Goal: Complete application form

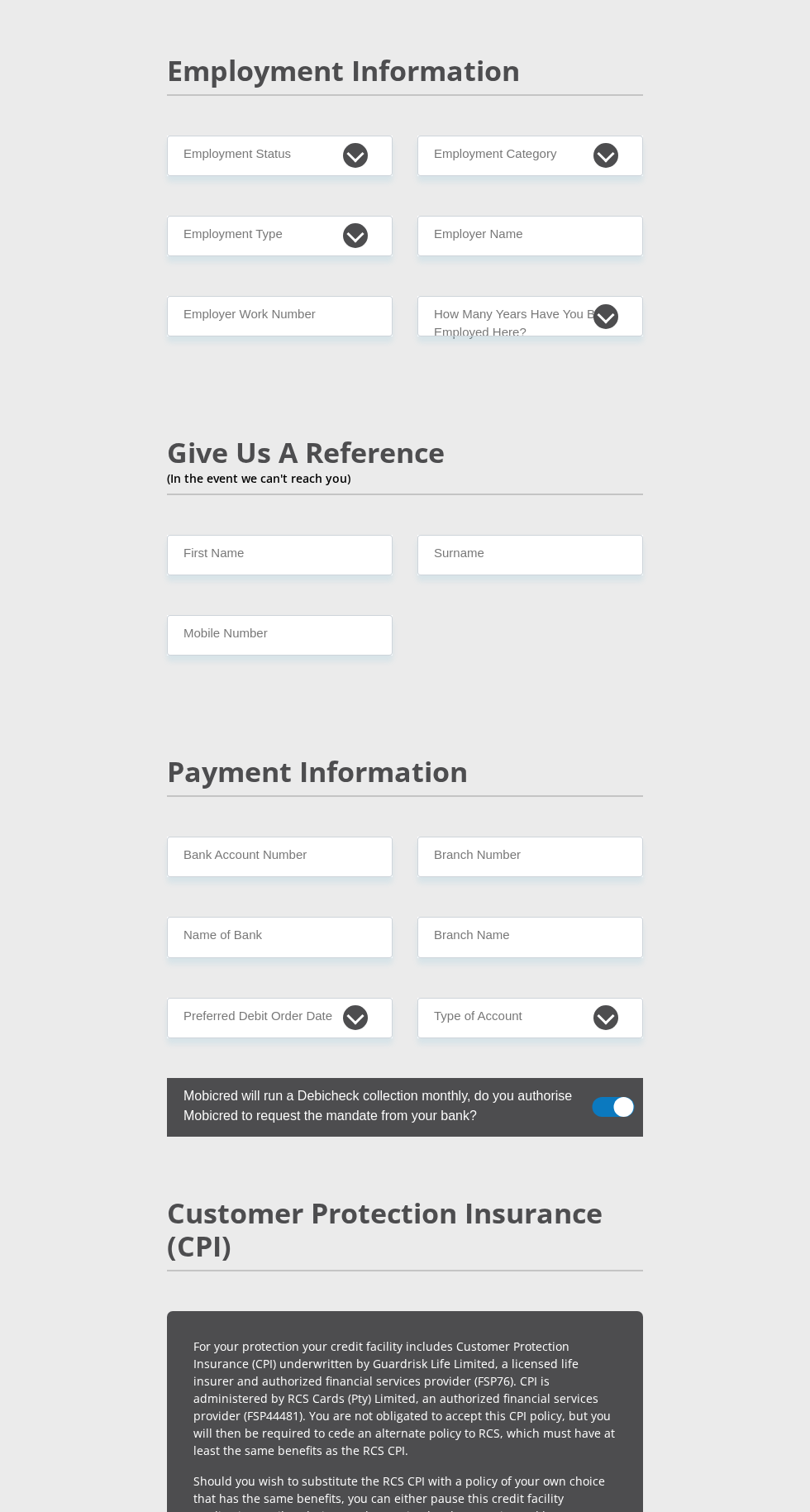
scroll to position [2753, 0]
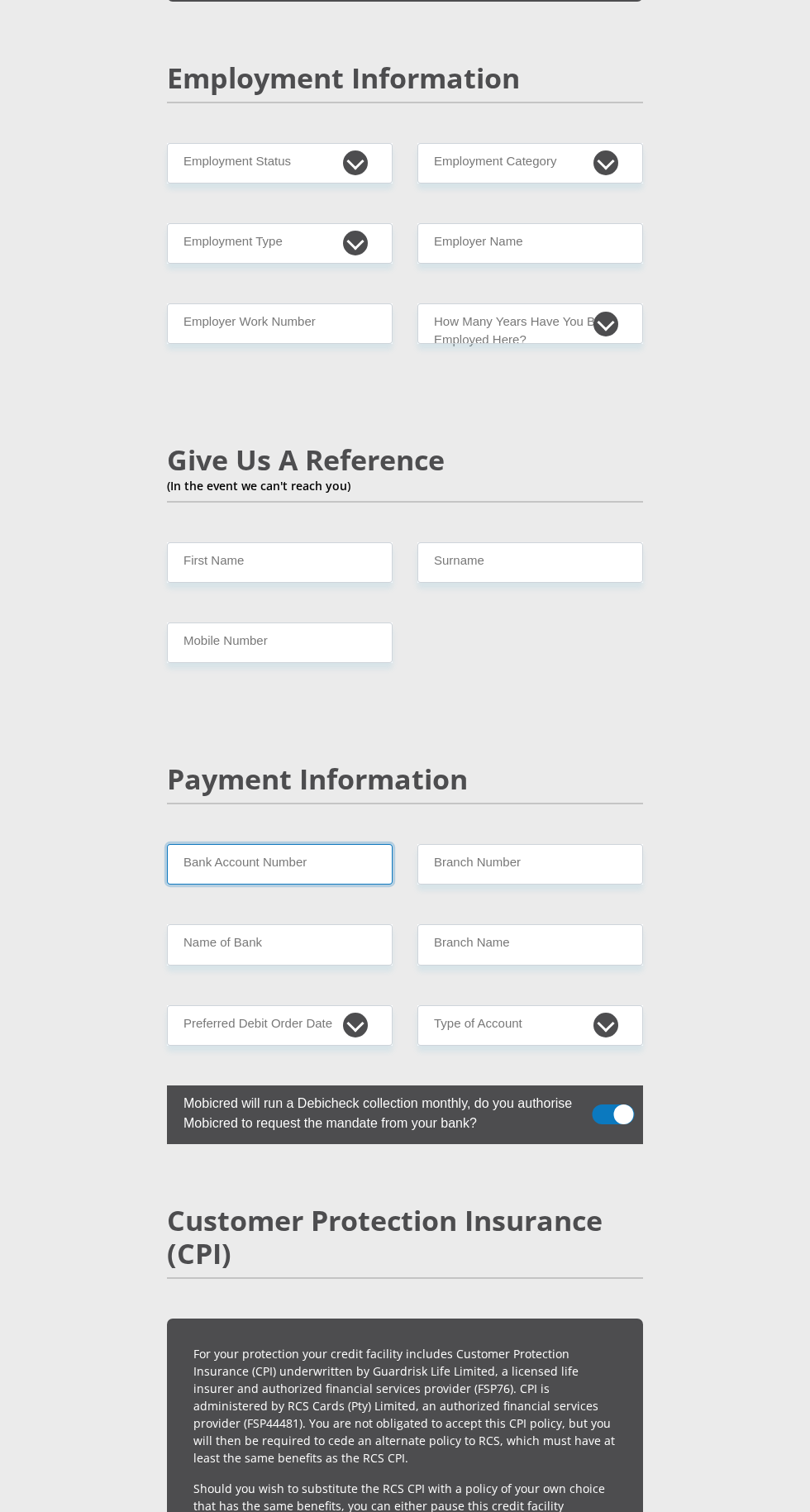
click at [330, 844] on input "Bank Account Number" at bounding box center [279, 864] width 226 height 41
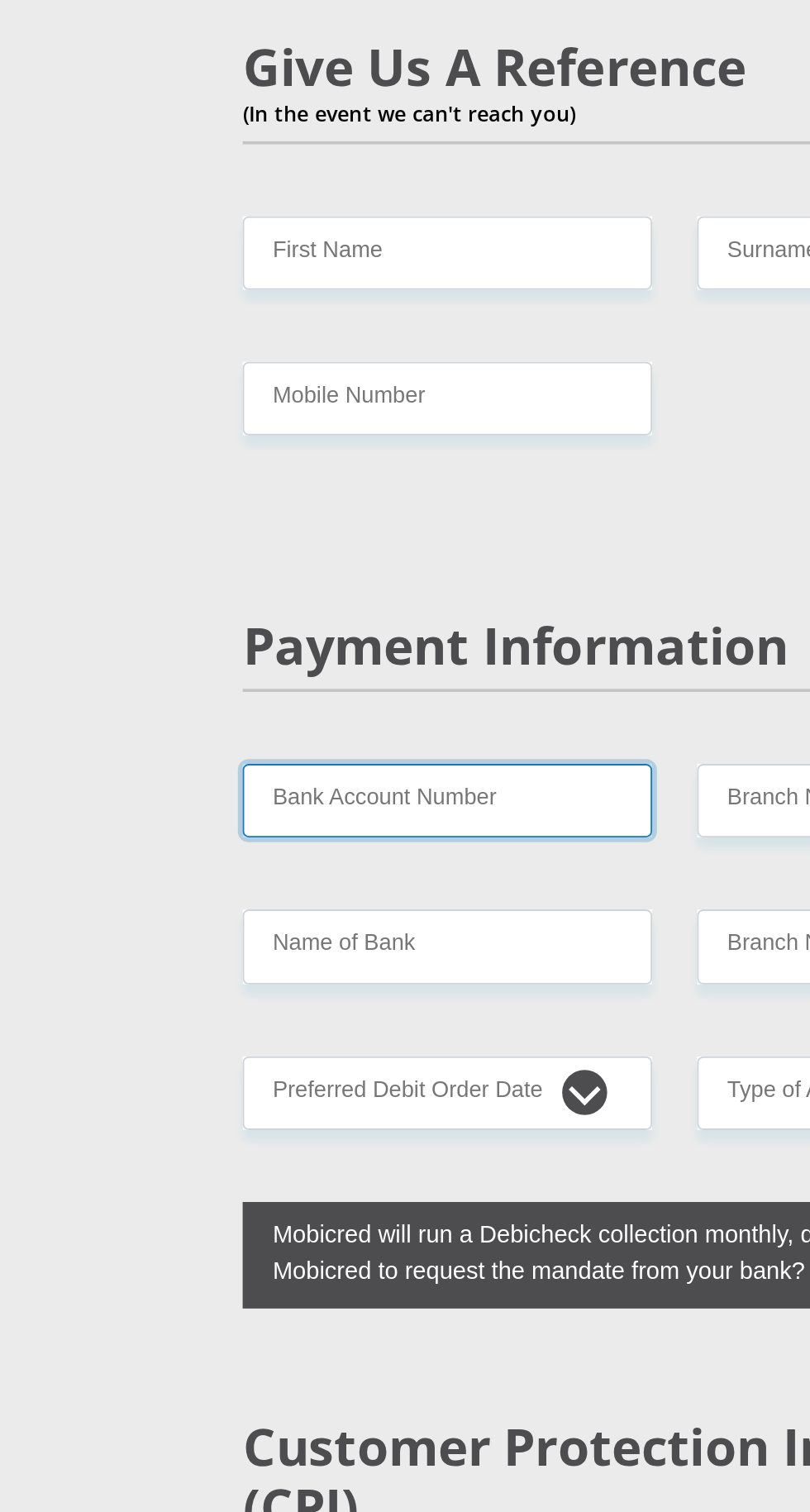
type input "1424492554"
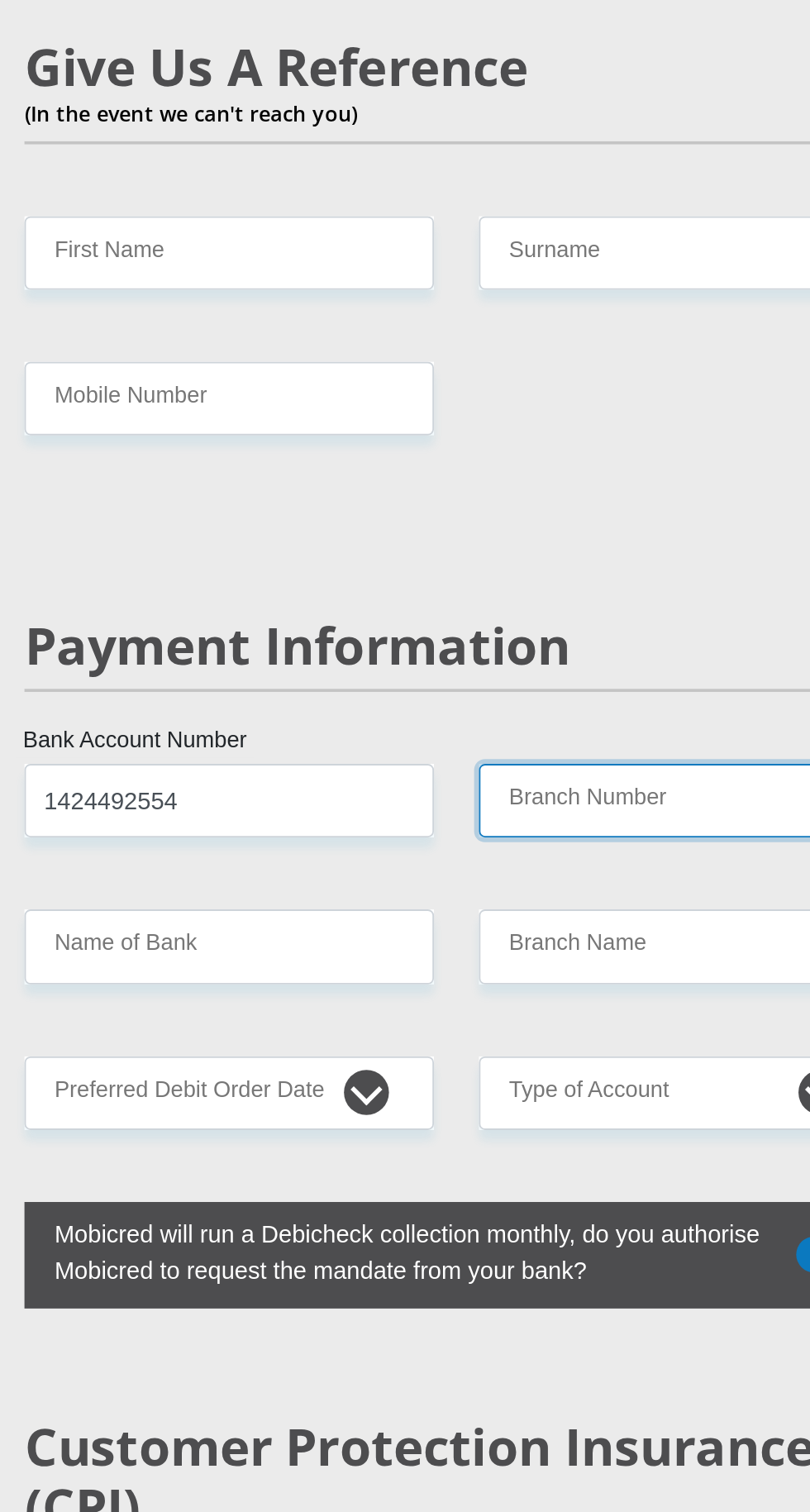
click at [529, 844] on input "Branch Number" at bounding box center [530, 864] width 226 height 41
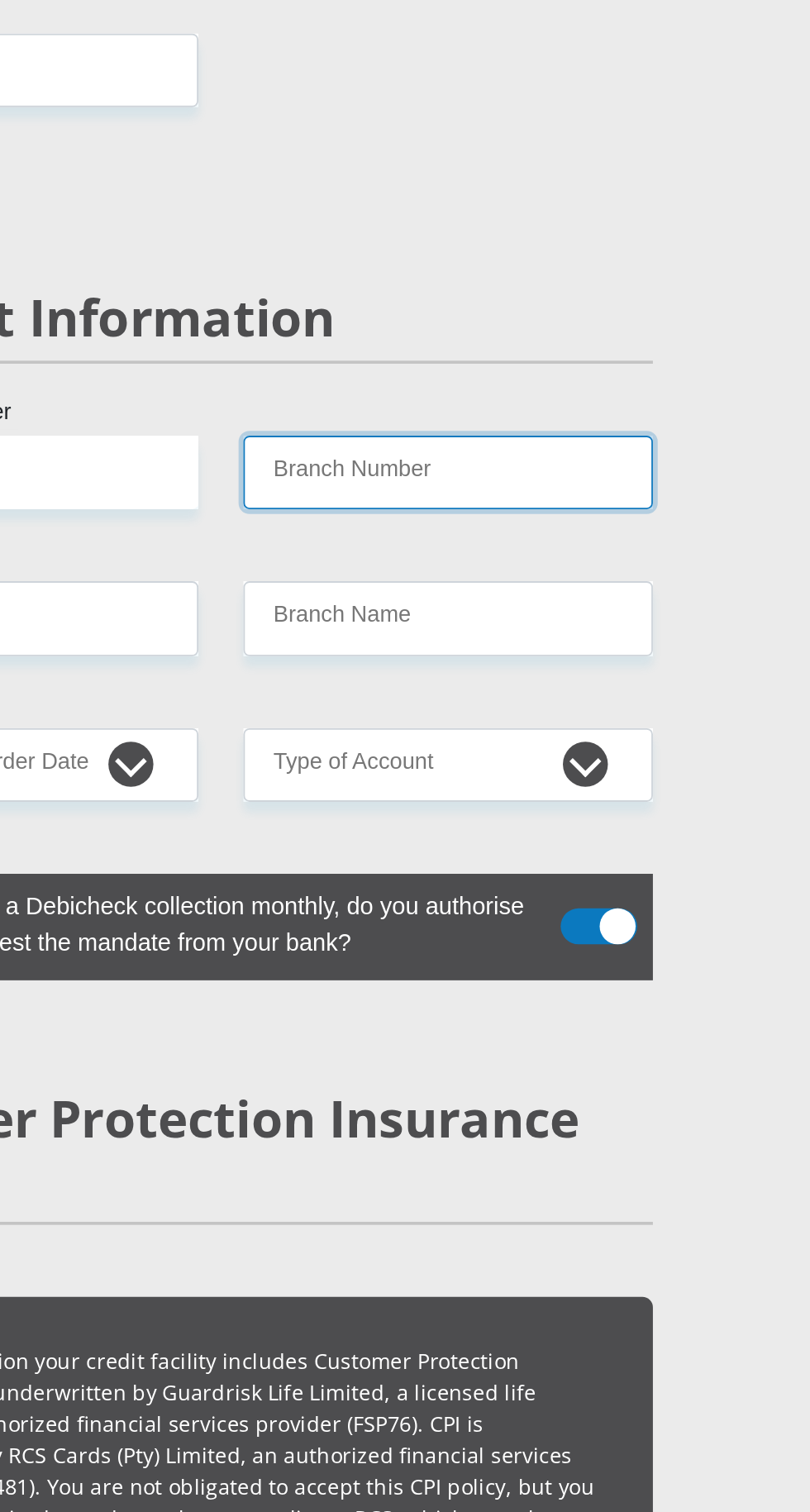
type input "470010"
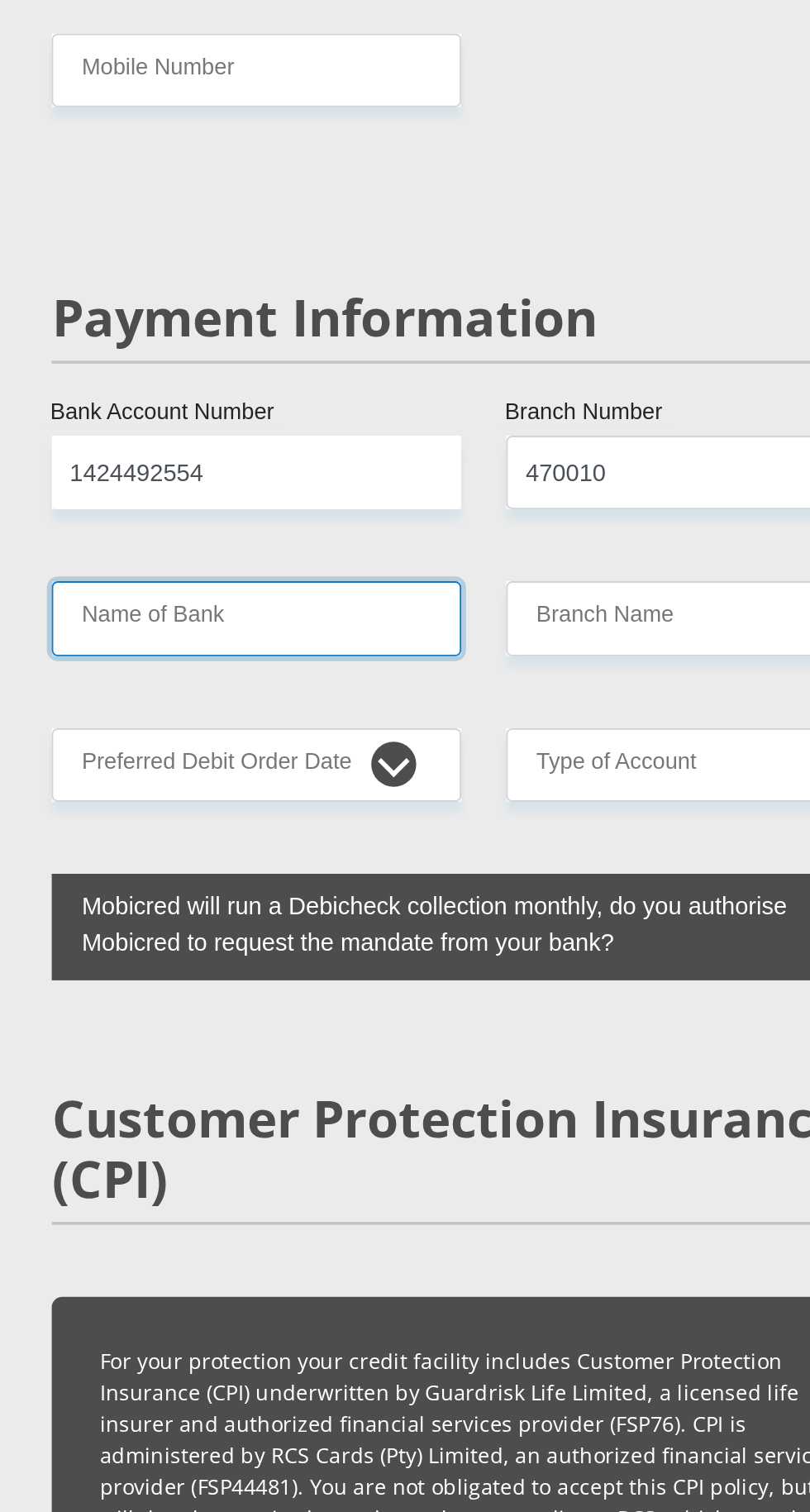
click at [361, 924] on input "Name of Bank" at bounding box center [279, 944] width 226 height 41
type input "CAPITEC BANK LIMITED"
type input "CAPITEC BANK CPC"
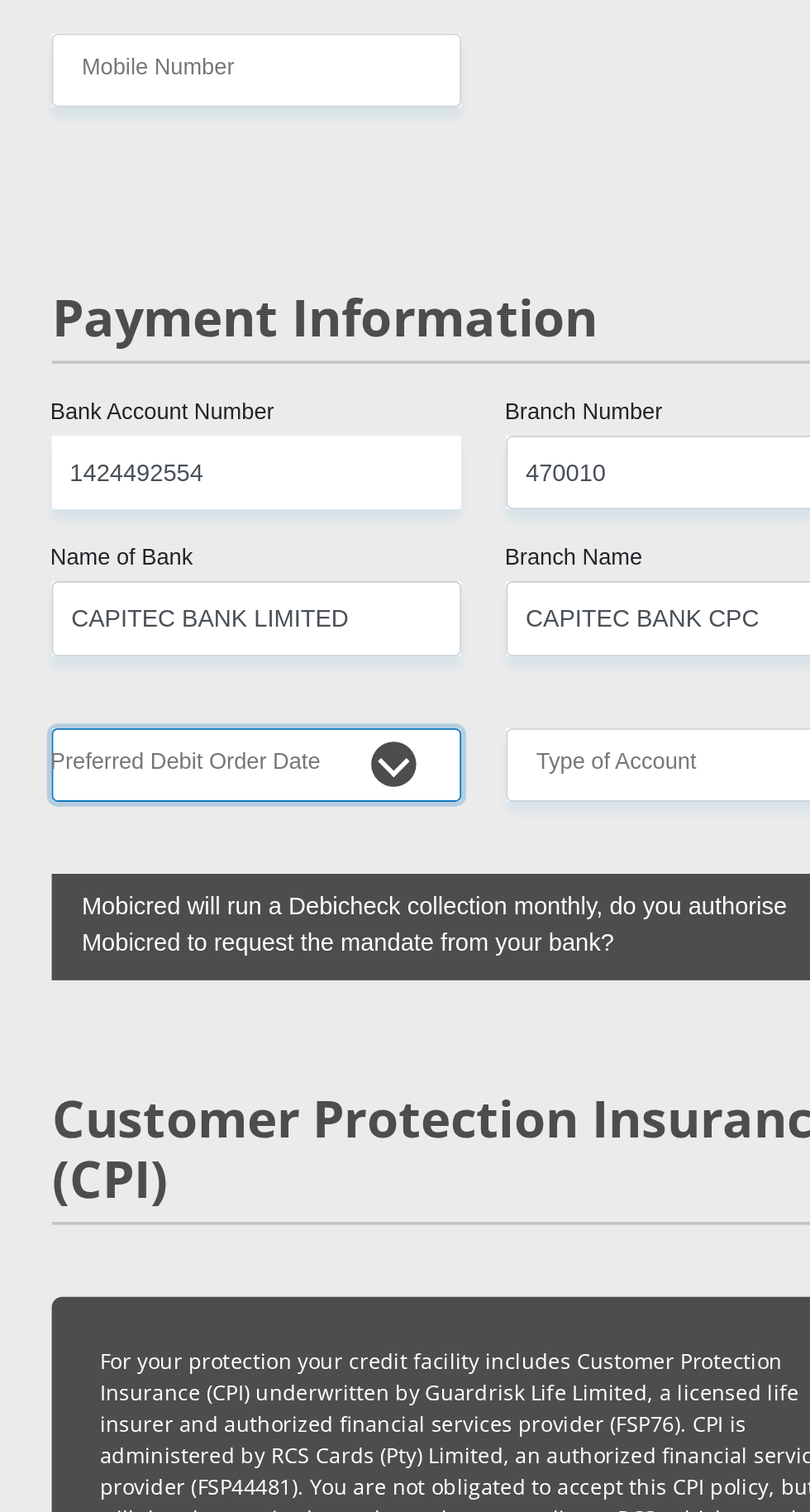
click at [354, 1005] on select "1st 2nd 3rd 4th 5th 7th 18th 19th 20th 21st 22nd 23rd 24th 25th 26th 27th 28th …" at bounding box center [279, 1025] width 226 height 41
select select "7"
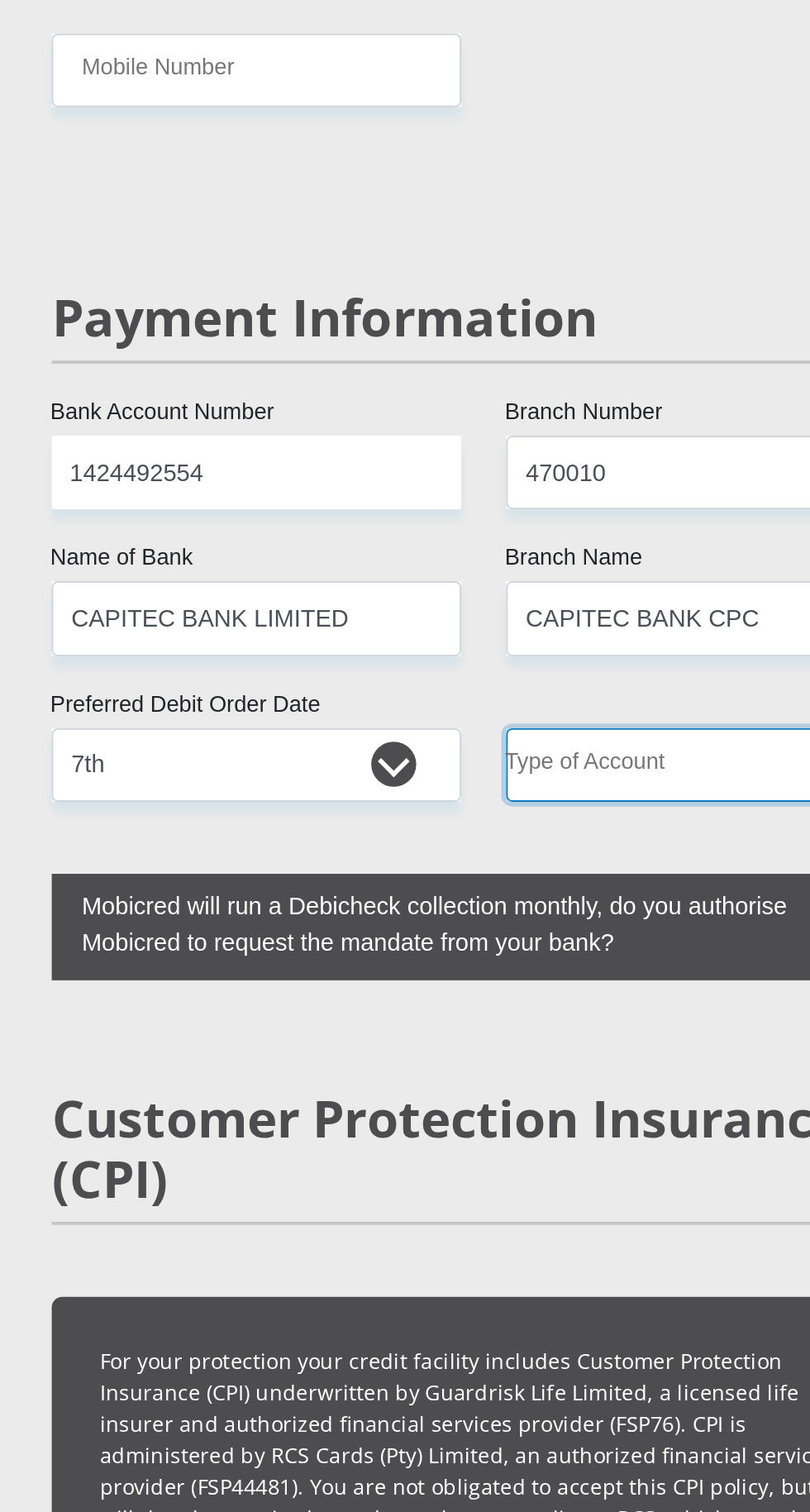
click at [537, 1005] on select "Cheque Savings" at bounding box center [530, 1025] width 226 height 41
select select "SAV"
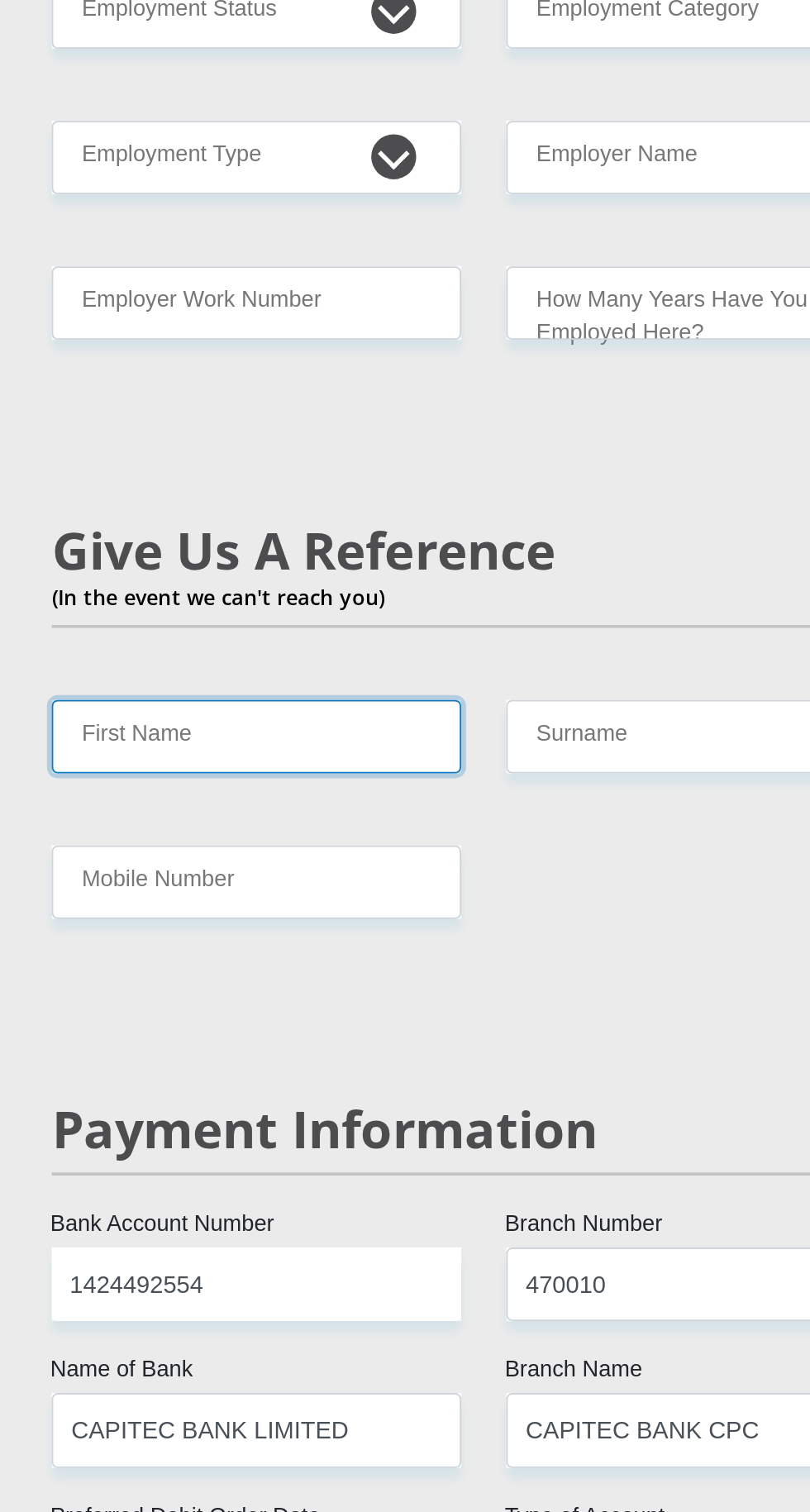
click at [325, 542] on input "First Name" at bounding box center [279, 562] width 226 height 41
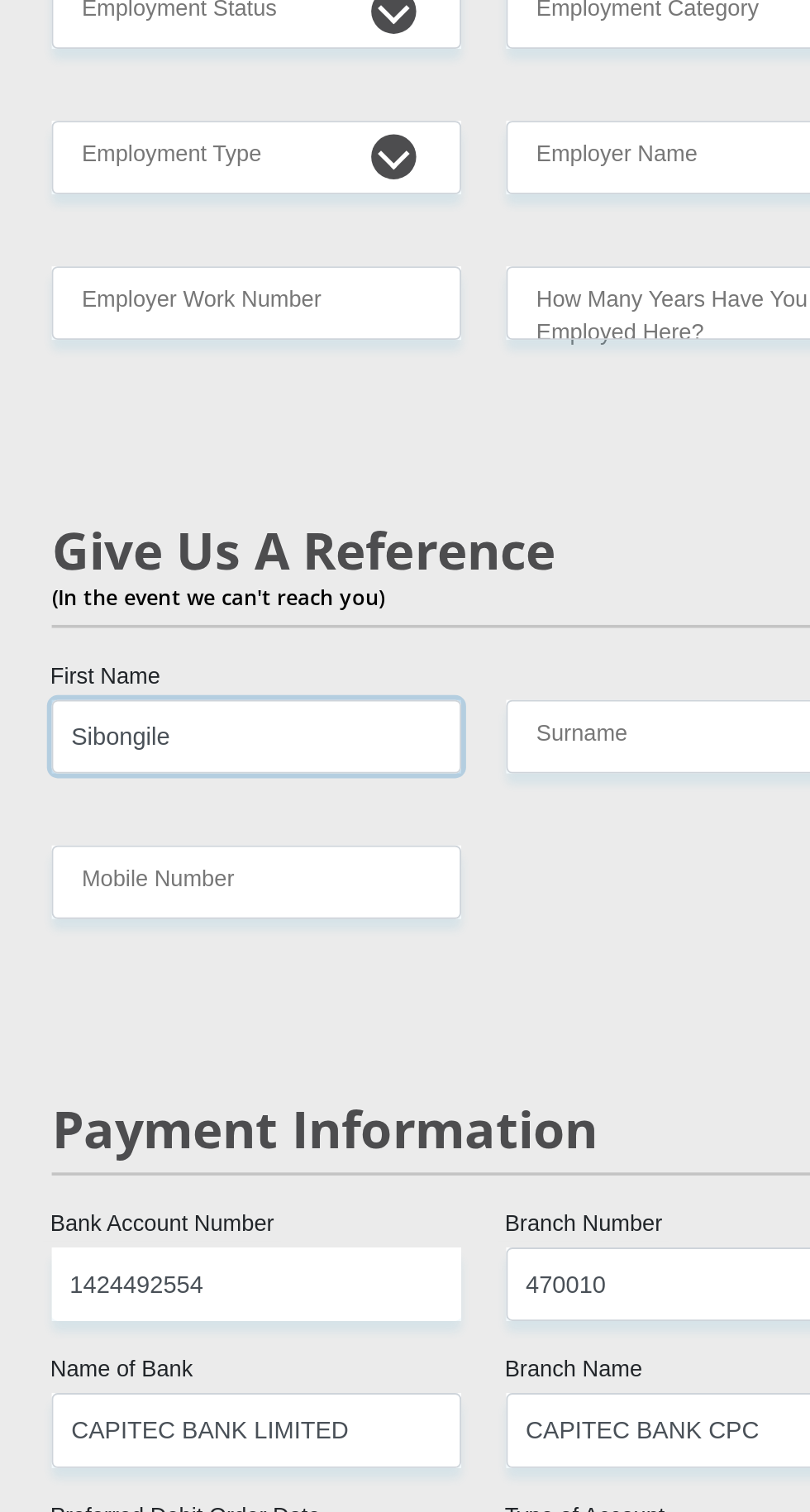
type input "Sibongile"
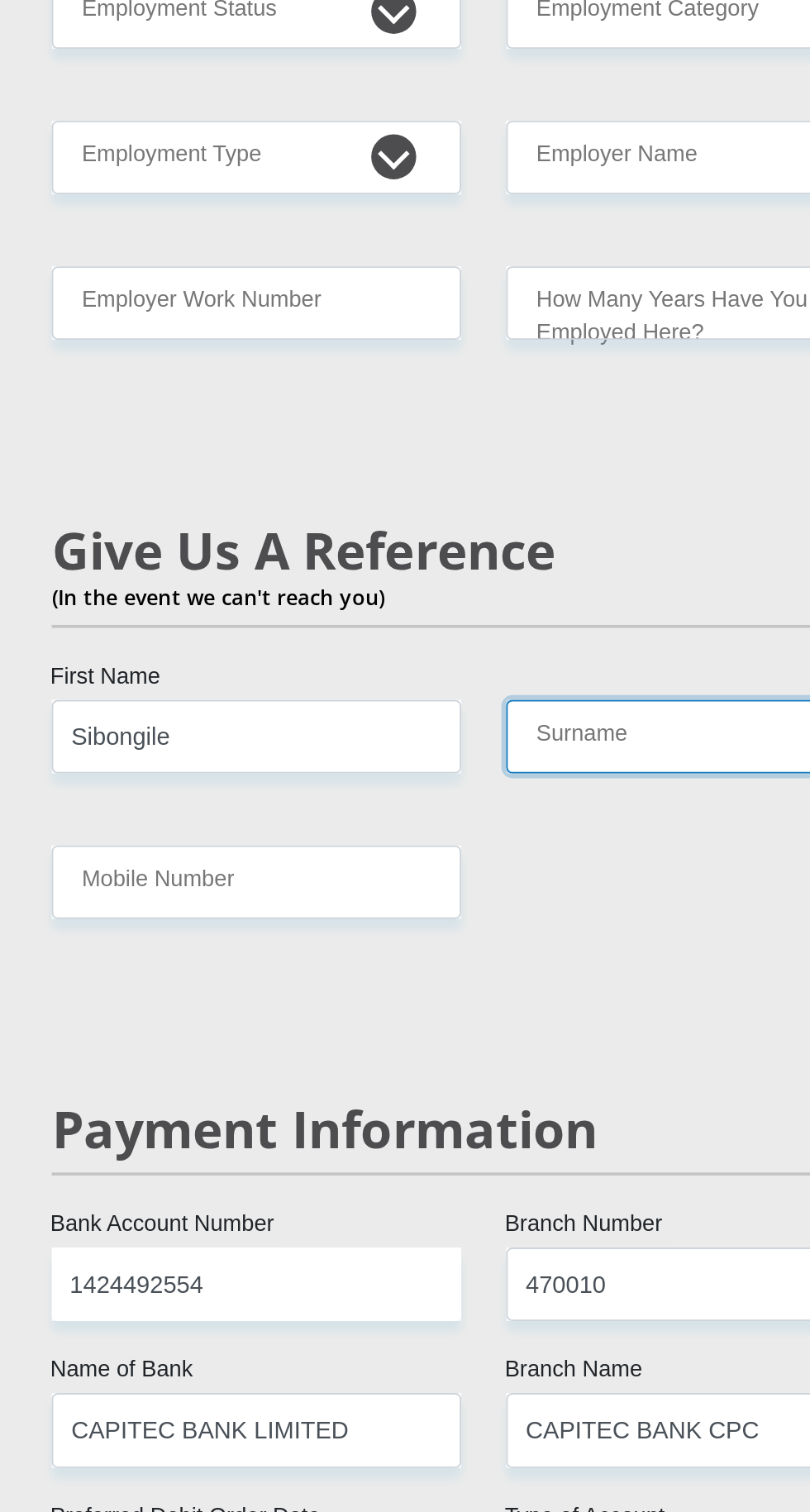
click at [518, 542] on input "Surname" at bounding box center [530, 562] width 226 height 41
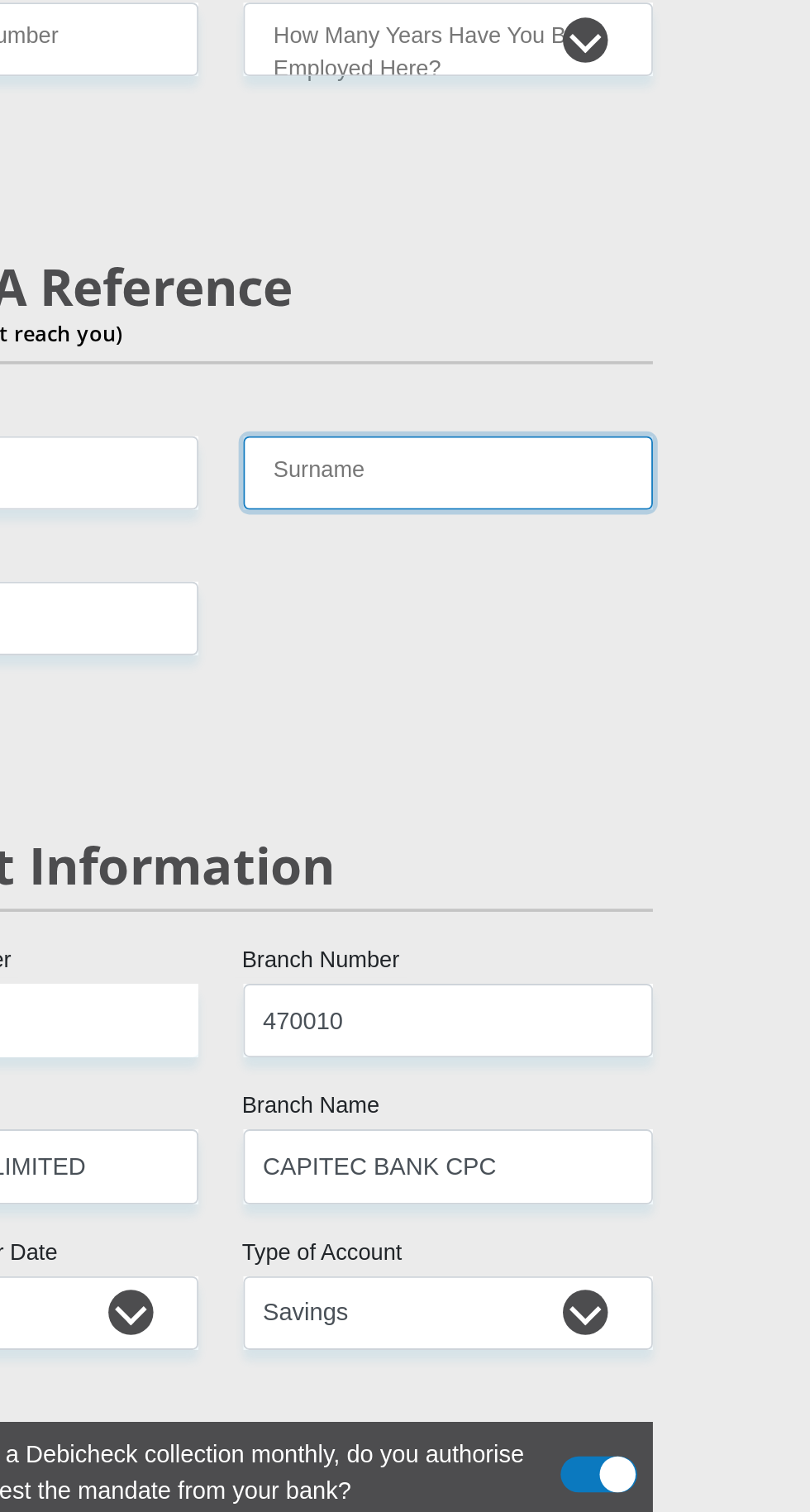
type input "Songelwa"
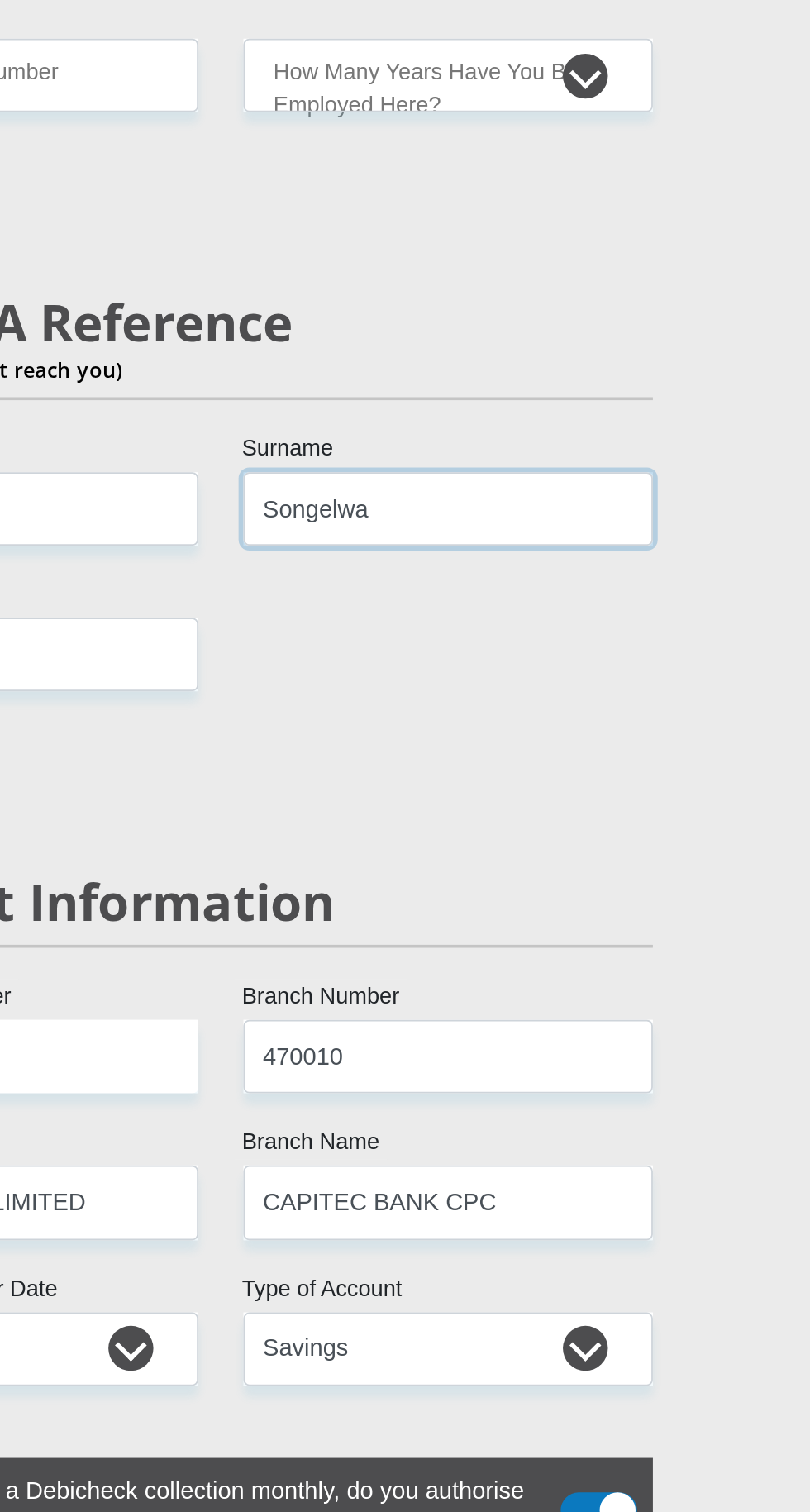
scroll to position [2773, 0]
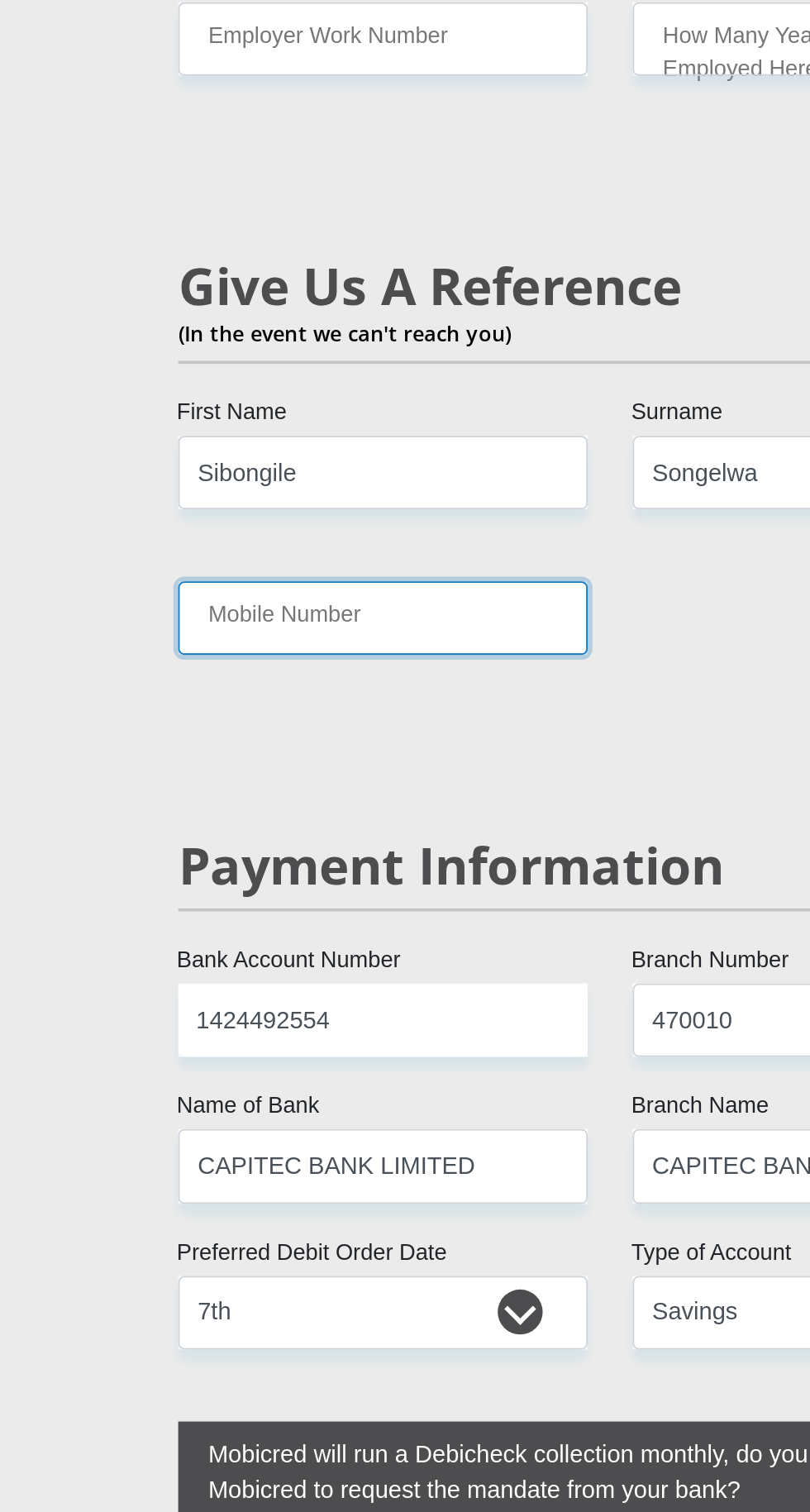
click at [349, 622] on input "Mobile Number" at bounding box center [279, 642] width 226 height 41
type input "0782085700"
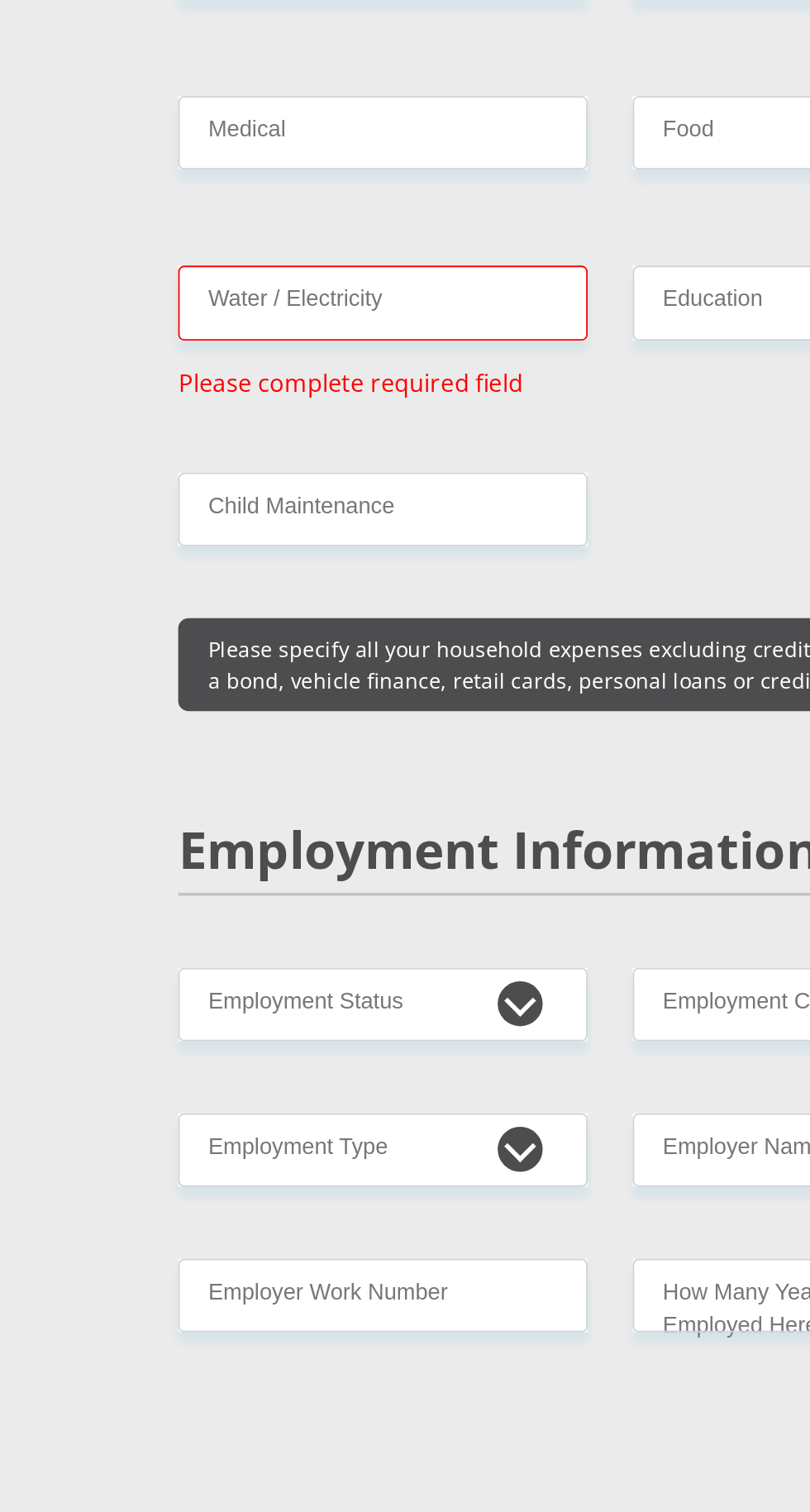
scroll to position [2382, 0]
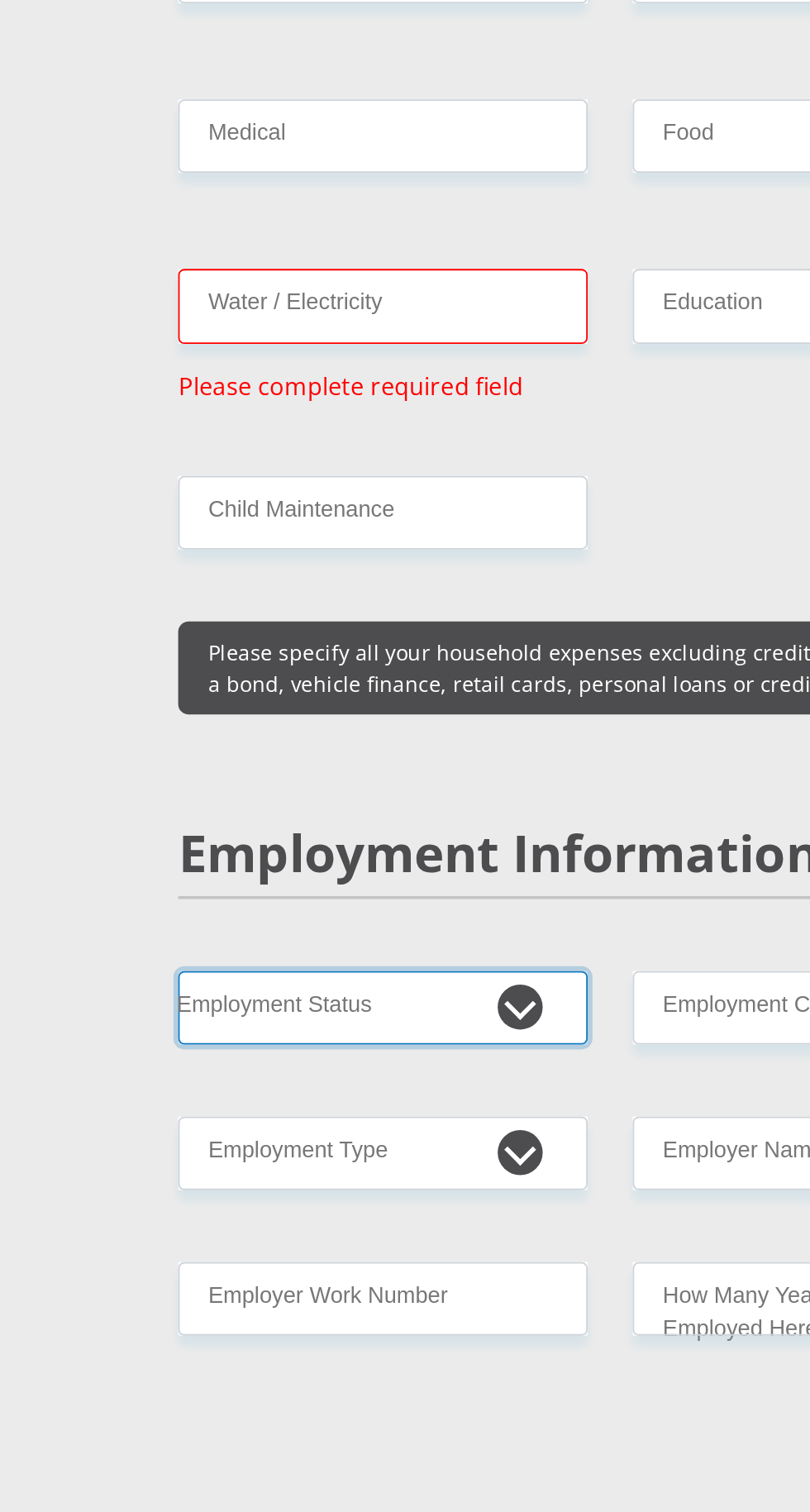
click at [342, 534] on select "Permanent/Full-time Part-time/Casual [DEMOGRAPHIC_DATA] Worker Self-Employed Ho…" at bounding box center [279, 554] width 226 height 41
select select "4"
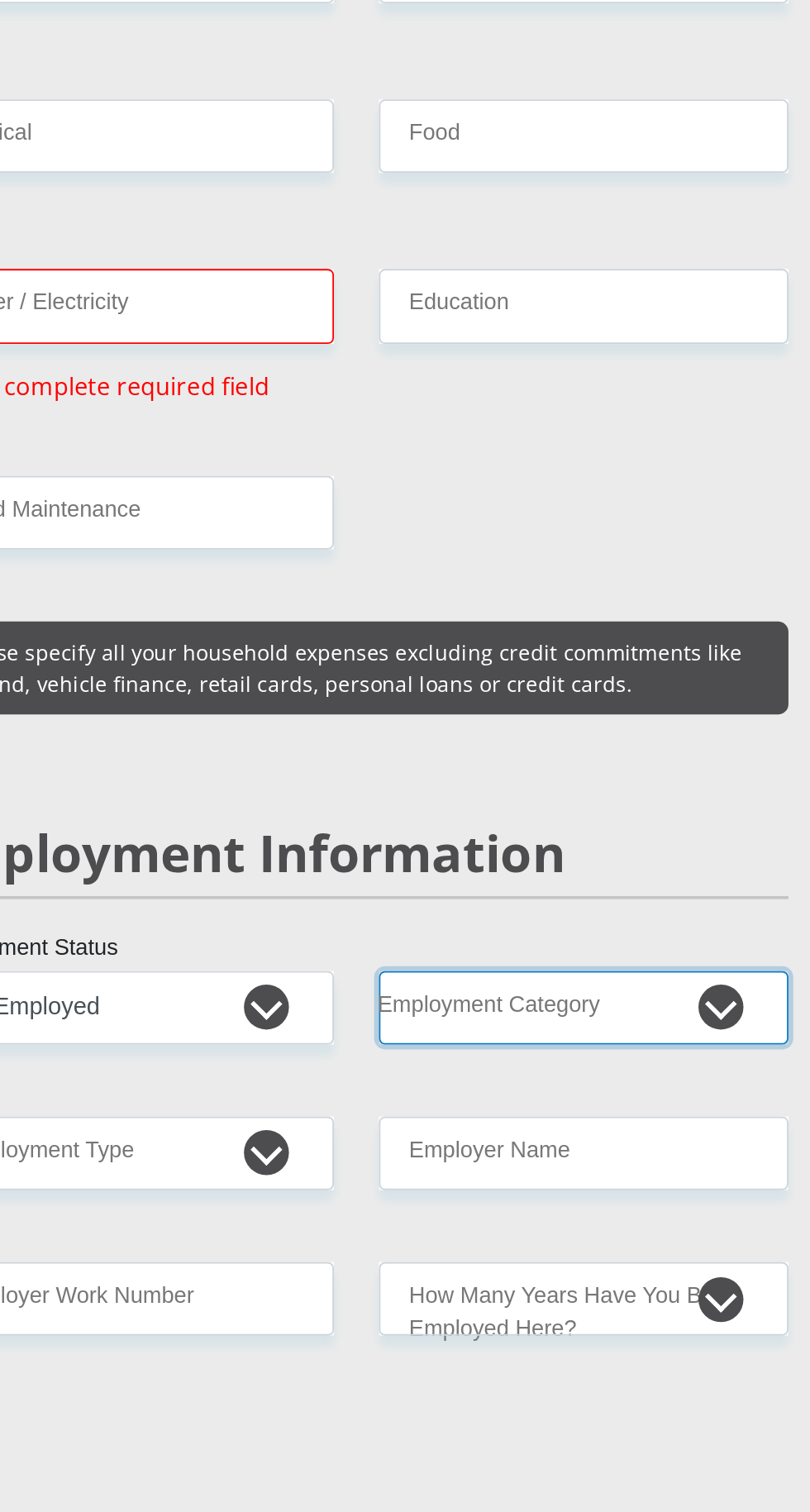
click at [603, 534] on select "AGRICULTURE ALCOHOL & TOBACCO CONSTRUCTION MATERIALS METALLURGY EQUIPMENT FOR R…" at bounding box center [530, 554] width 226 height 41
select select "71"
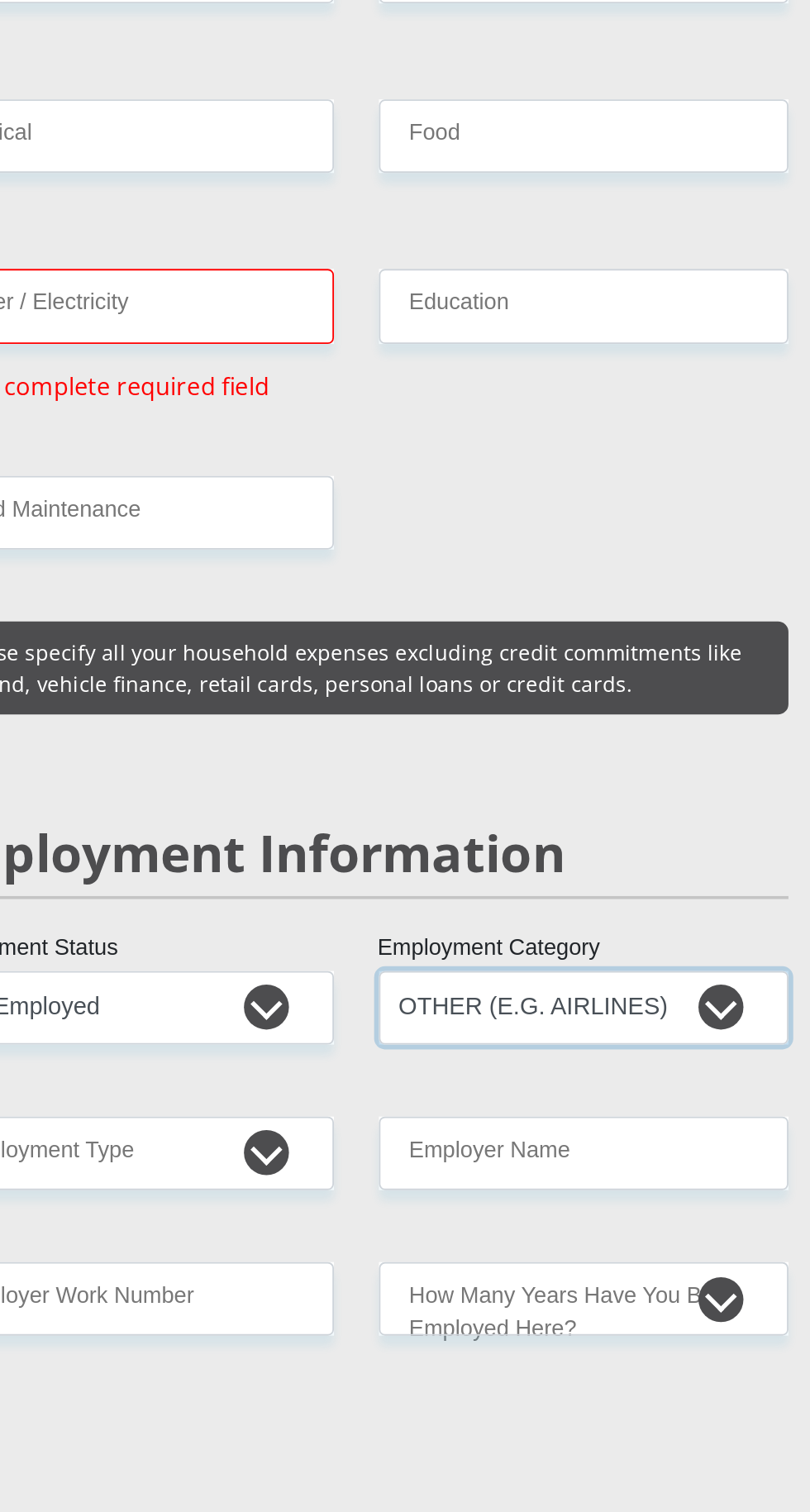
scroll to position [2365, 0]
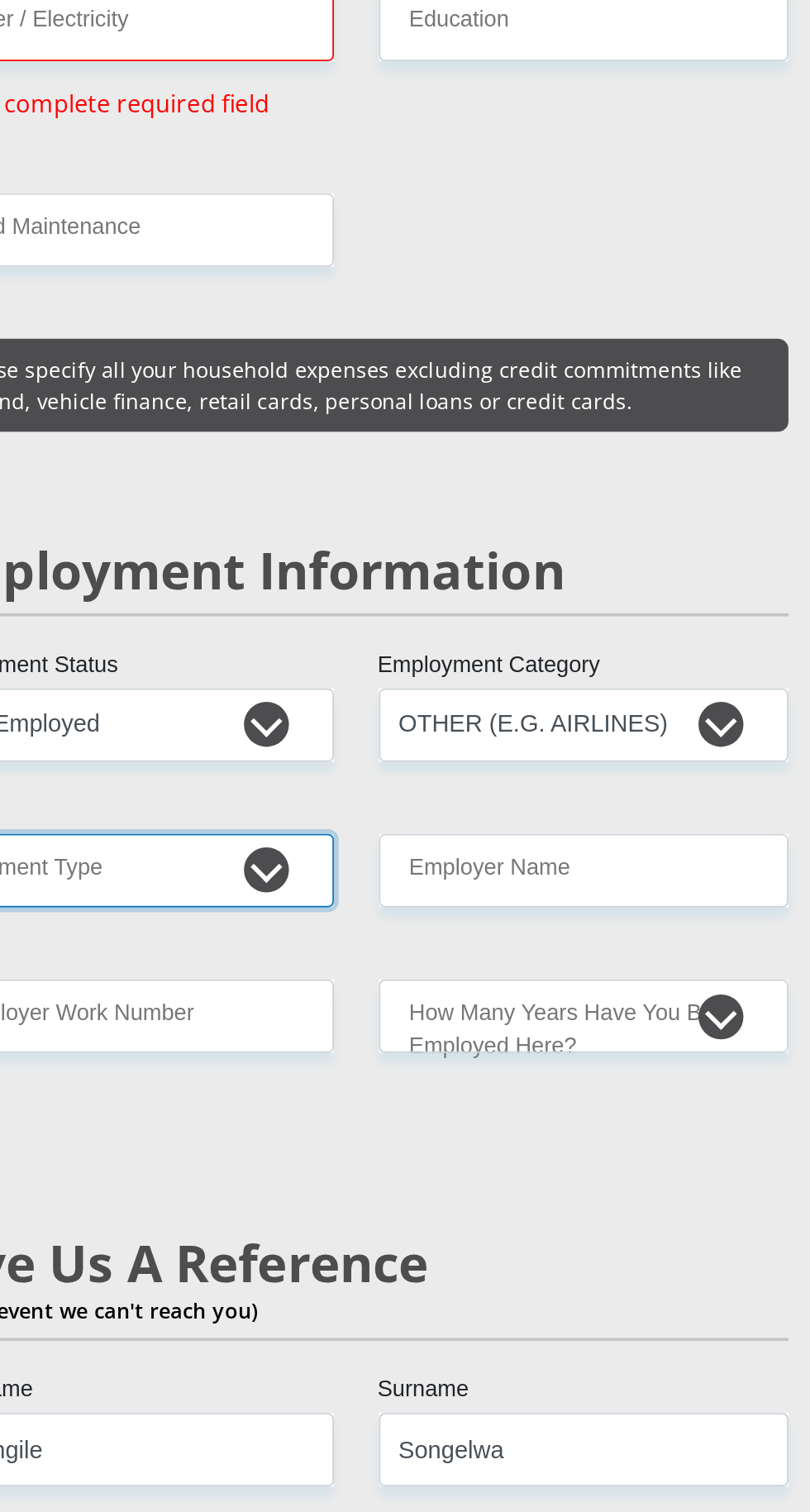
click at [370, 632] on select "College/Lecturer Craft Seller Creative Driver Executive Farmer Forces - Non Com…" at bounding box center [279, 652] width 226 height 41
select select "Creative"
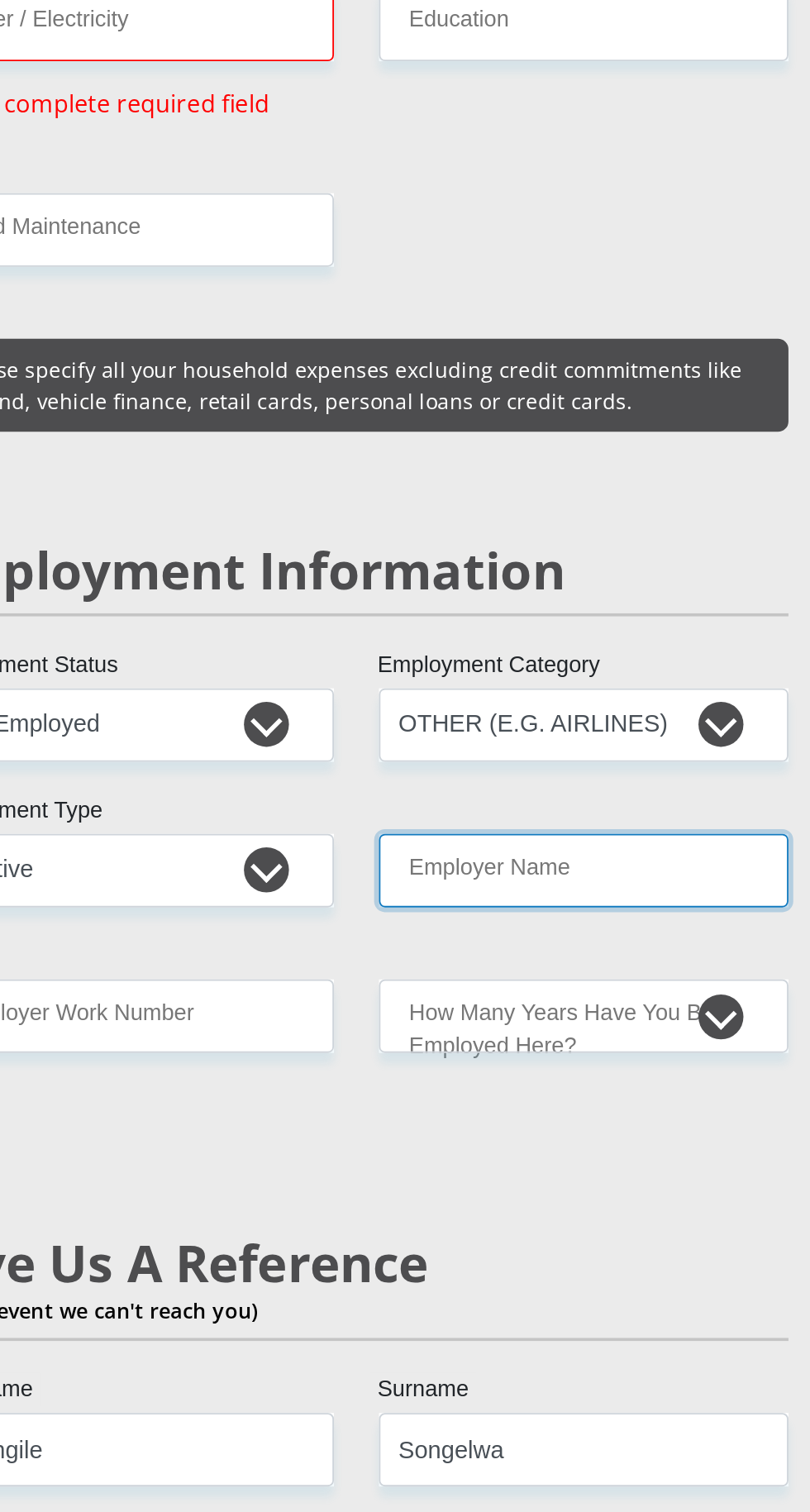
click at [567, 632] on input "Employer Name" at bounding box center [530, 652] width 226 height 41
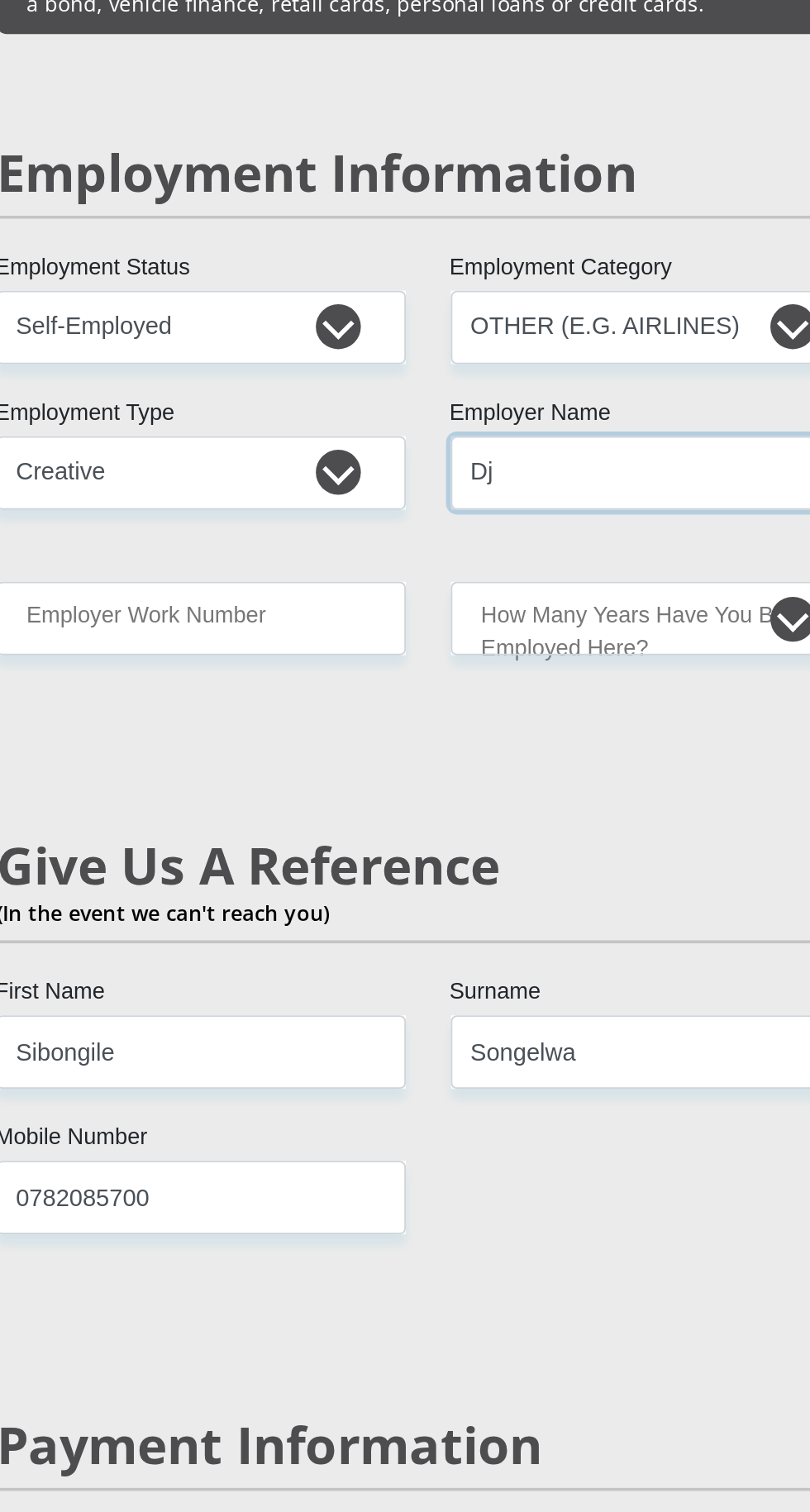
type input "Dj"
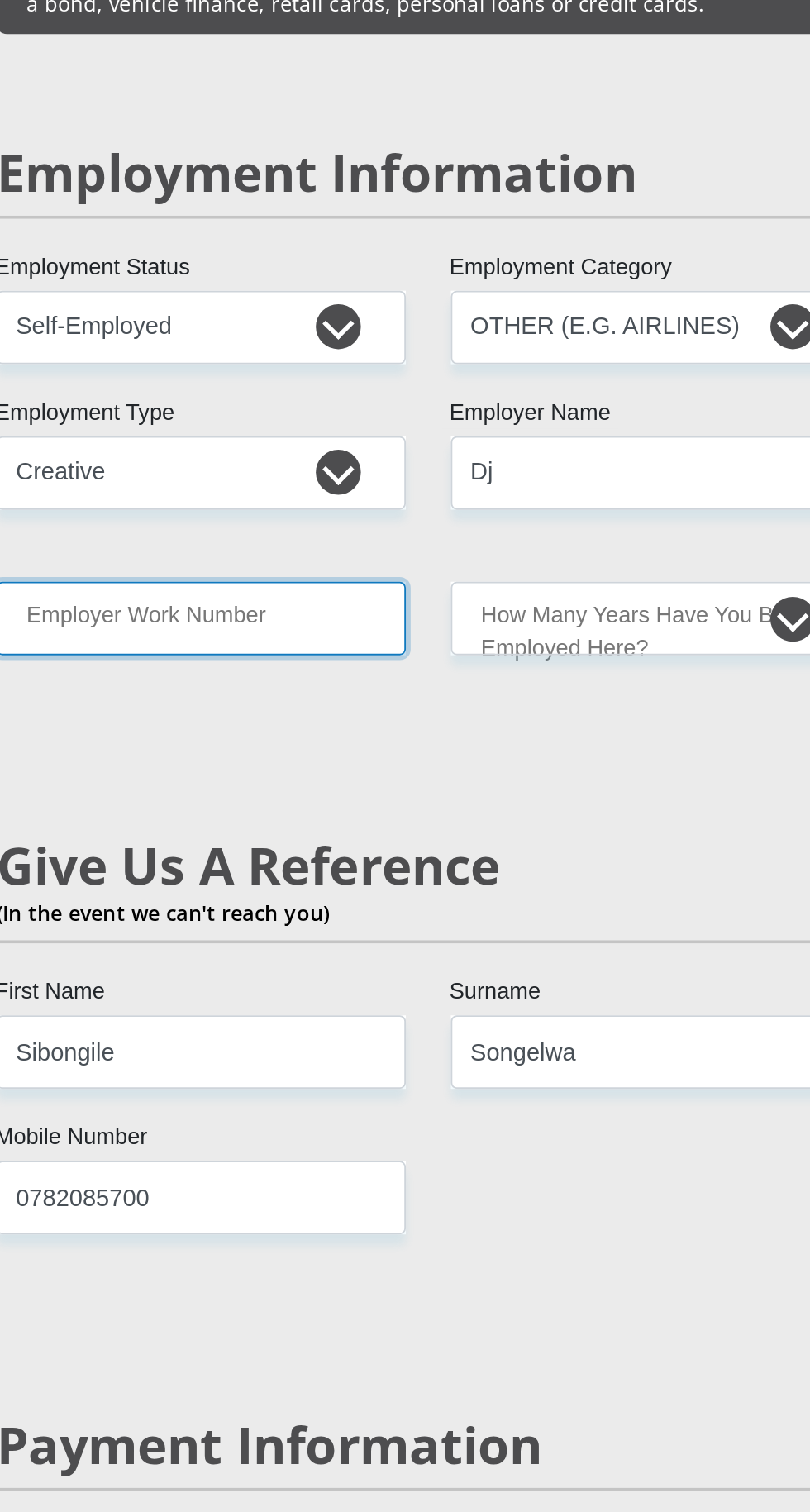
click at [344, 712] on input "Employer Work Number" at bounding box center [279, 732] width 226 height 41
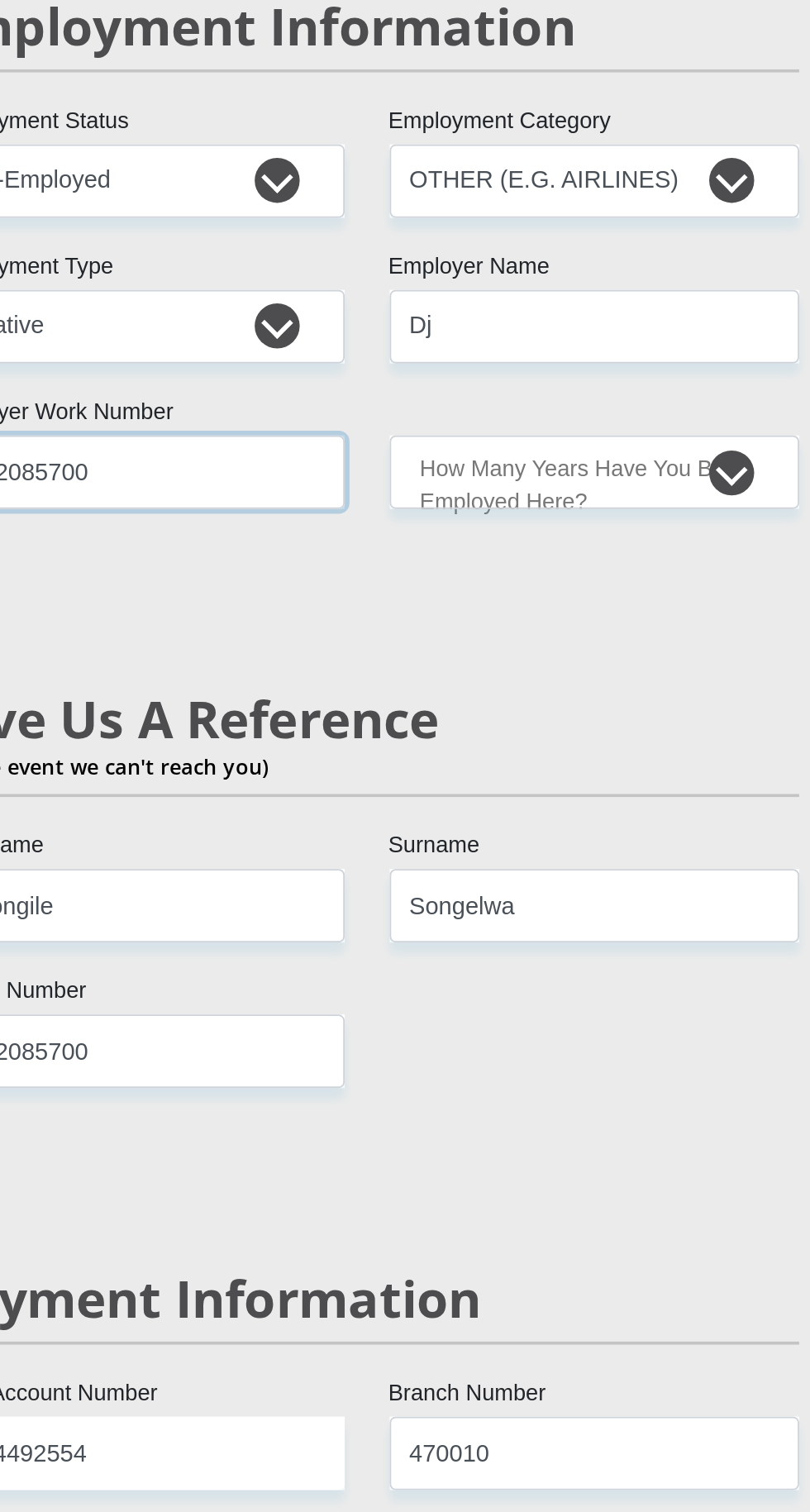
type input "0782085700"
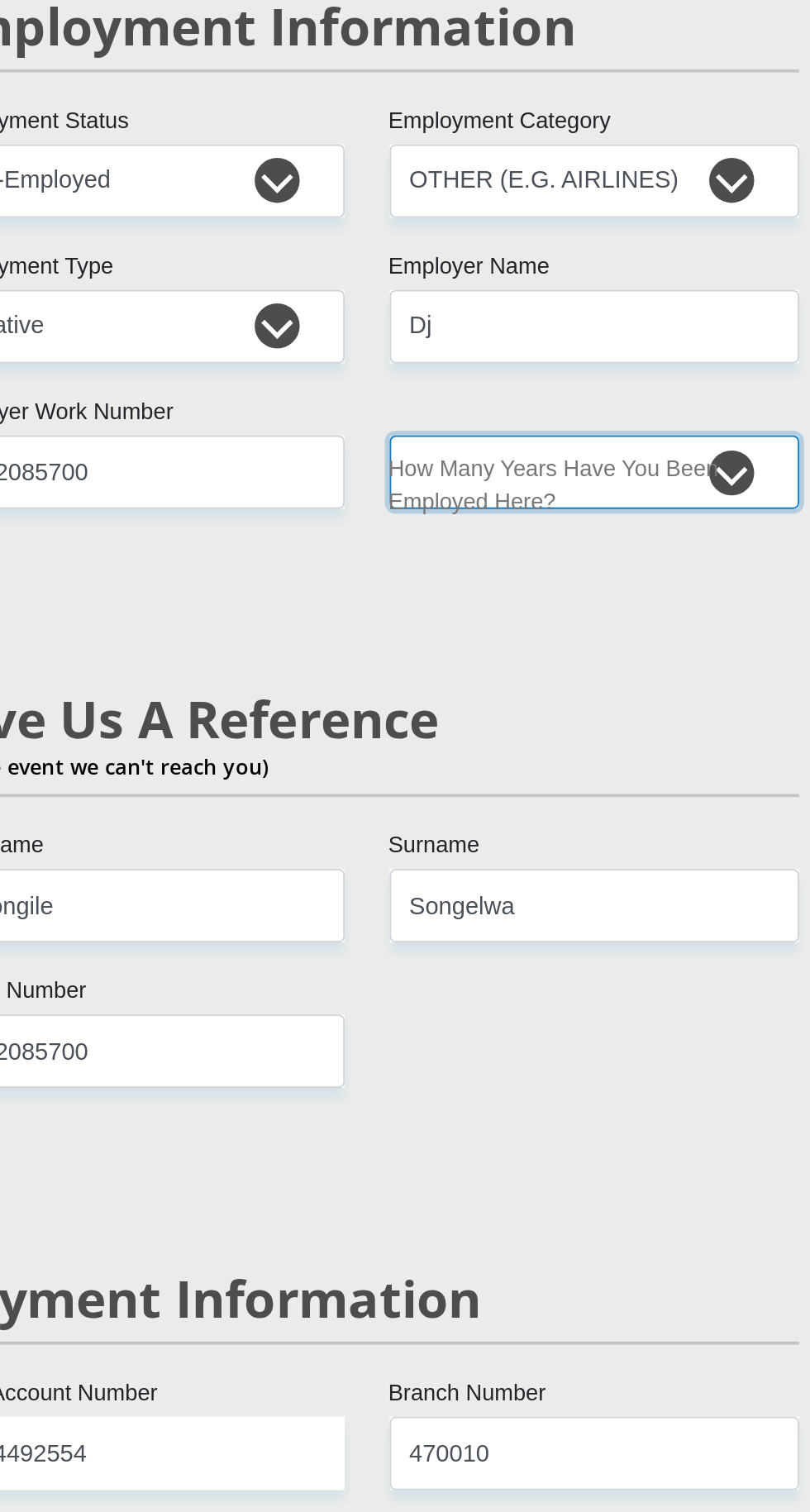
click at [594, 712] on select "less than 1 year 1-3 years 3-5 years 5+ years" at bounding box center [530, 732] width 226 height 41
select select "60"
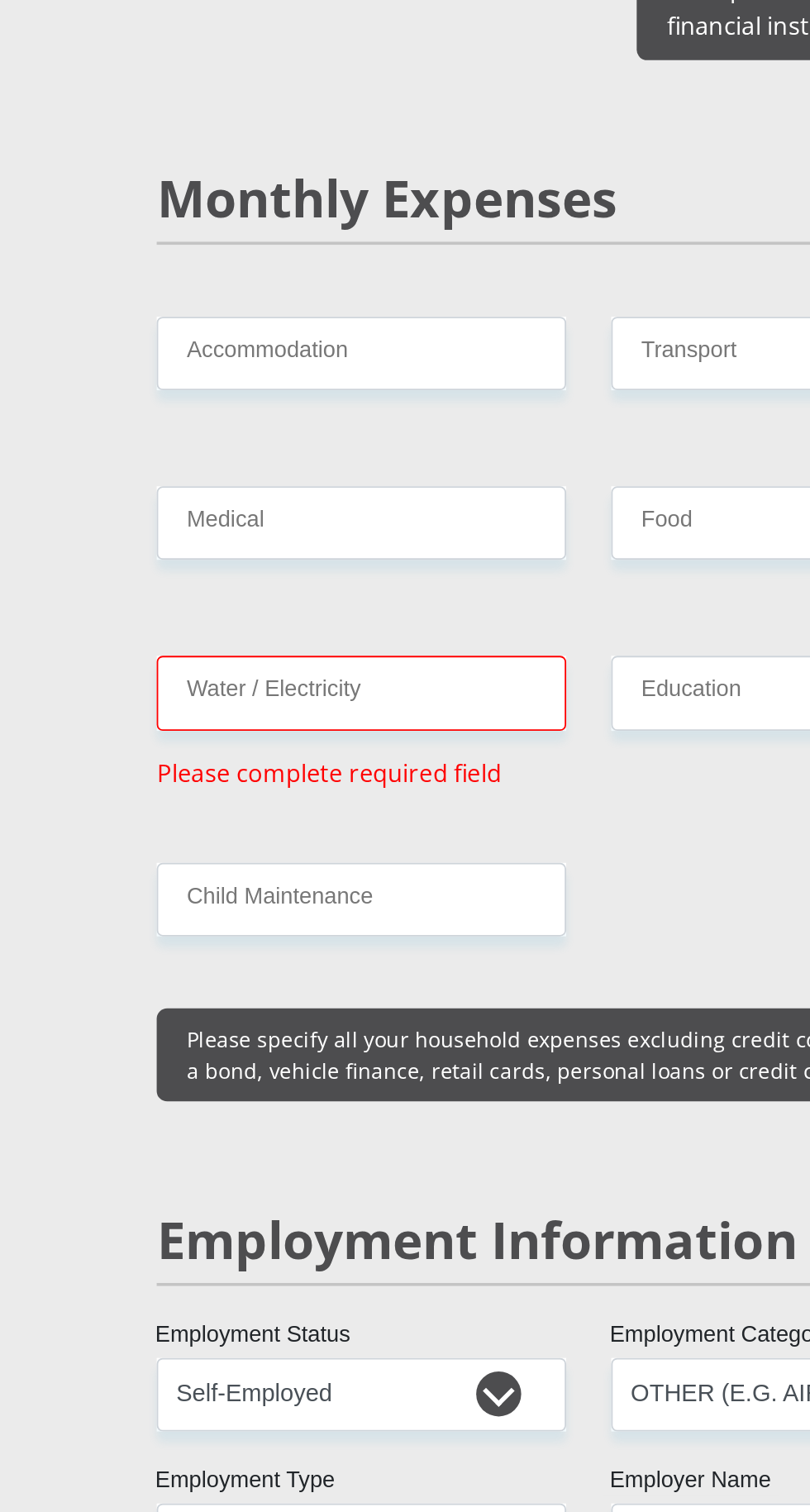
scroll to position [2115, 0]
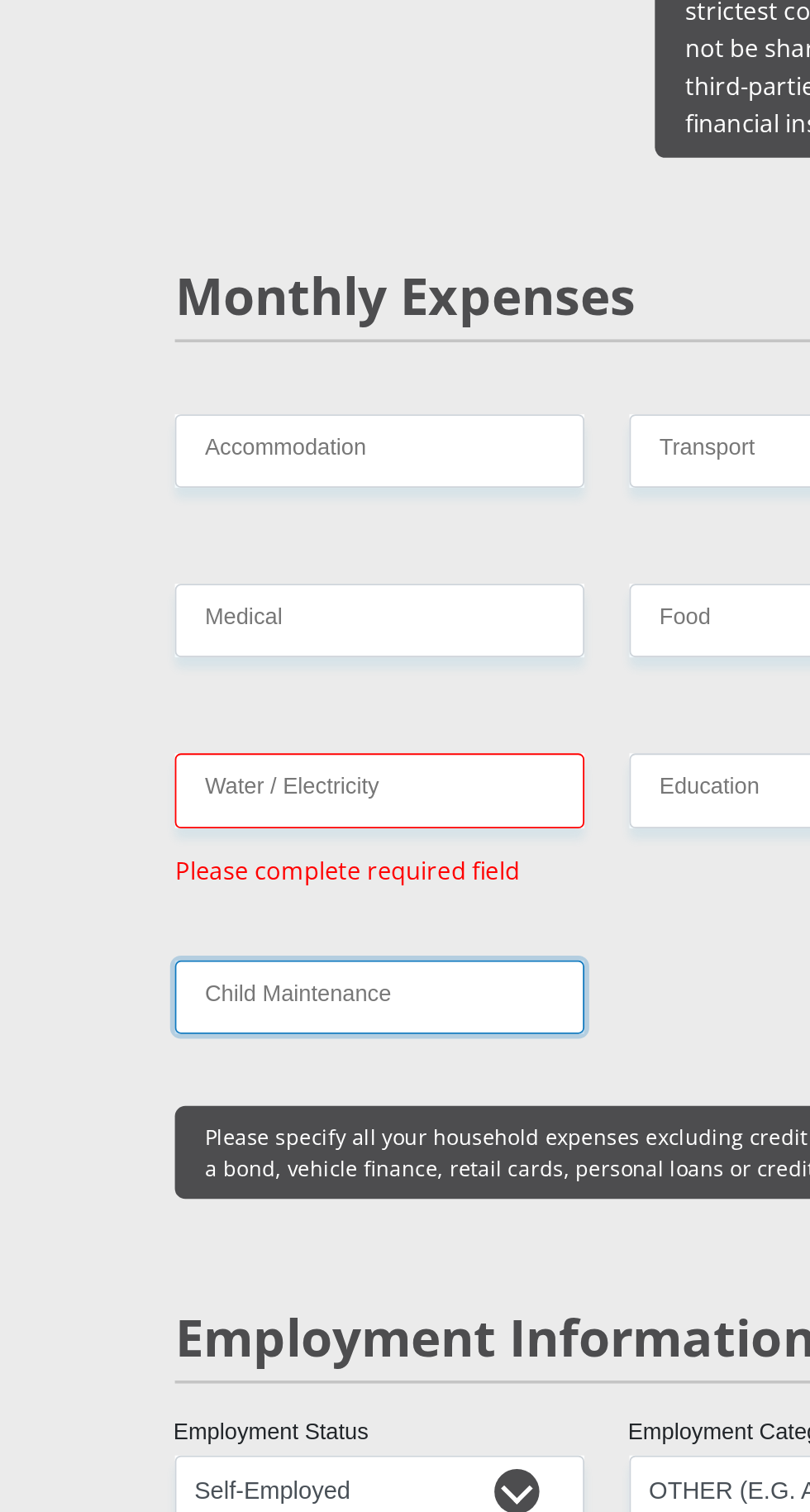
click at [325, 529] on input "Child Maintenance" at bounding box center [279, 549] width 226 height 41
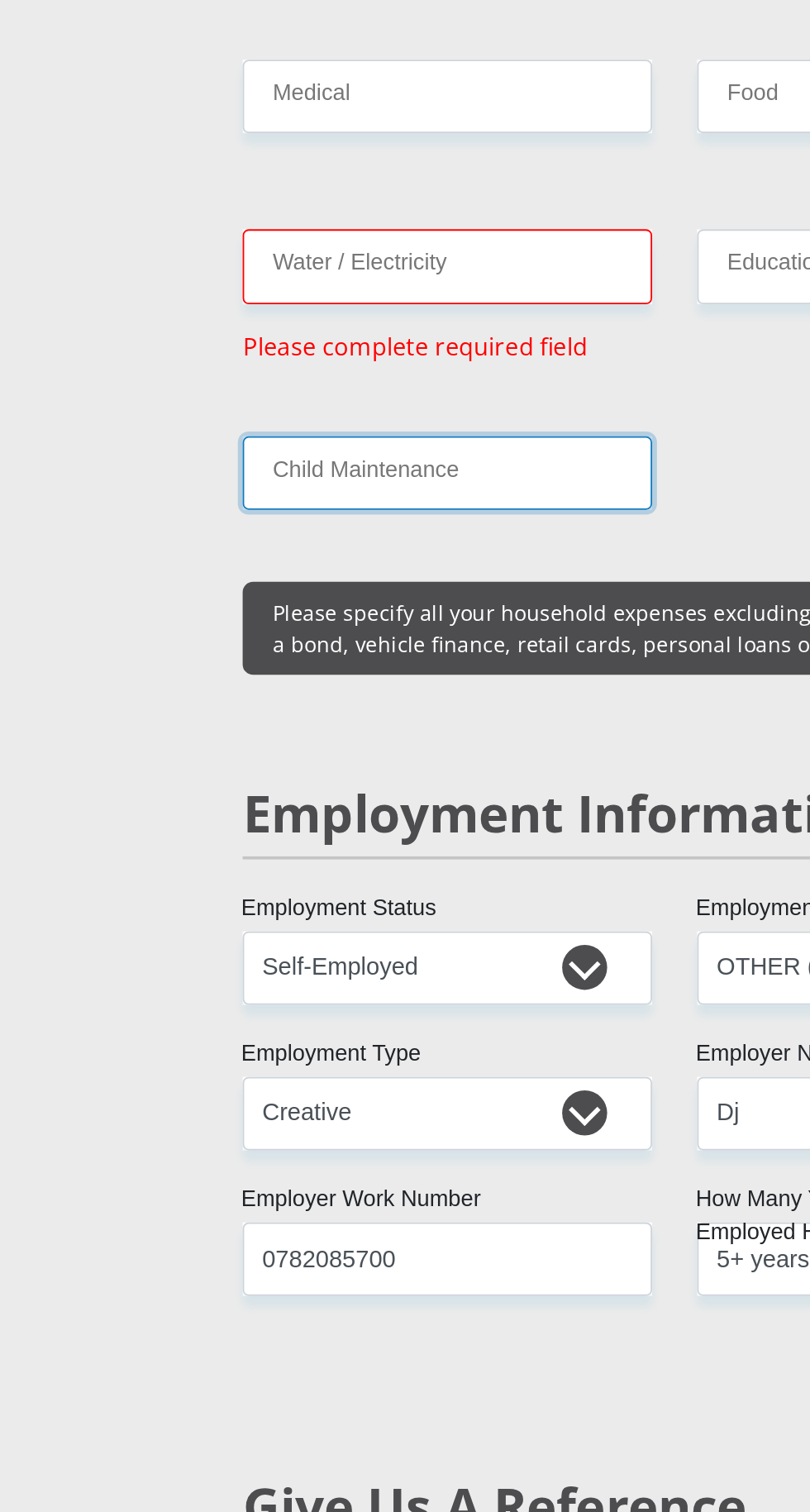
type input "0"
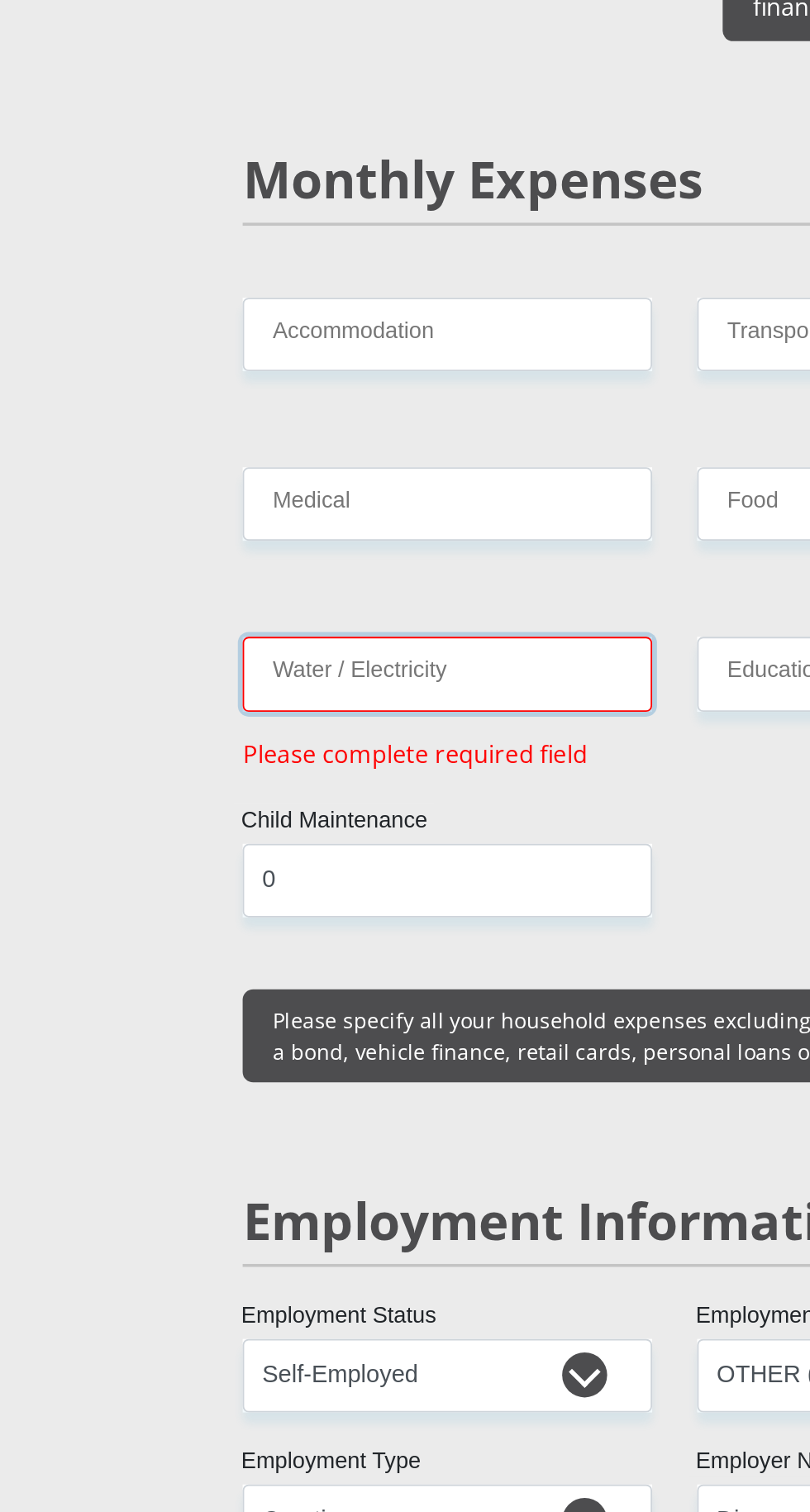
click at [334, 415] on input "Water / Electricity" at bounding box center [279, 435] width 226 height 41
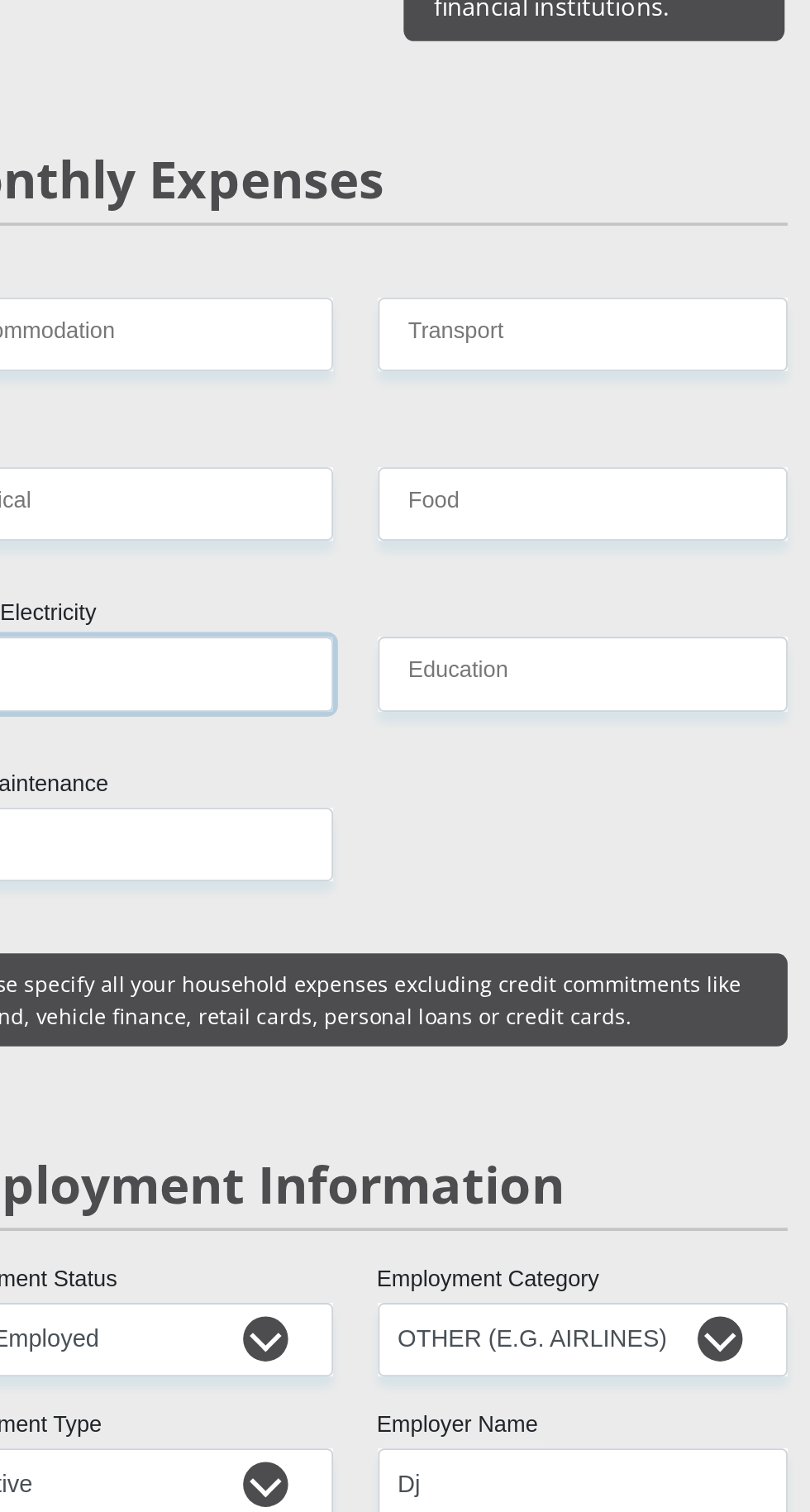
type input "0"
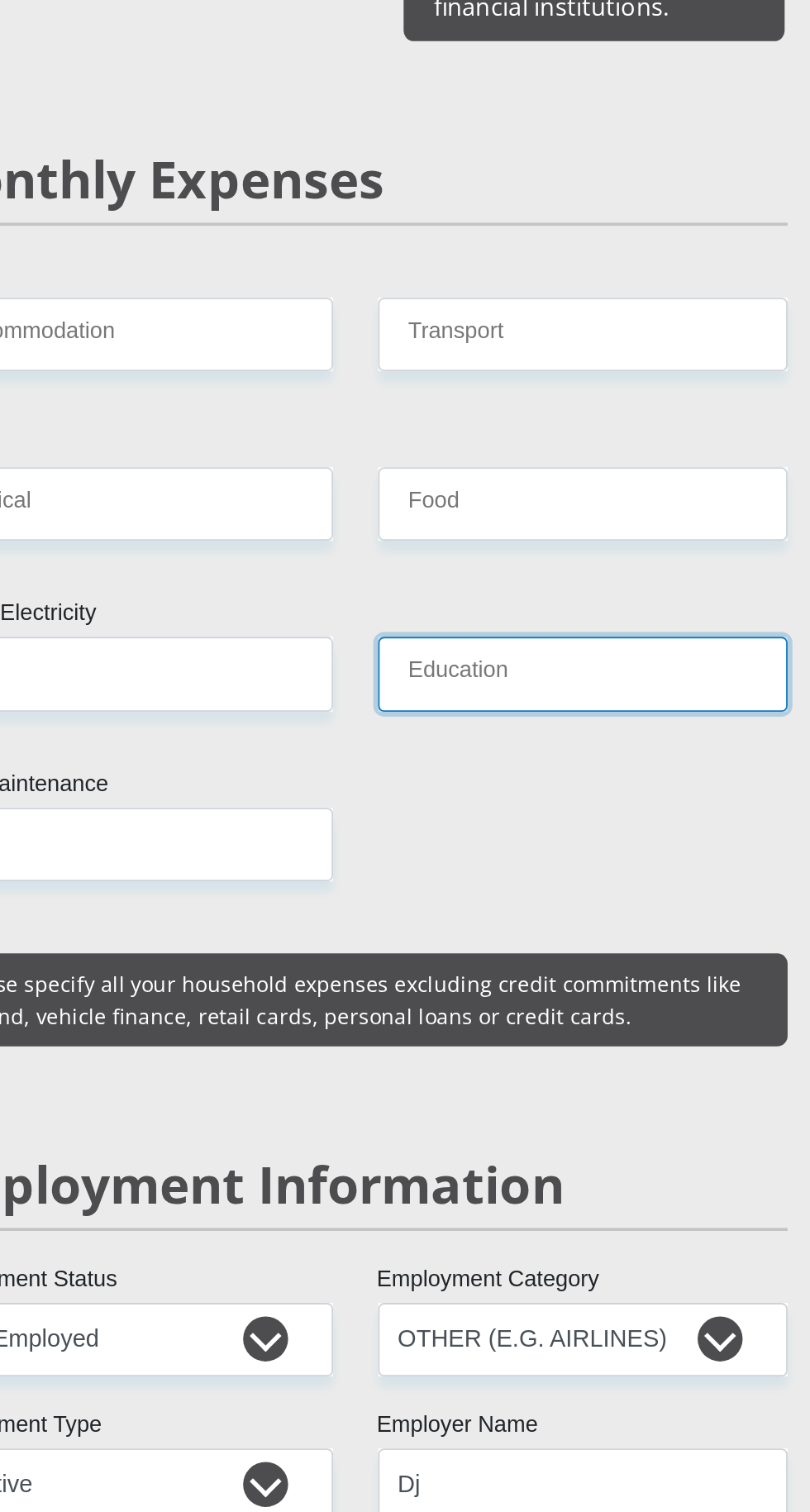
click at [578, 415] on input "Education" at bounding box center [530, 435] width 226 height 41
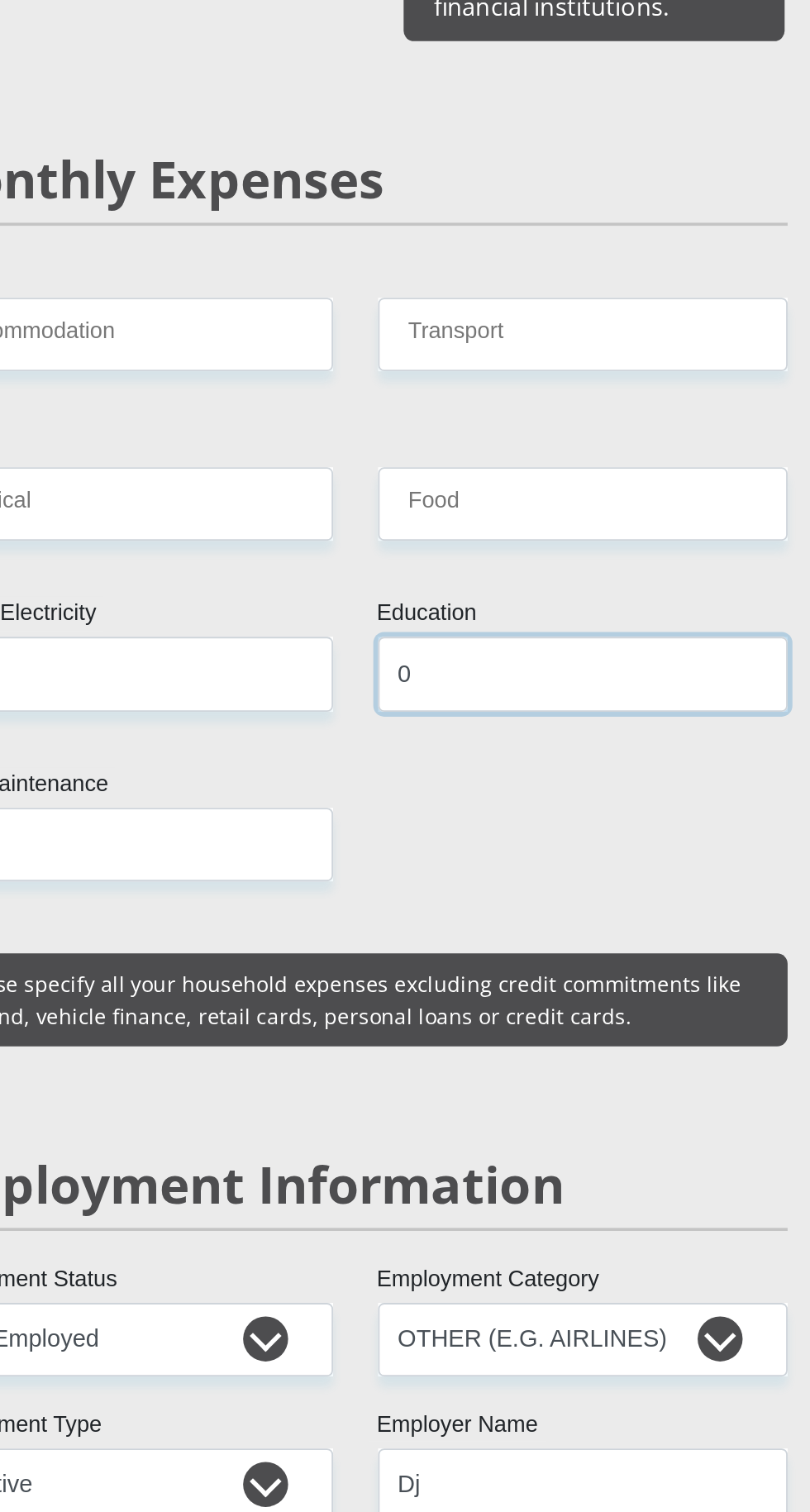
type input "0"
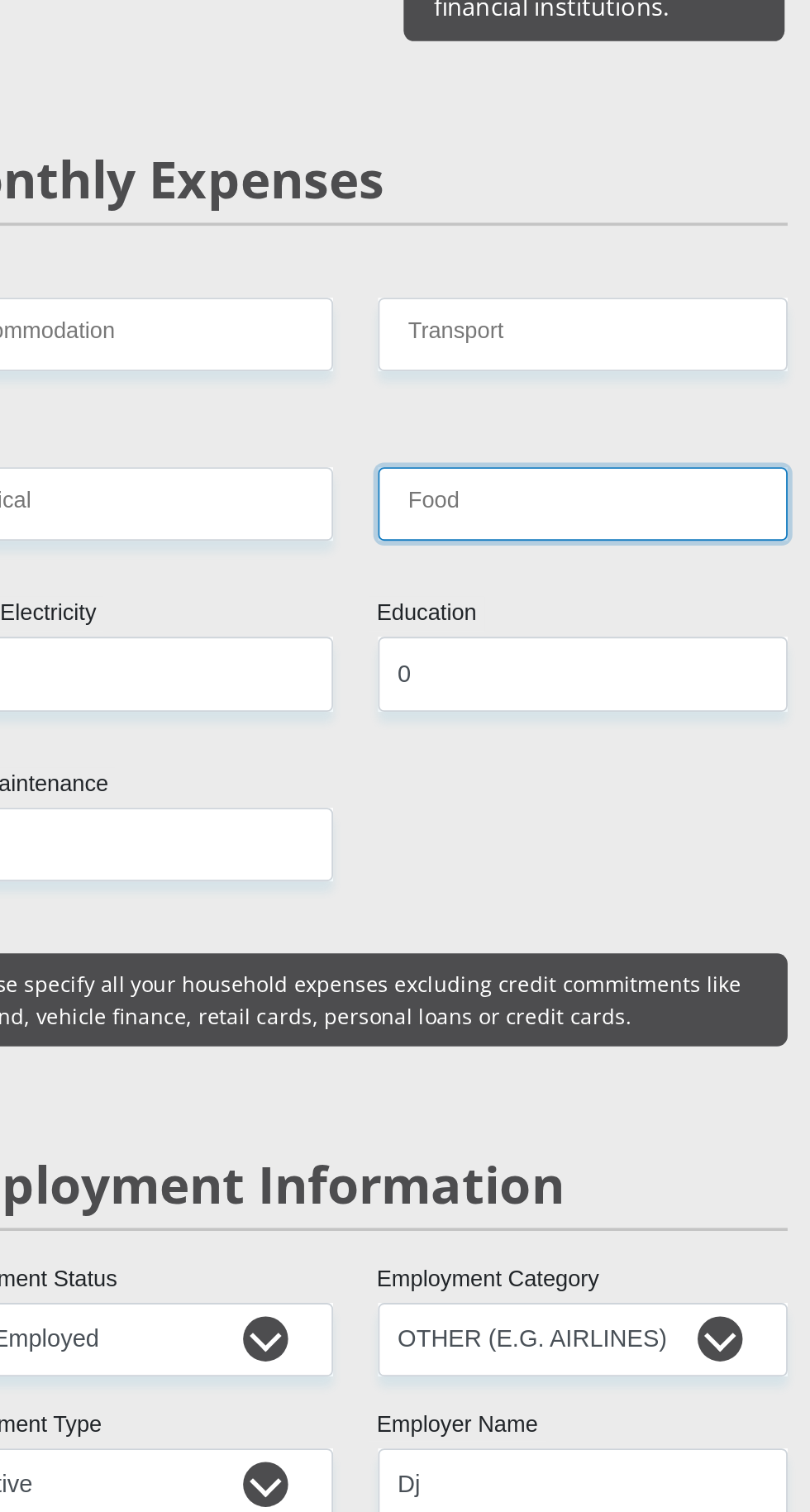
click at [592, 322] on input "Food" at bounding box center [530, 342] width 226 height 41
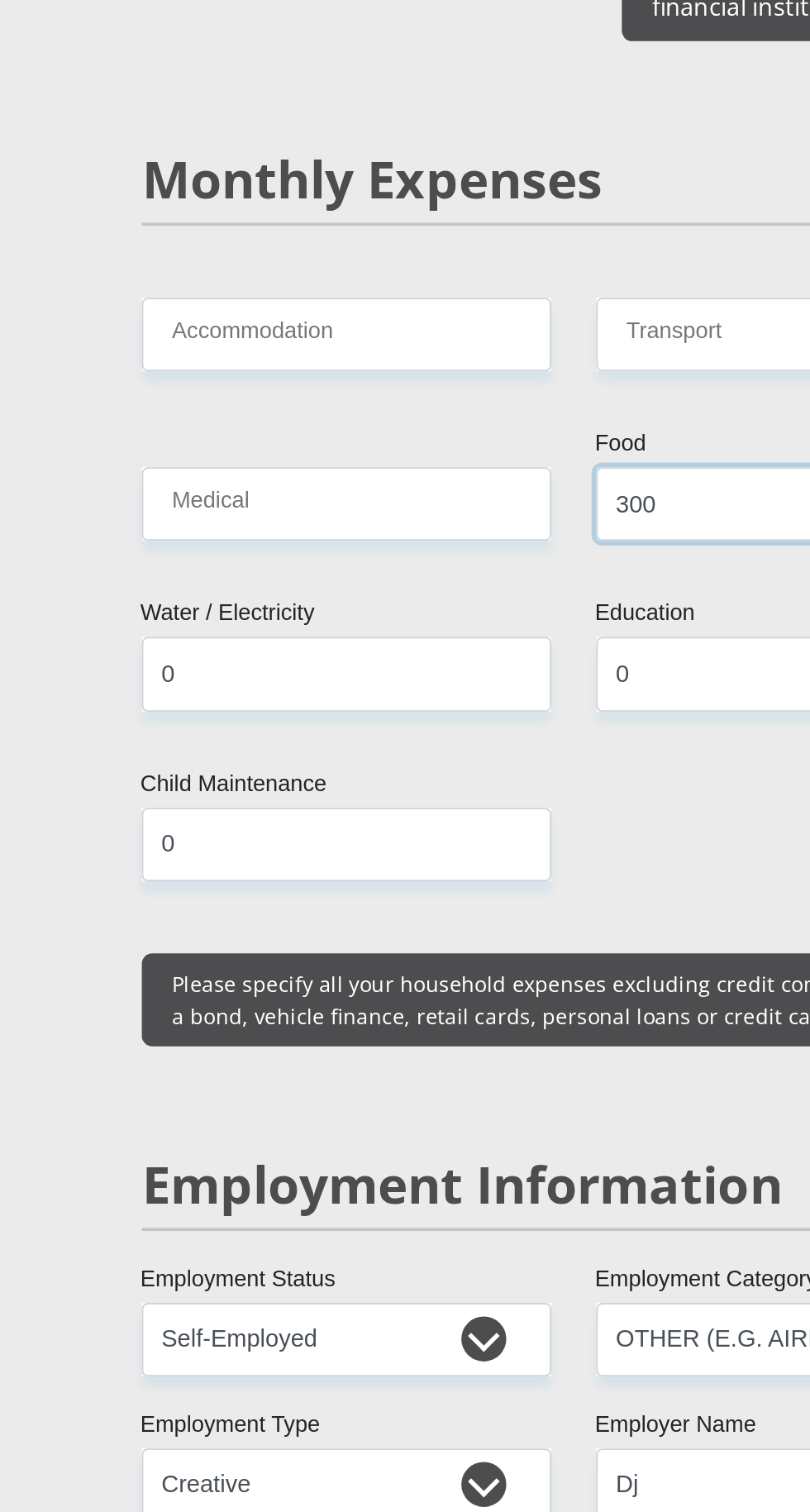
type input "300"
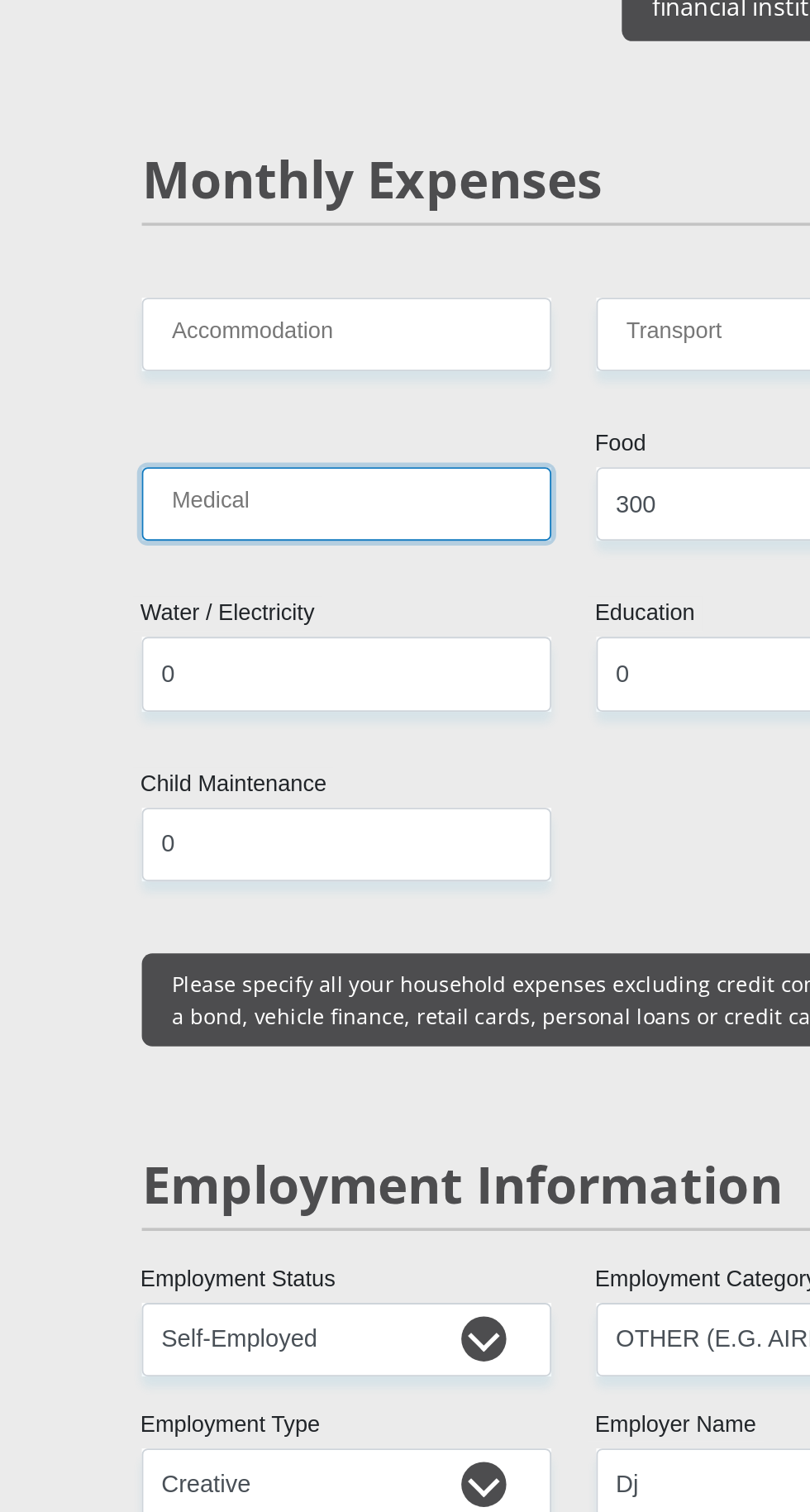
click at [346, 322] on input "Medical" at bounding box center [279, 342] width 226 height 41
type input "0"
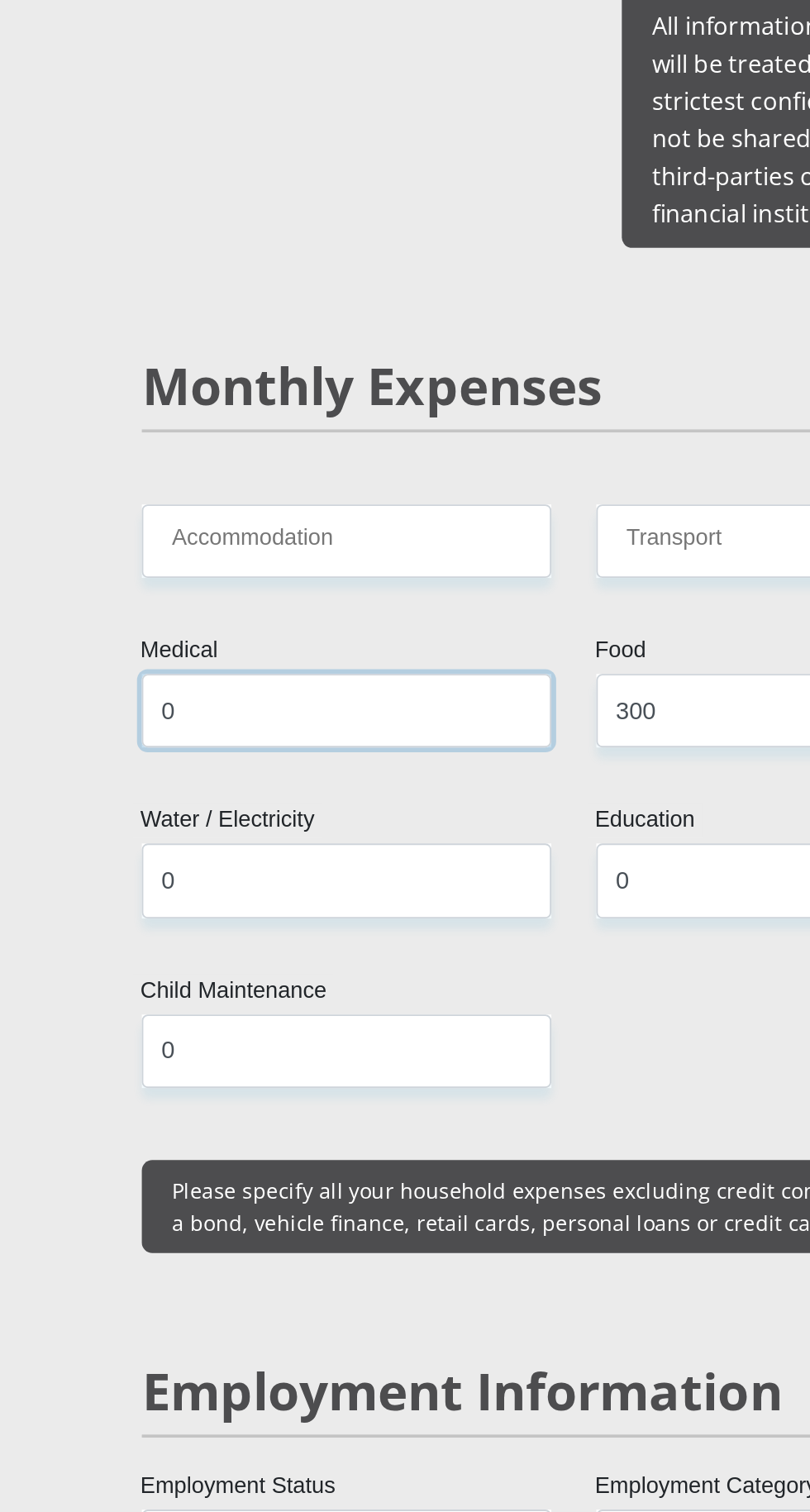
scroll to position [2065, 0]
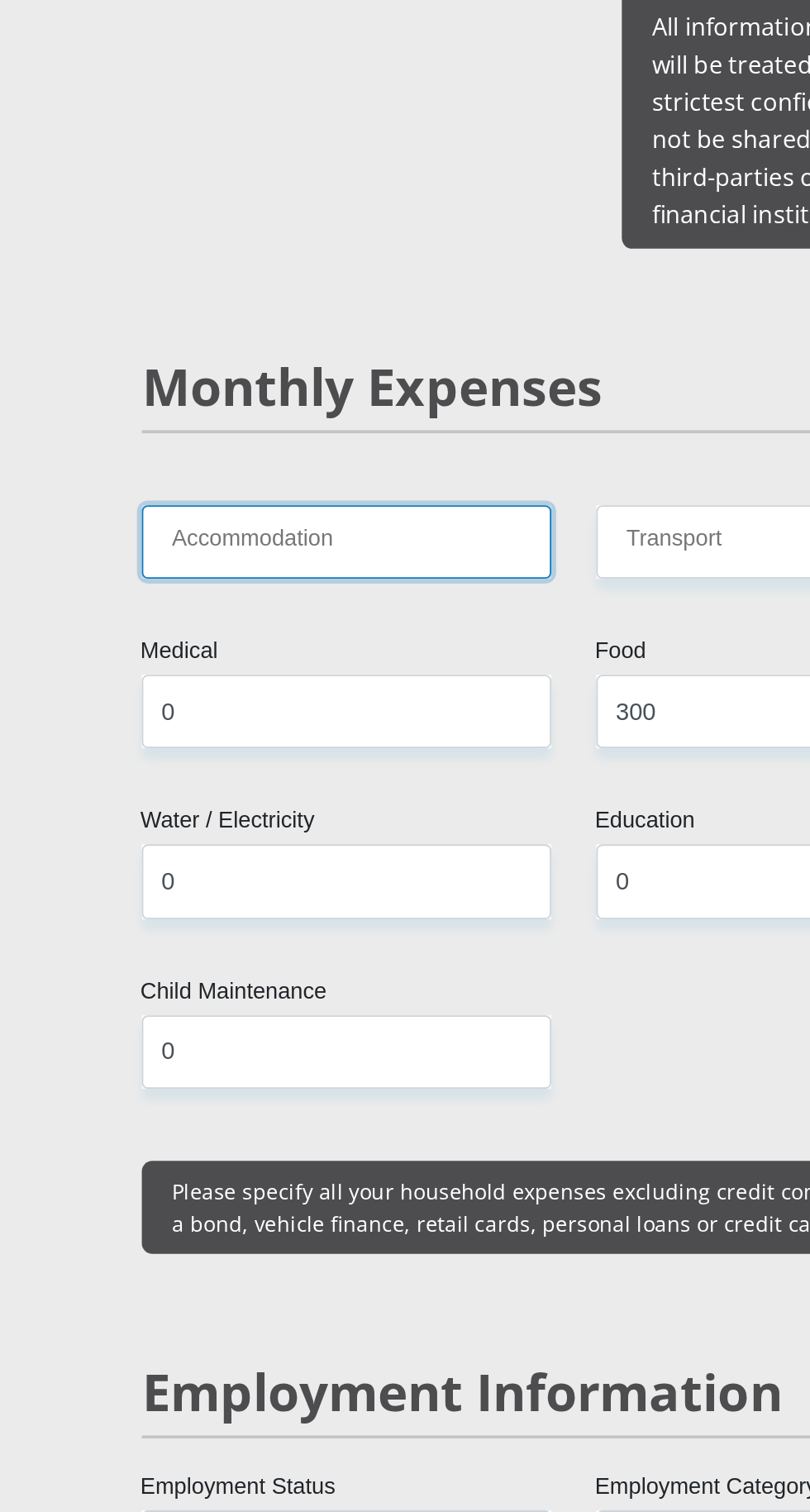
click at [334, 278] on input "Accommodation" at bounding box center [279, 298] width 226 height 41
type input "0"
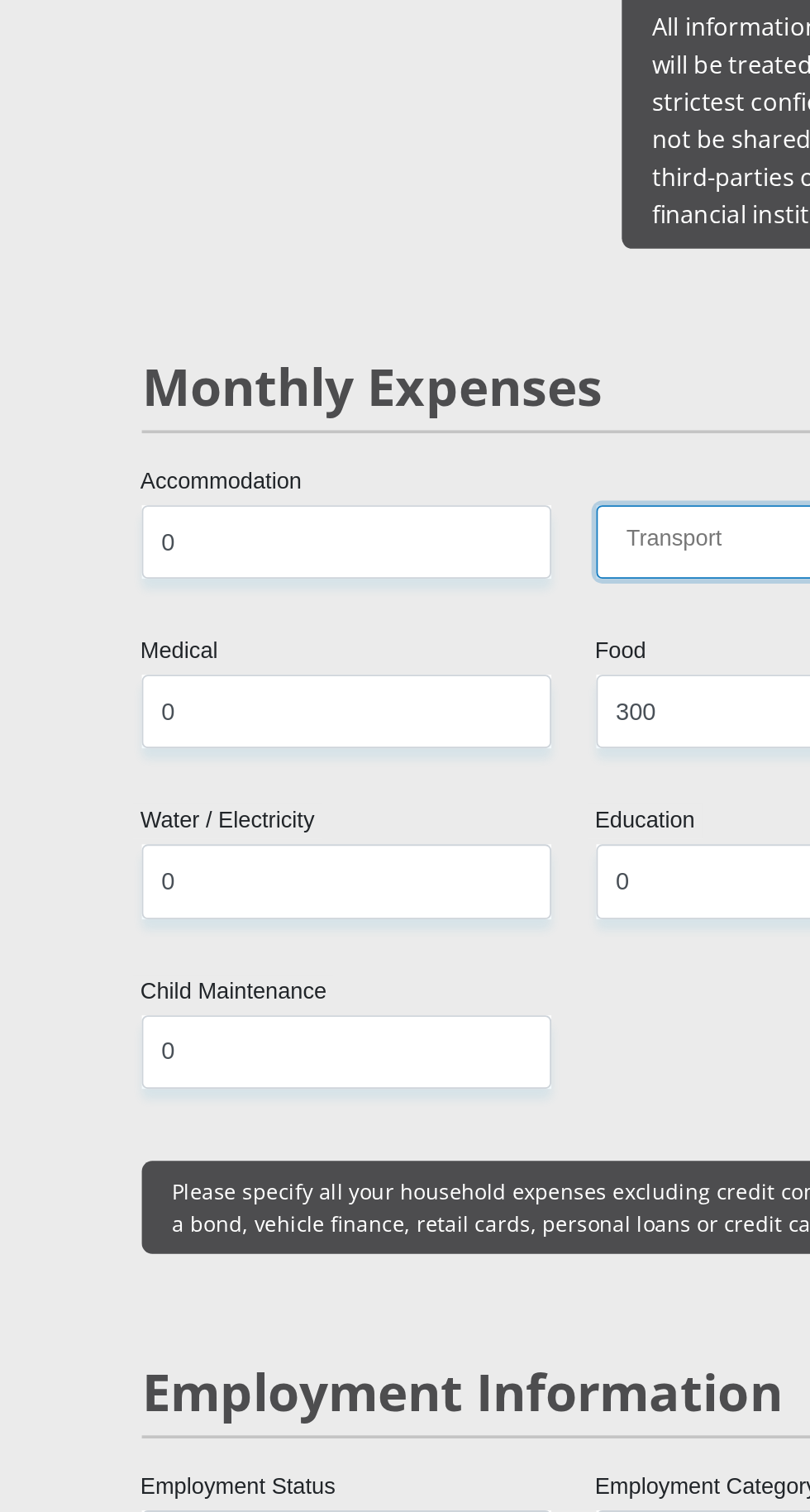
click at [499, 278] on input "Transport" at bounding box center [530, 298] width 226 height 41
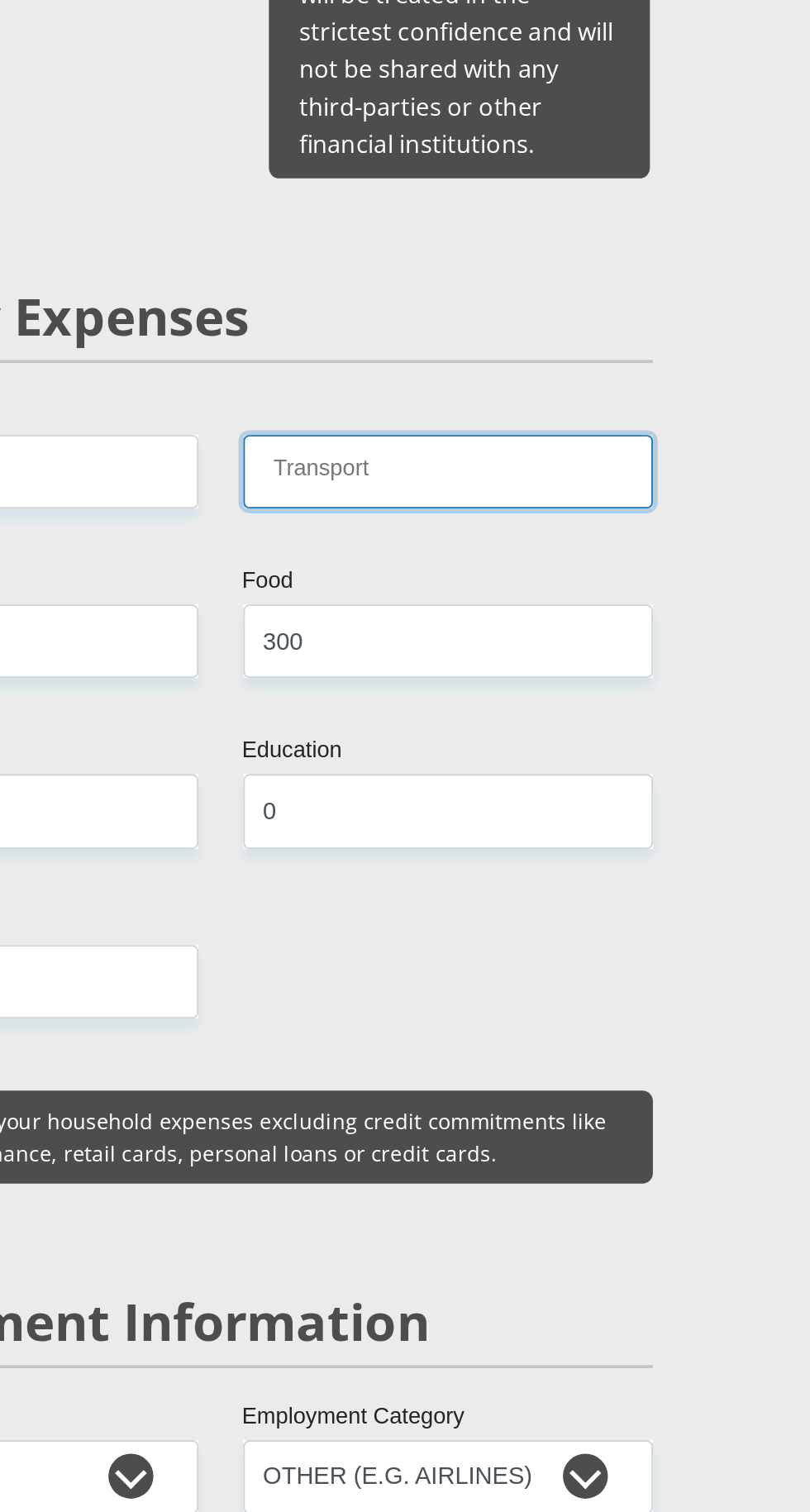
type input "100"
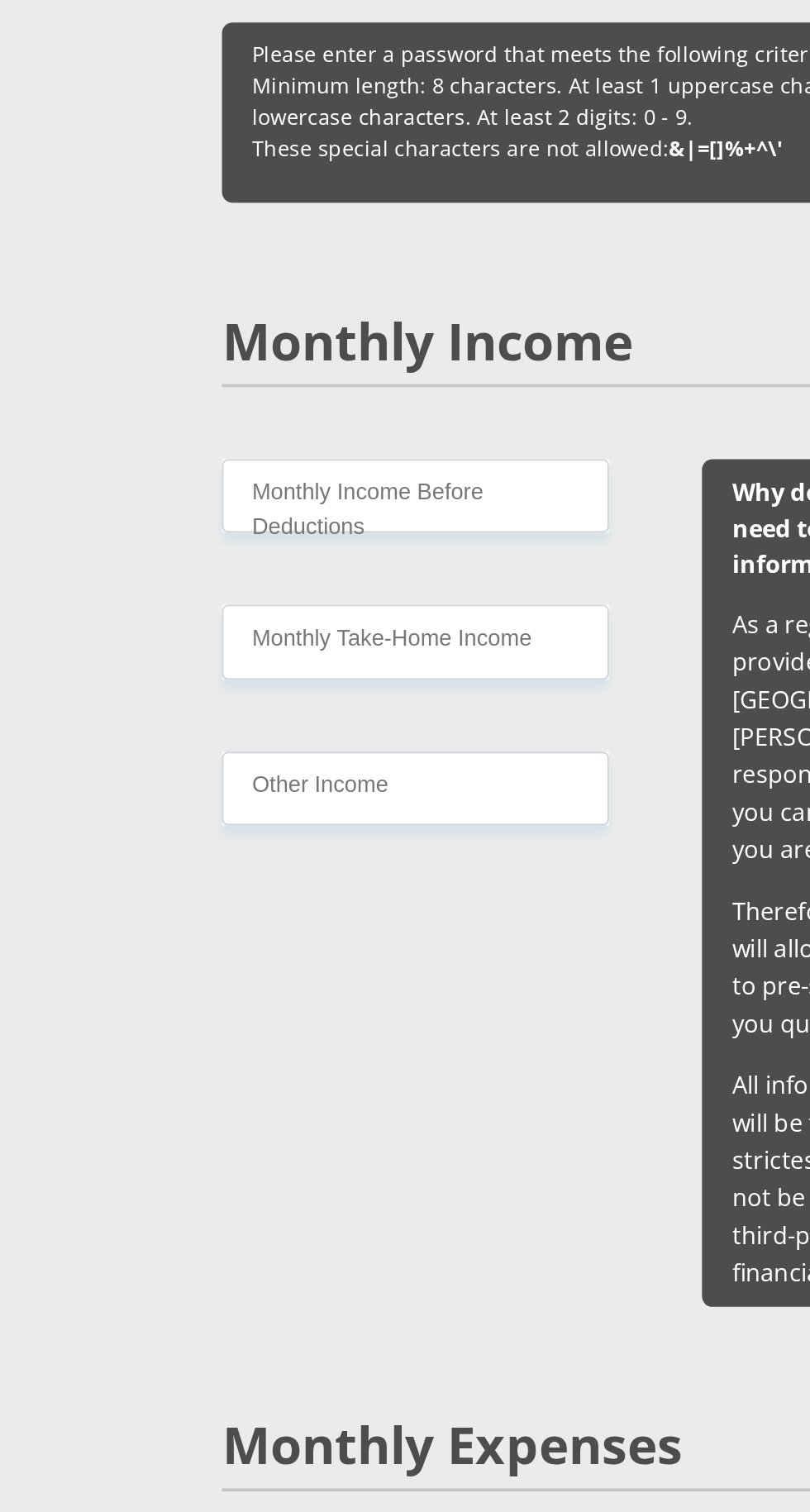
scroll to position [1480, 0]
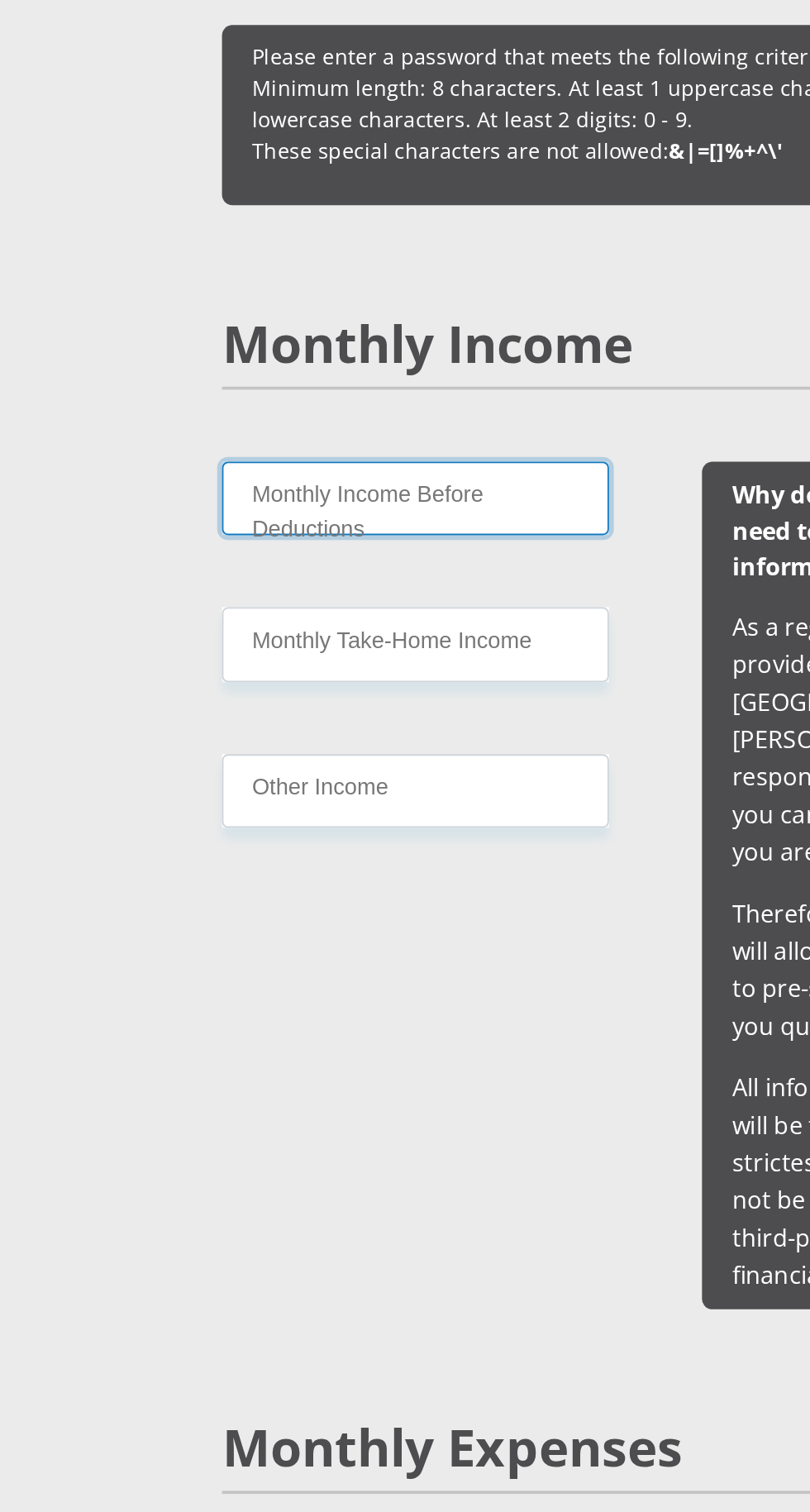
click at [330, 278] on input "Monthly Income Before Deductions" at bounding box center [273, 274] width 213 height 41
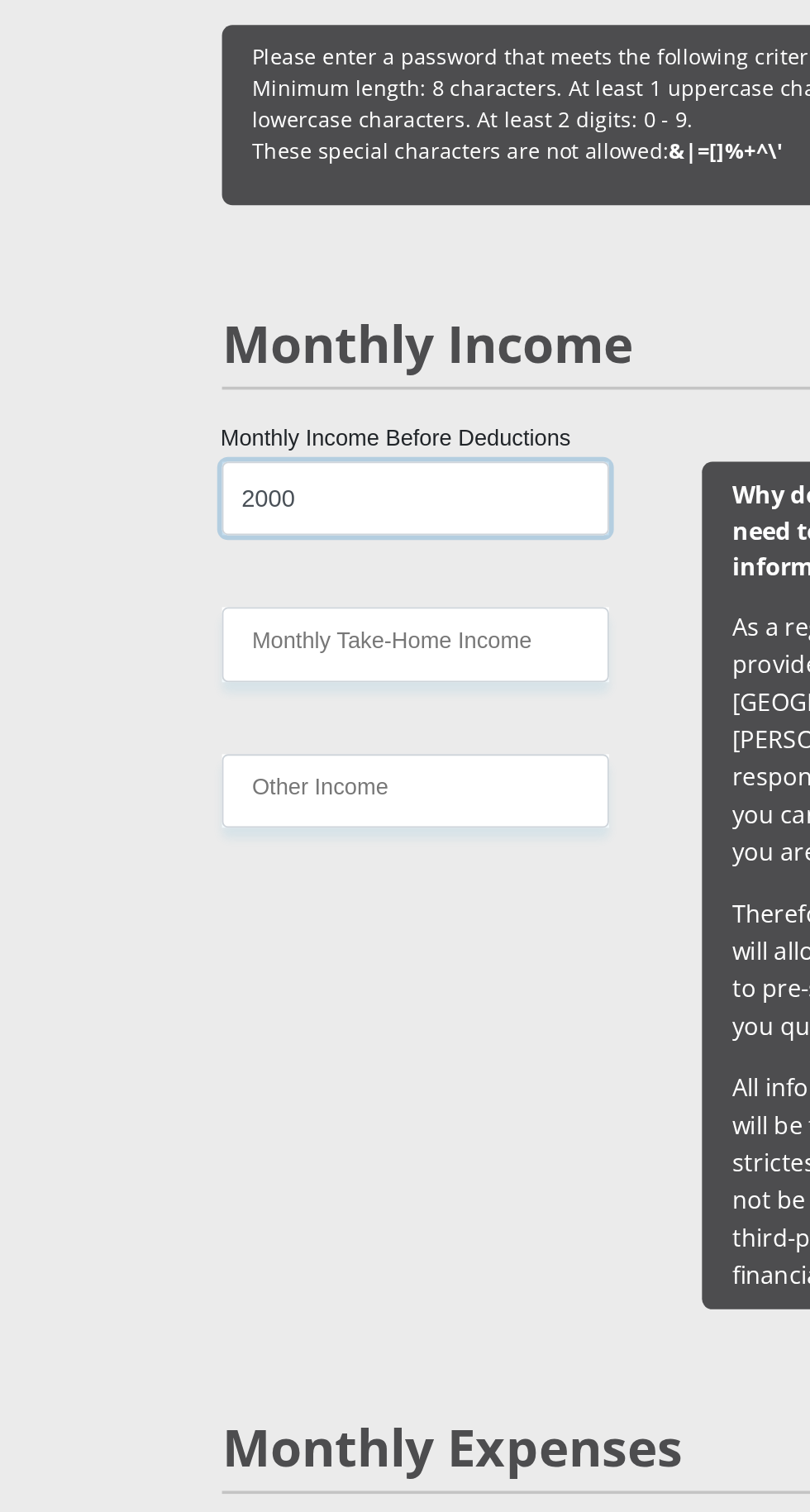
type input "2000"
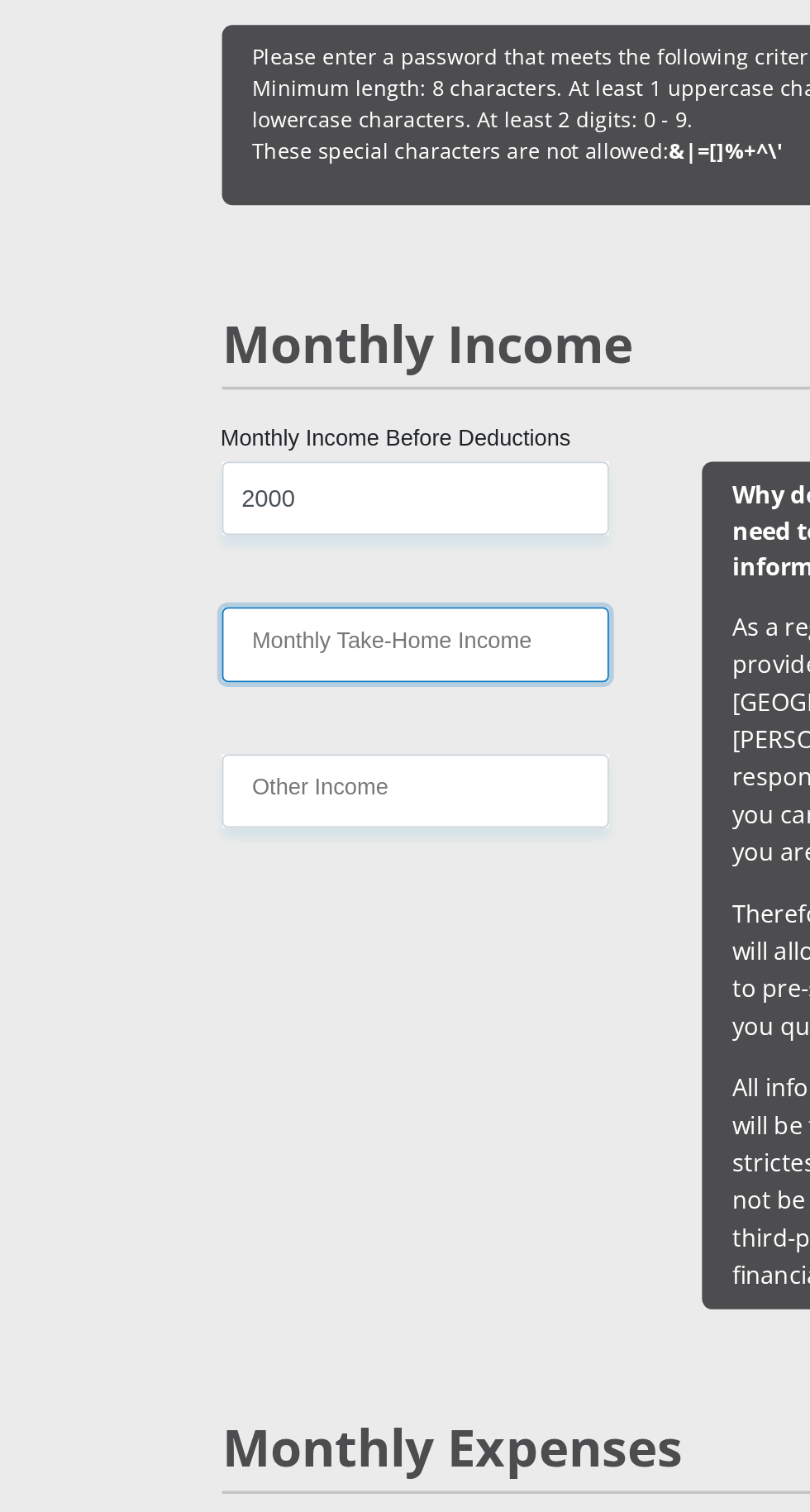
click at [320, 353] on input "Monthly Take-Home Income" at bounding box center [273, 354] width 213 height 41
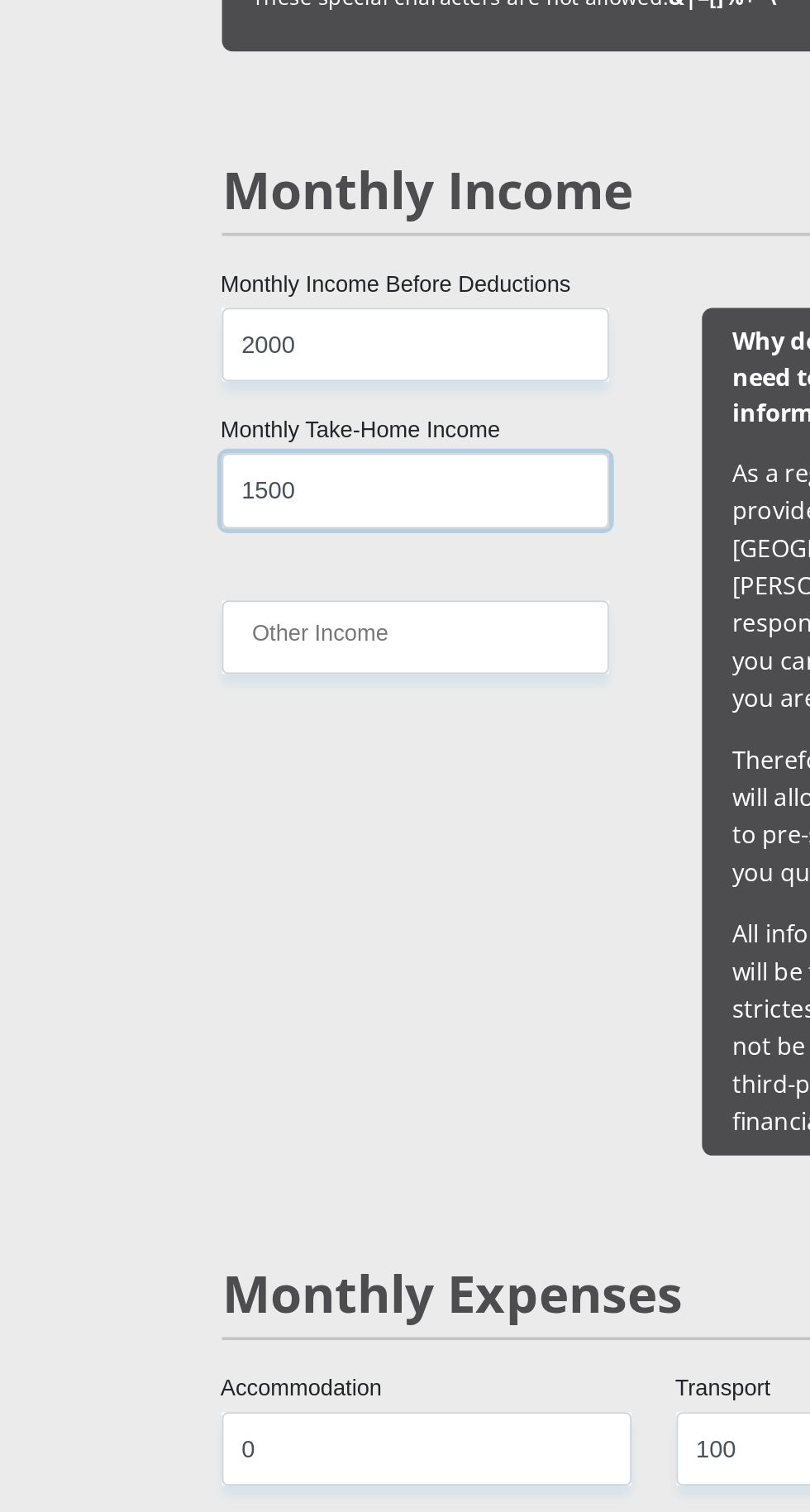
type input "1500"
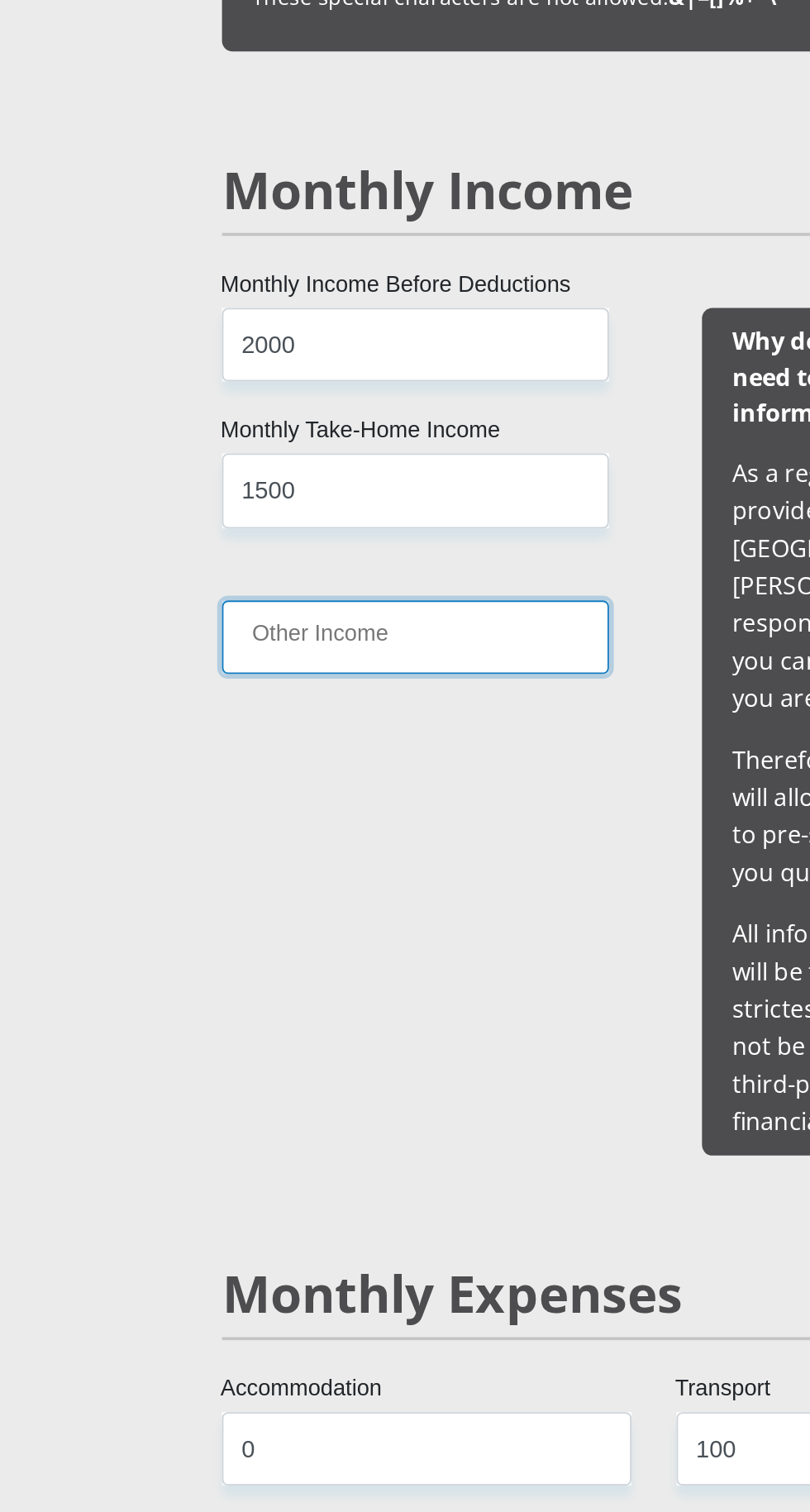
click at [326, 434] on input "Other Income" at bounding box center [273, 435] width 213 height 41
type input "500"
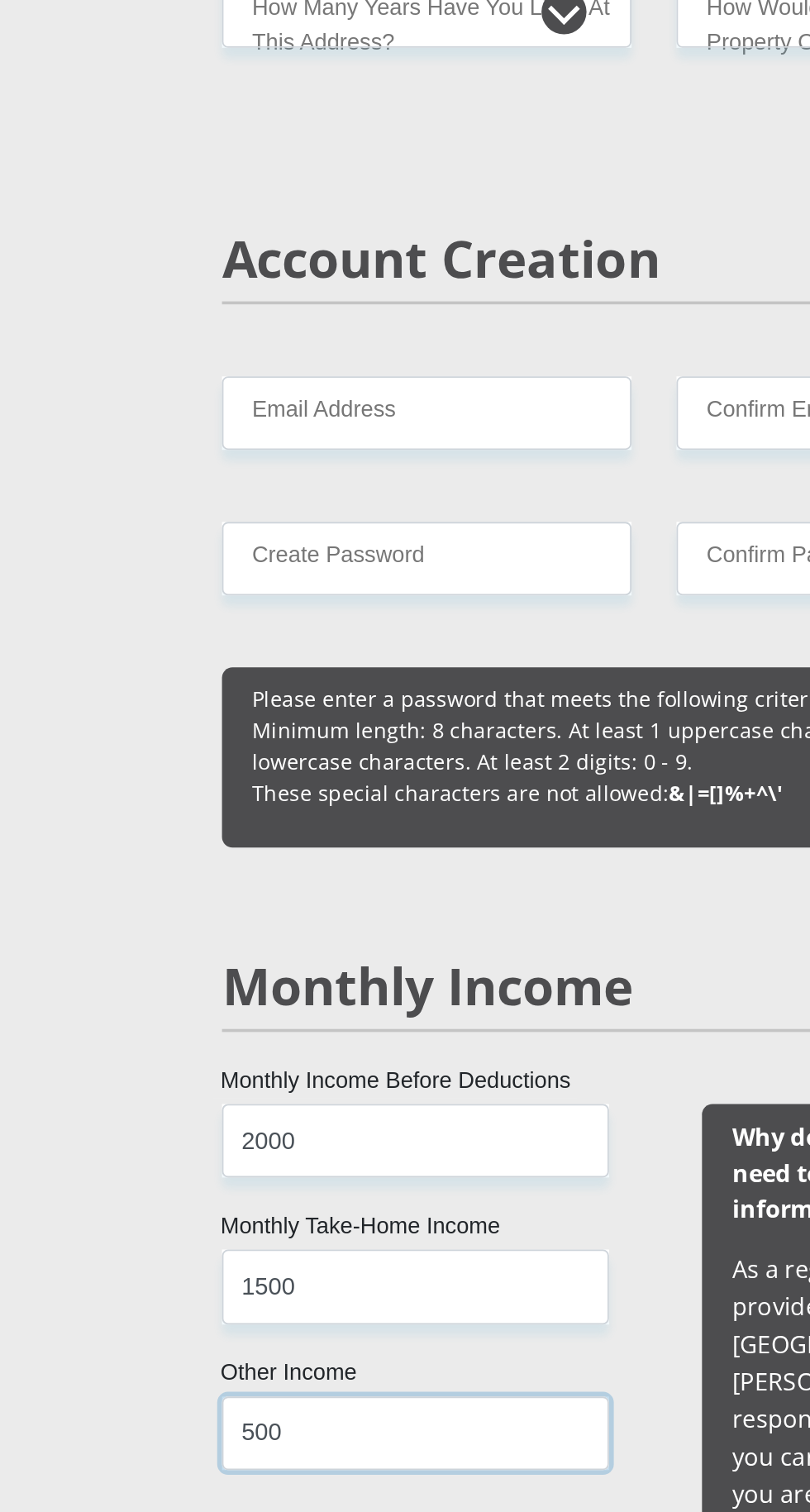
scroll to position [1124, 0]
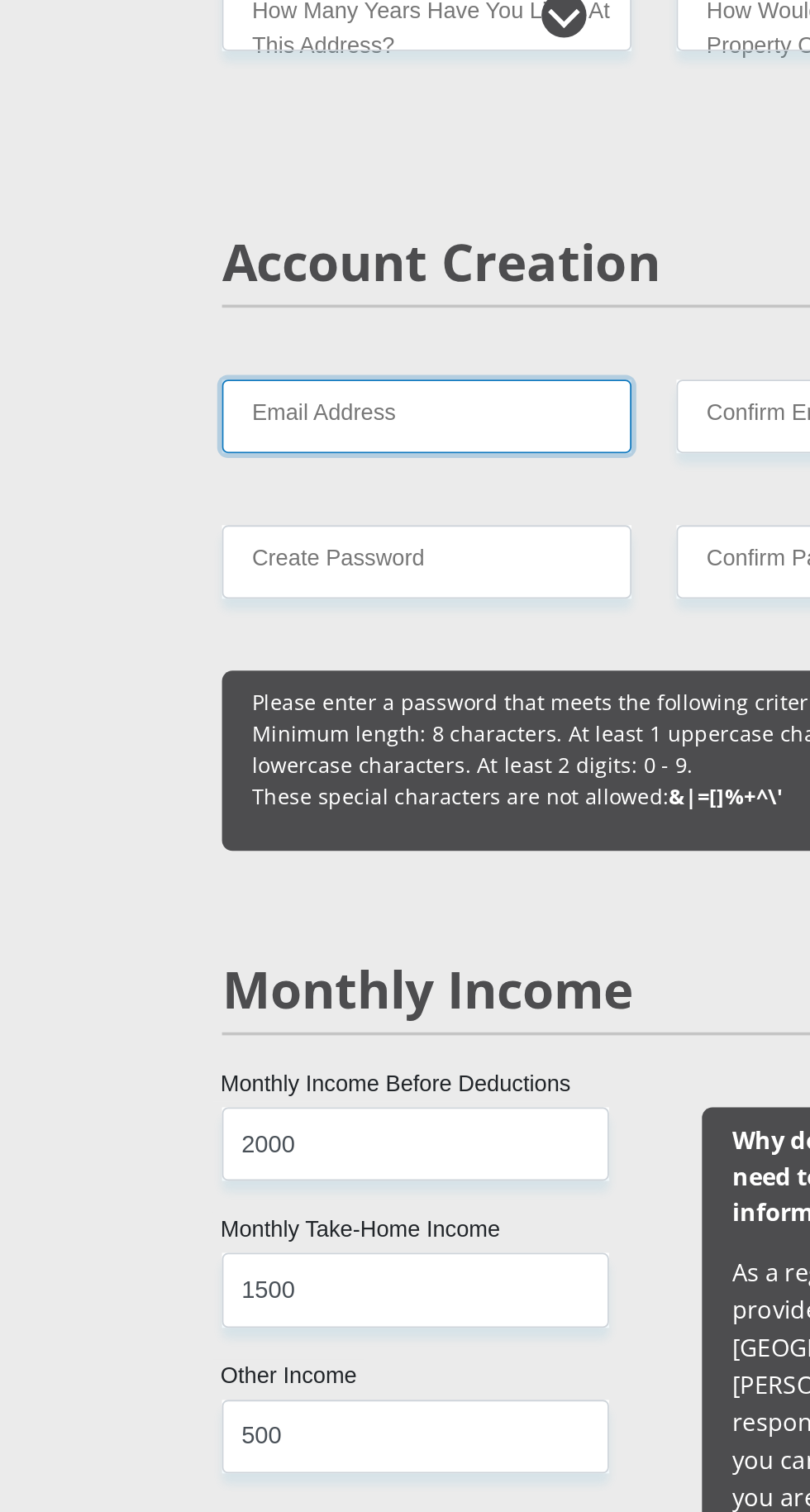
click at [317, 233] on input "Email Address" at bounding box center [279, 230] width 226 height 41
type input "[EMAIL_ADDRESS][DOMAIN_NAME]"
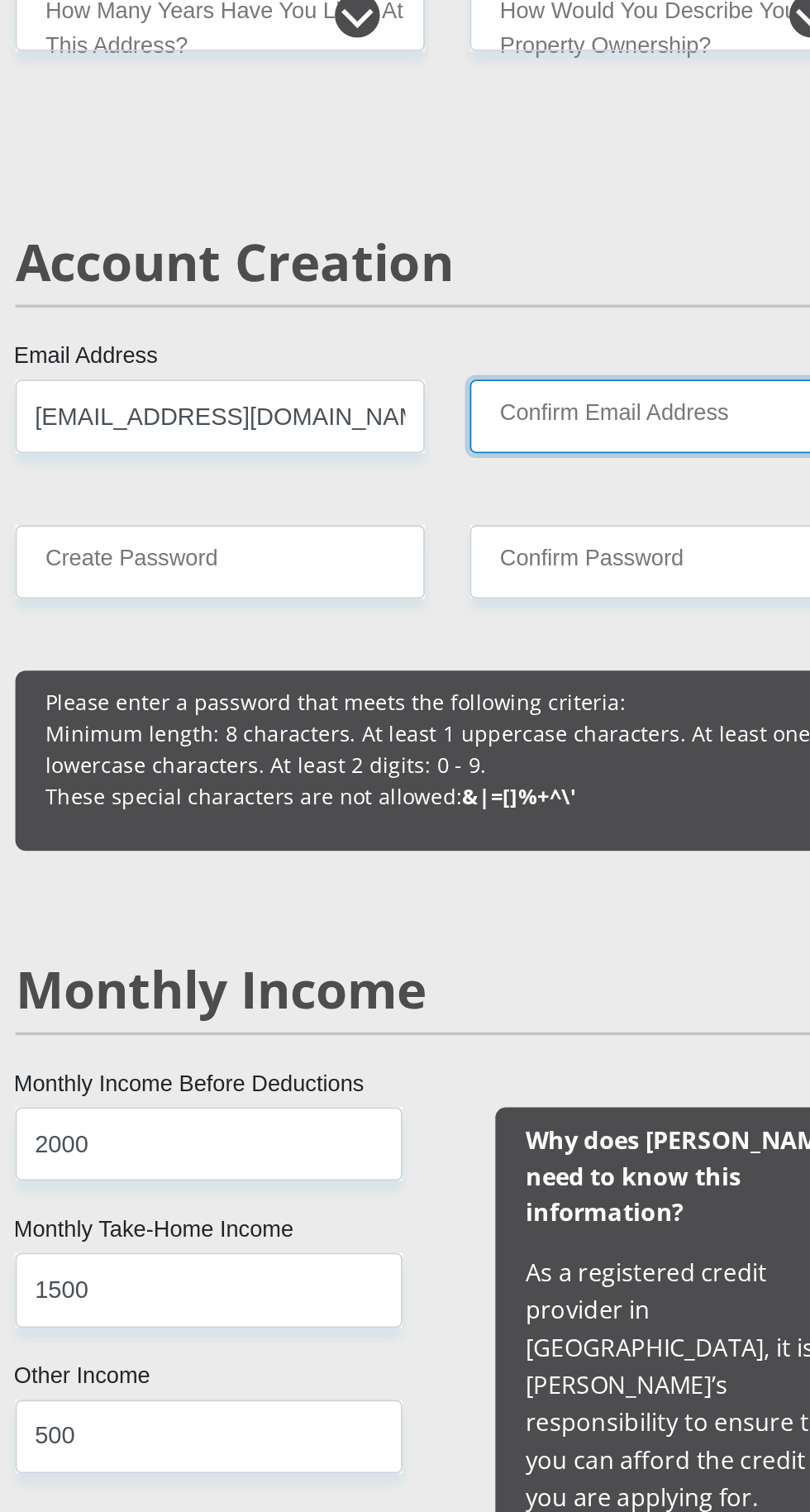
click at [541, 231] on input "Confirm Email Address" at bounding box center [530, 230] width 226 height 41
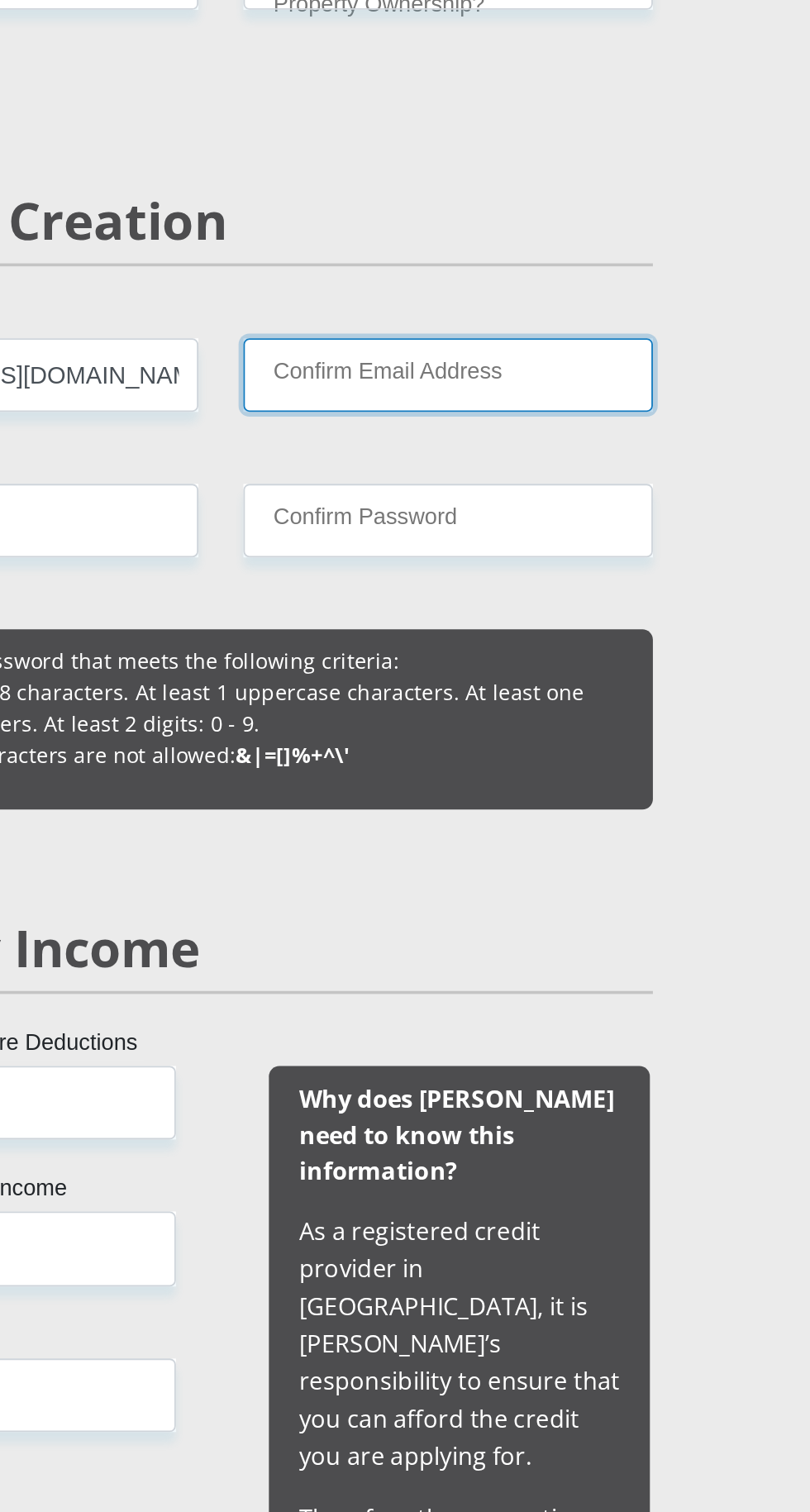
type input "[EMAIL_ADDRESS][DOMAIN_NAME]"
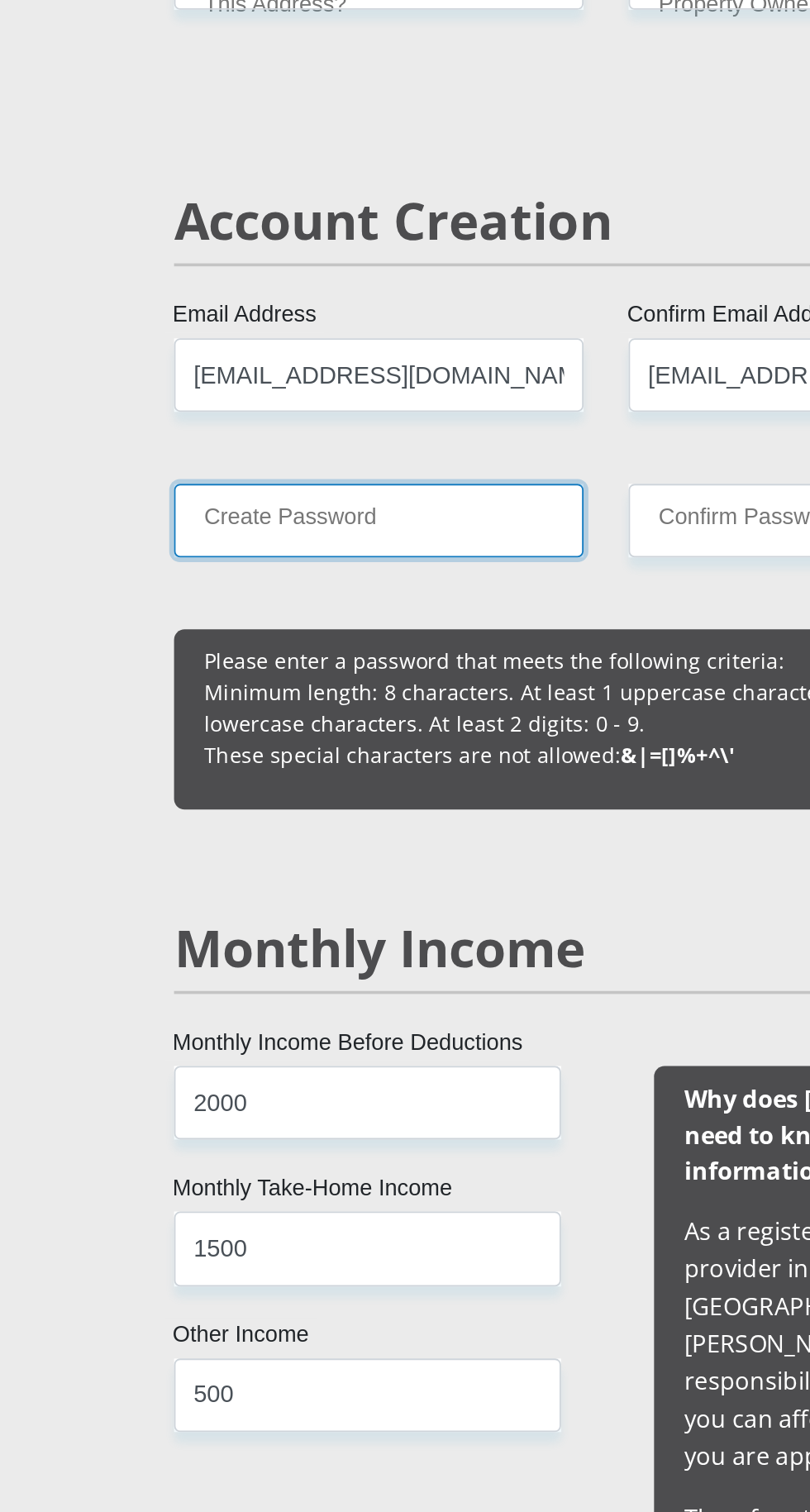
click at [319, 315] on input "Create Password" at bounding box center [279, 310] width 226 height 41
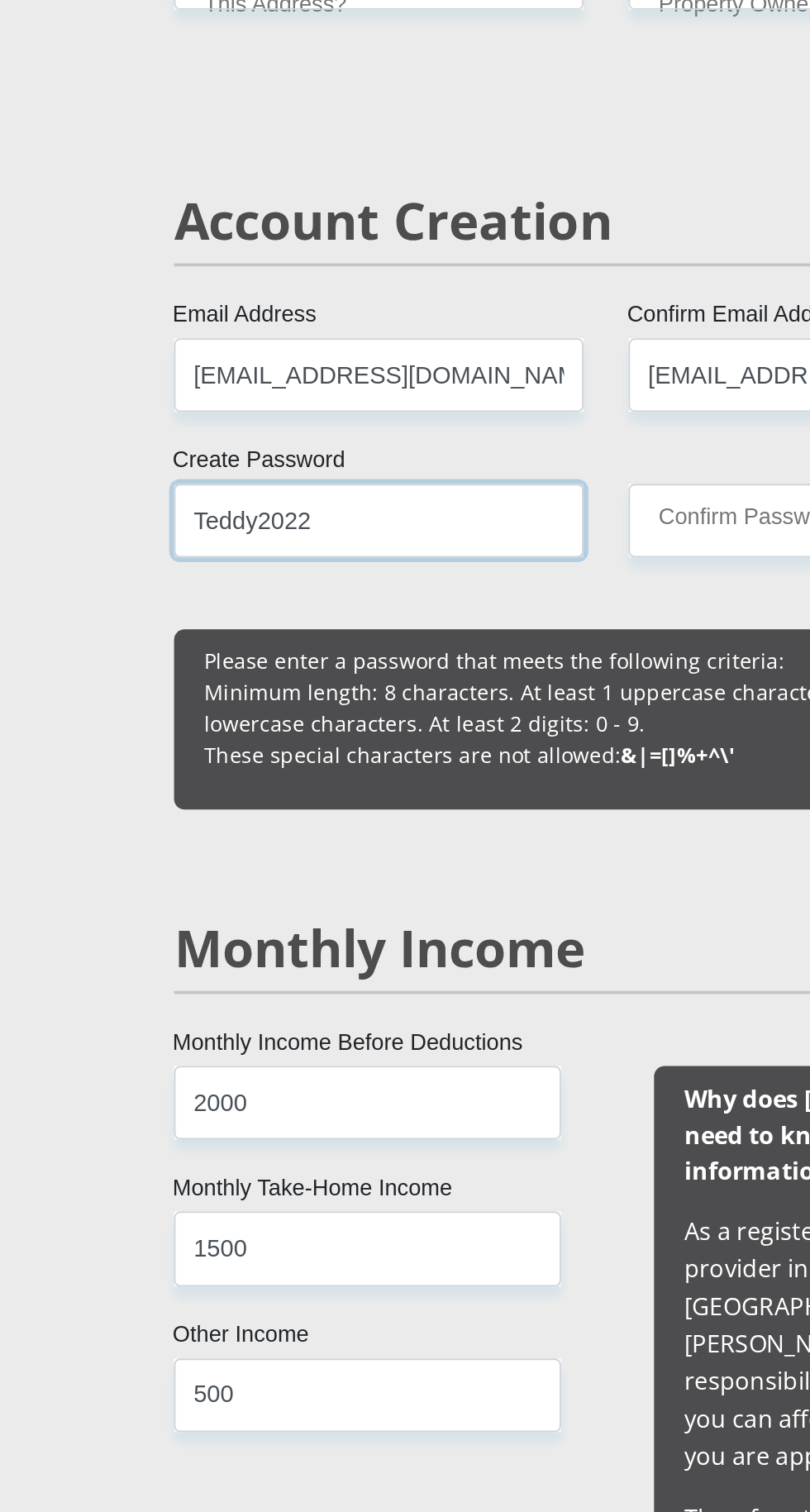
type input "Teddy2022"
click at [488, 315] on input "Confirm Password" at bounding box center [530, 310] width 226 height 41
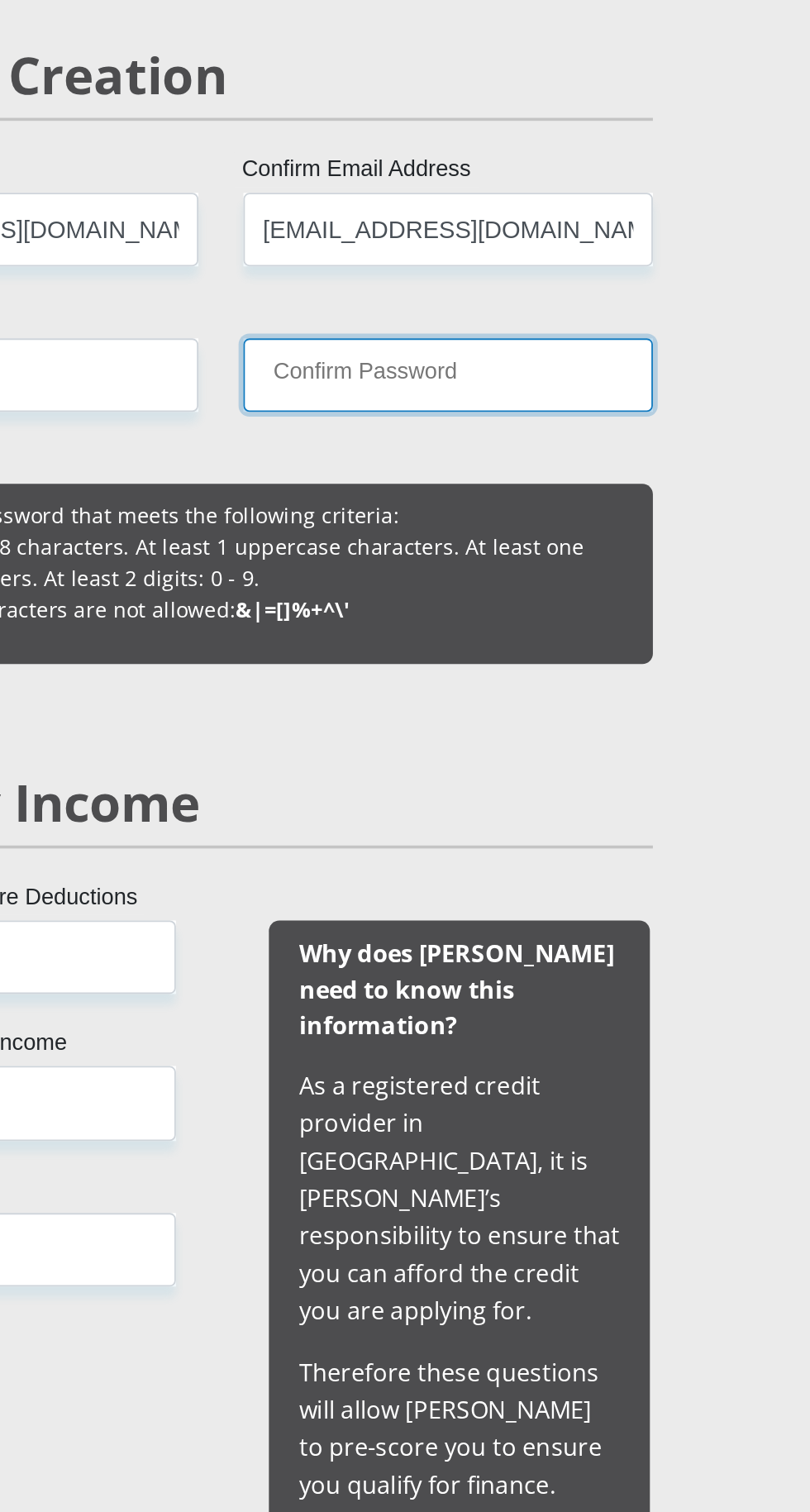
type input "Teddy2022"
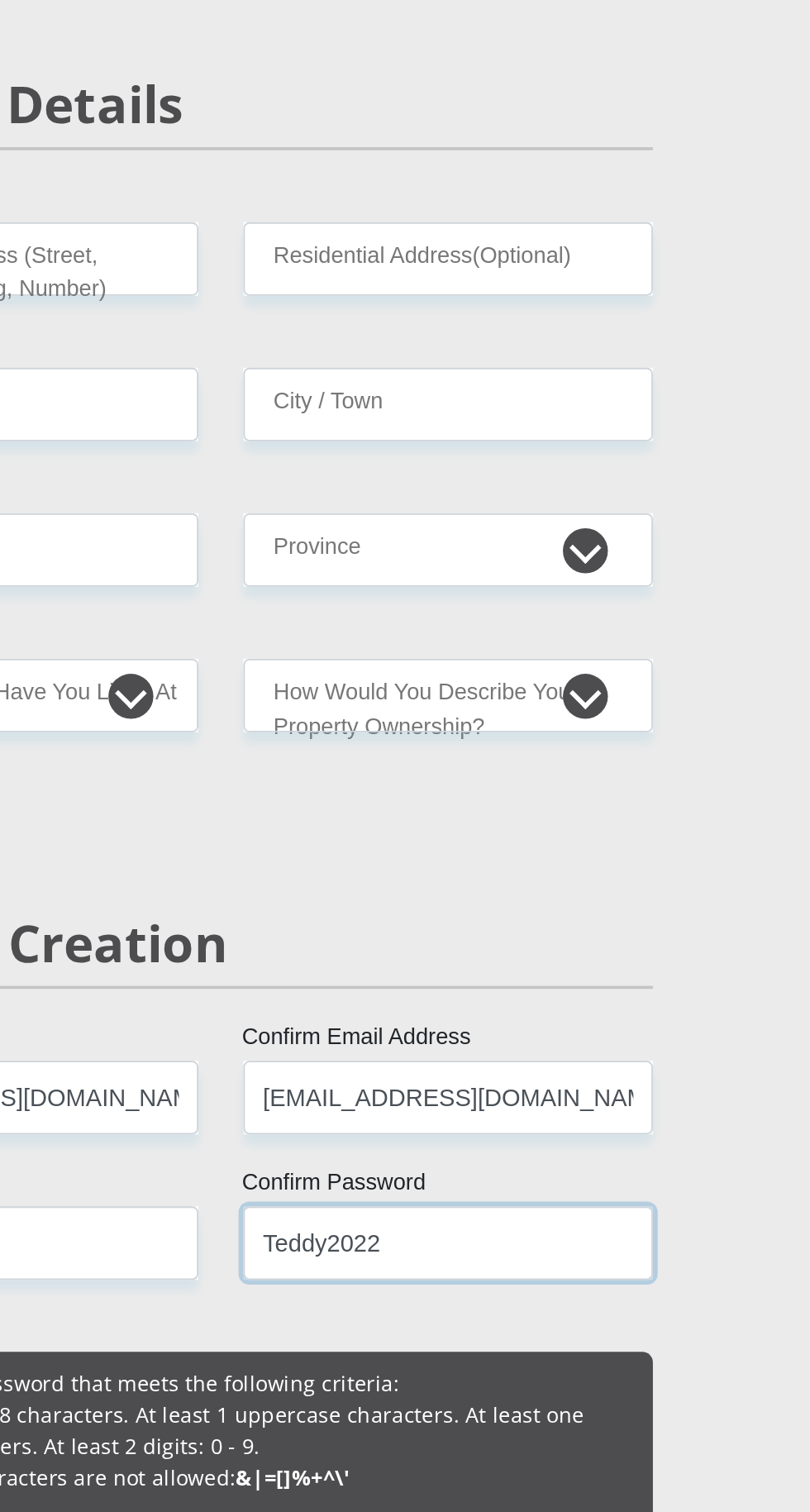
scroll to position [737, 0]
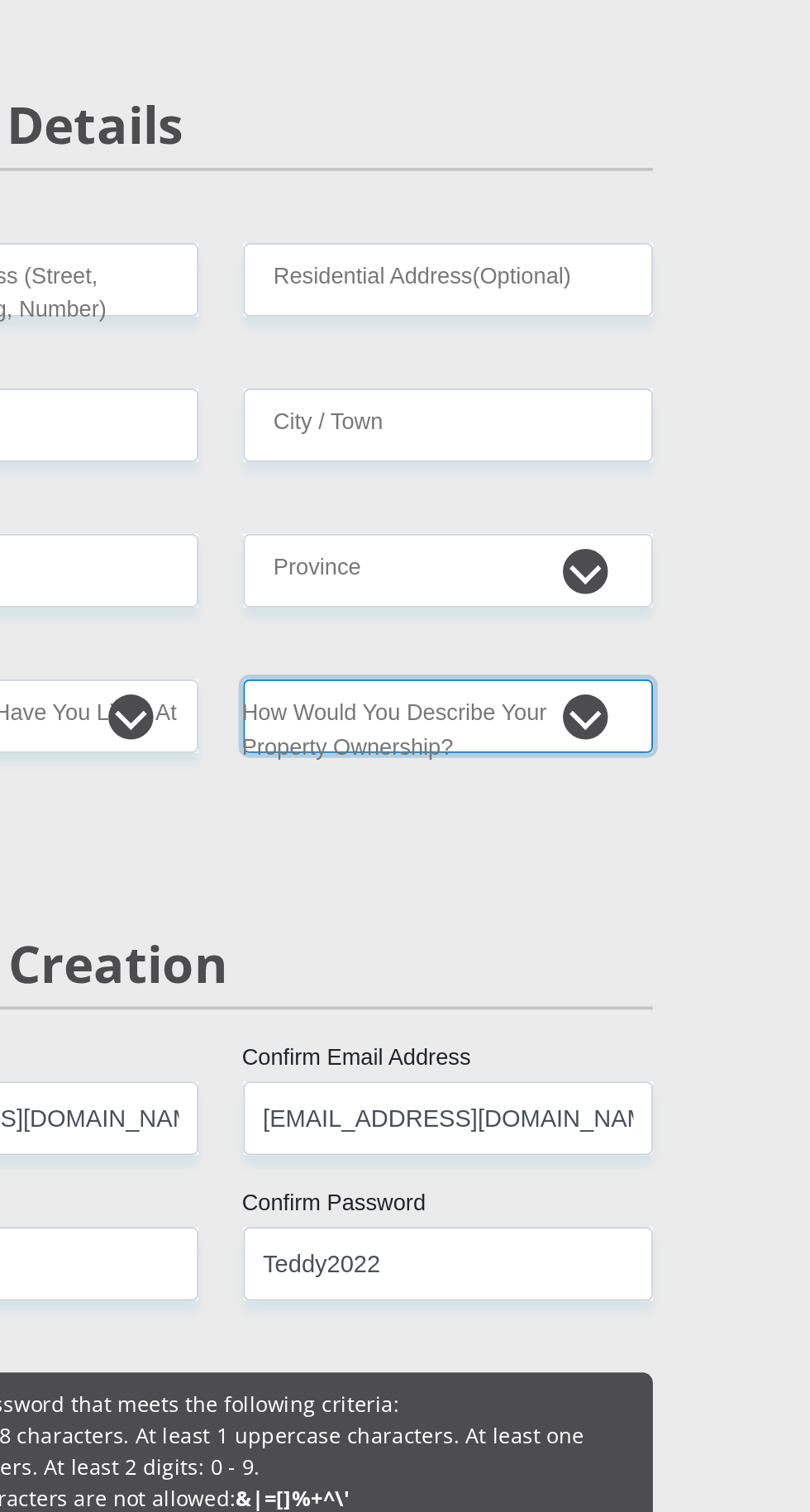
click at [606, 396] on select "Owned Rented Family Owned Company Dwelling" at bounding box center [530, 394] width 226 height 41
select select "parents"
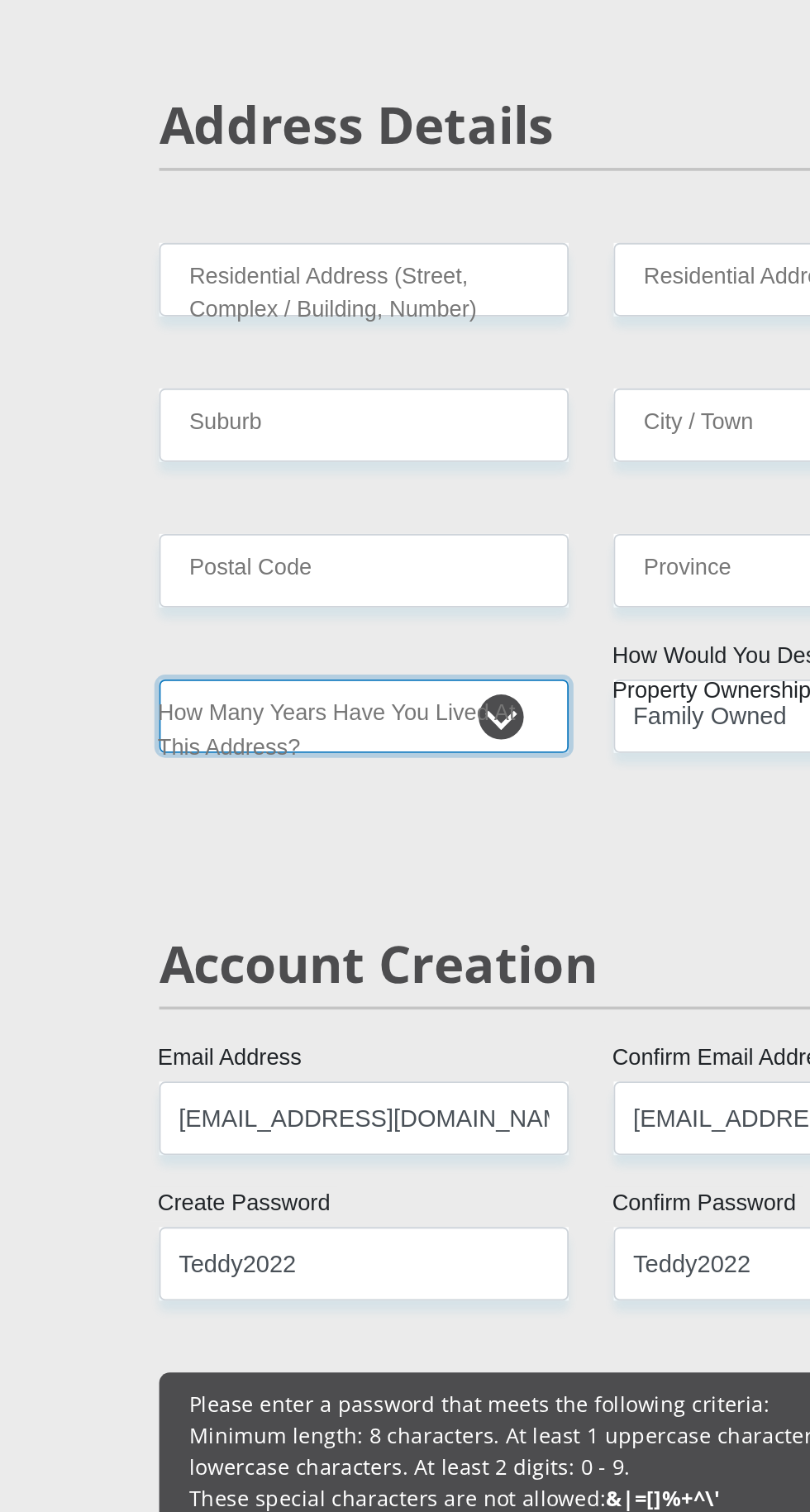
click at [335, 405] on select "less than 1 year 1-3 years 3-5 years 5+ years" at bounding box center [279, 394] width 226 height 41
select select "5"
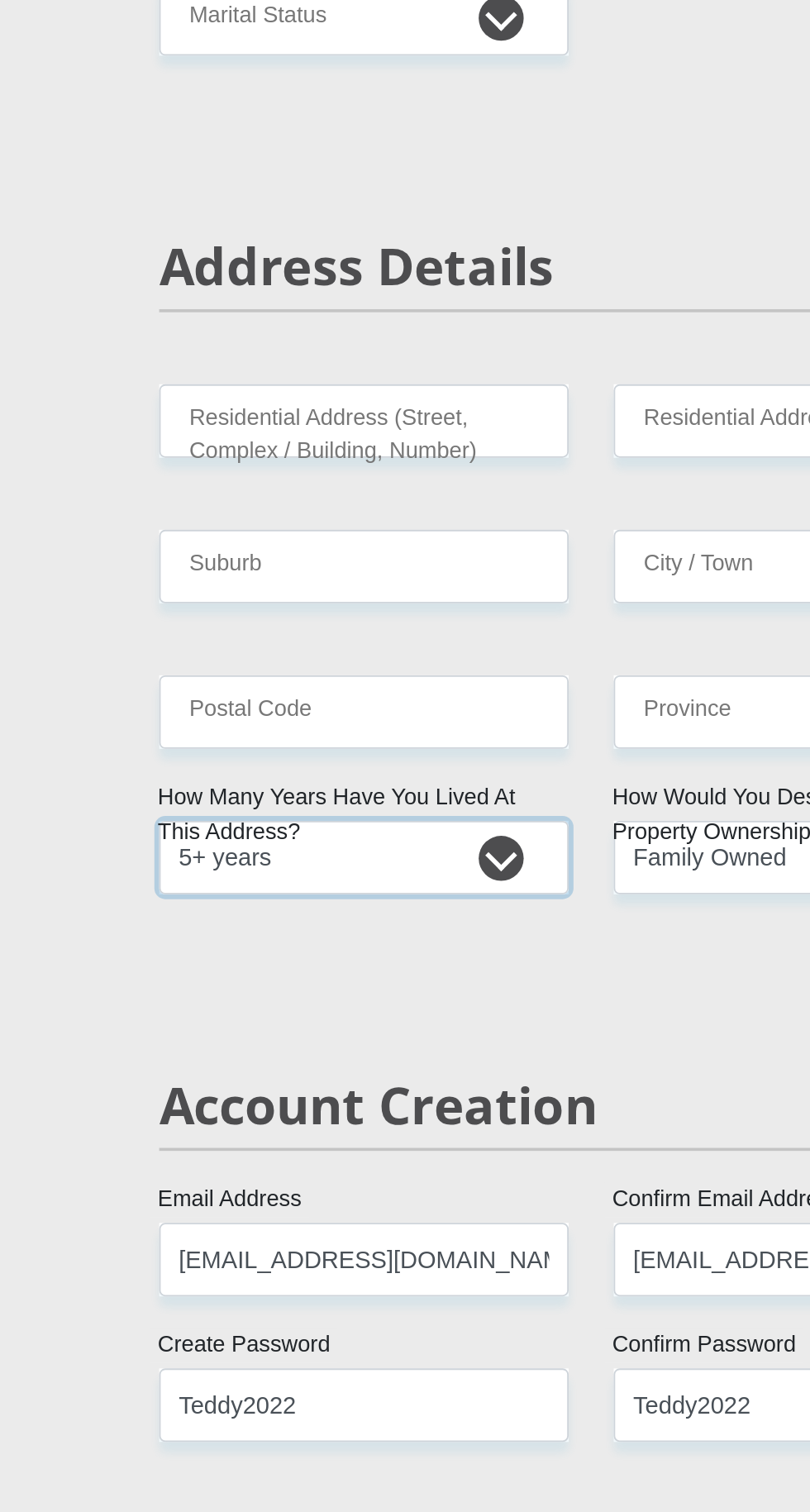
scroll to position [655, 0]
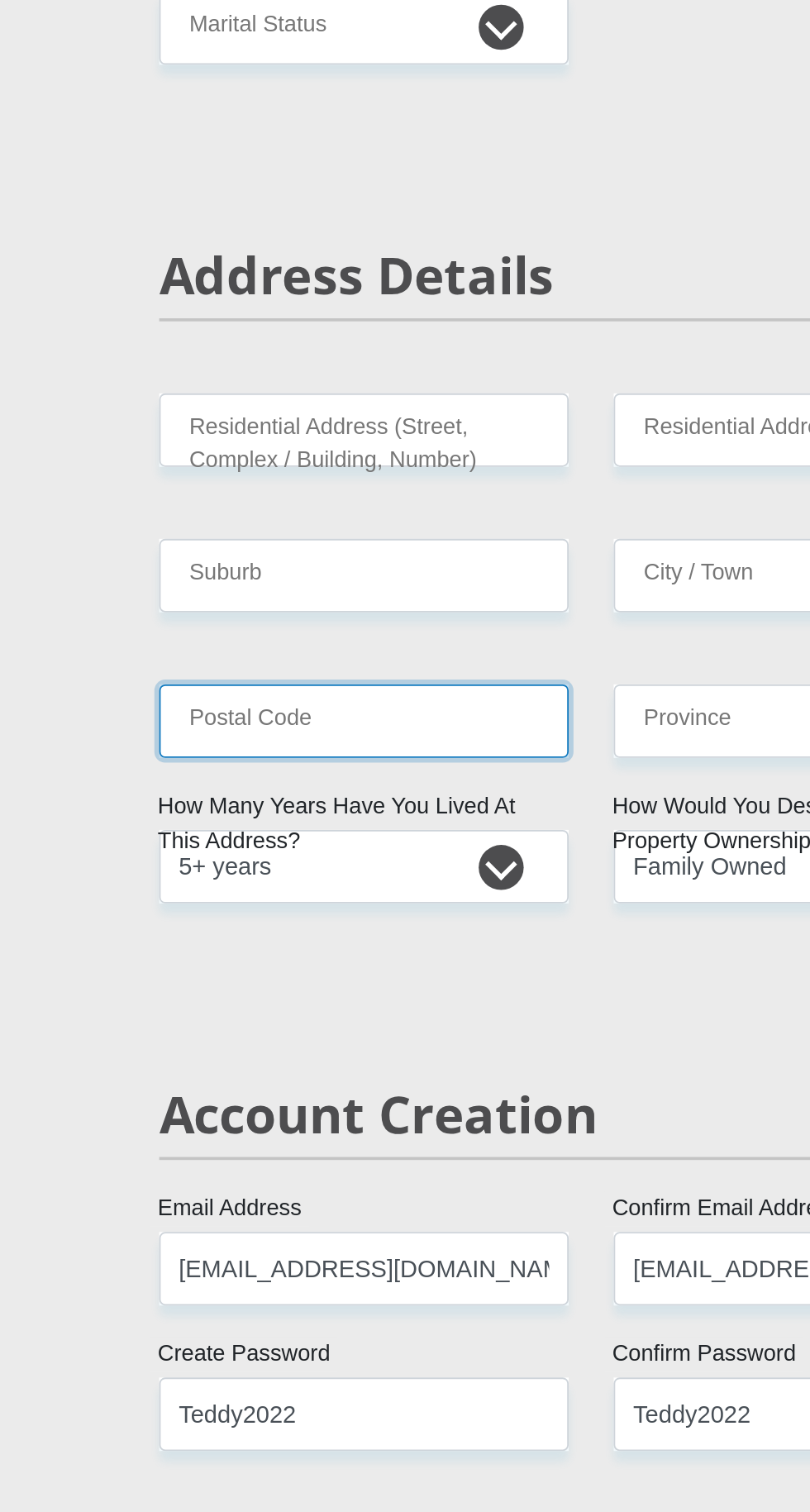
click at [330, 403] on input "Postal Code" at bounding box center [279, 397] width 226 height 41
type input "3201"
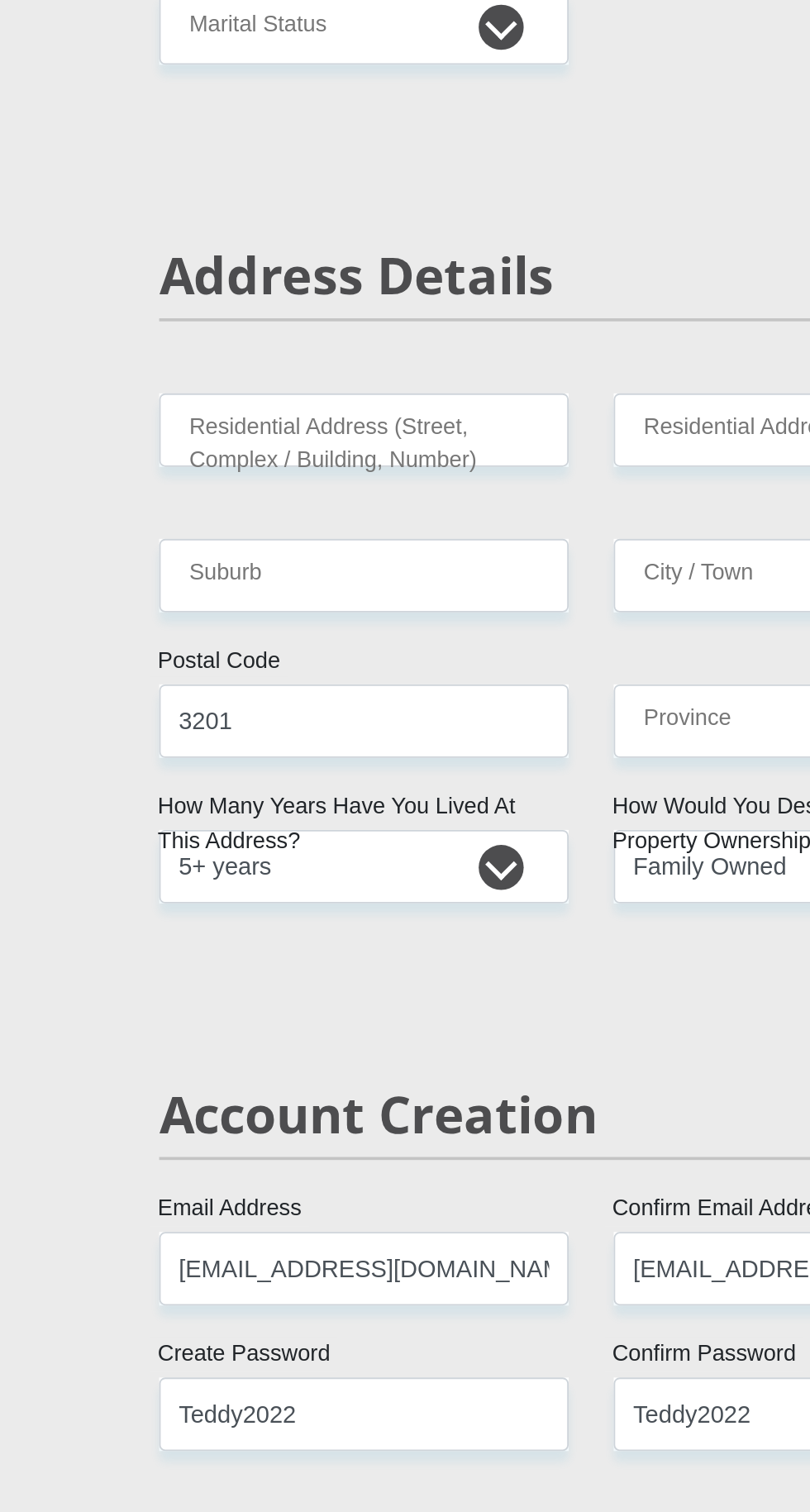
select select "ZAF"
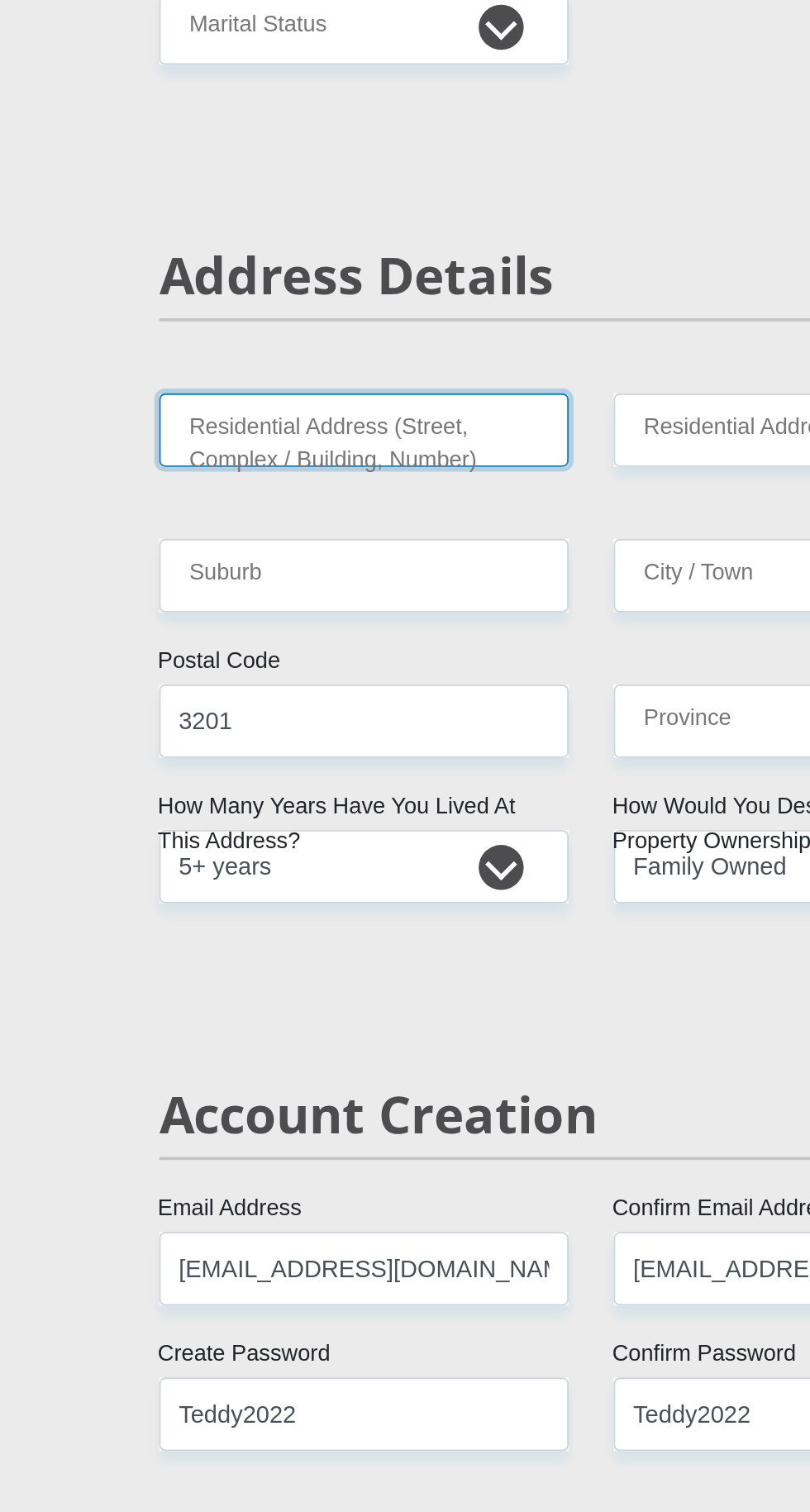
type input "Graceland"
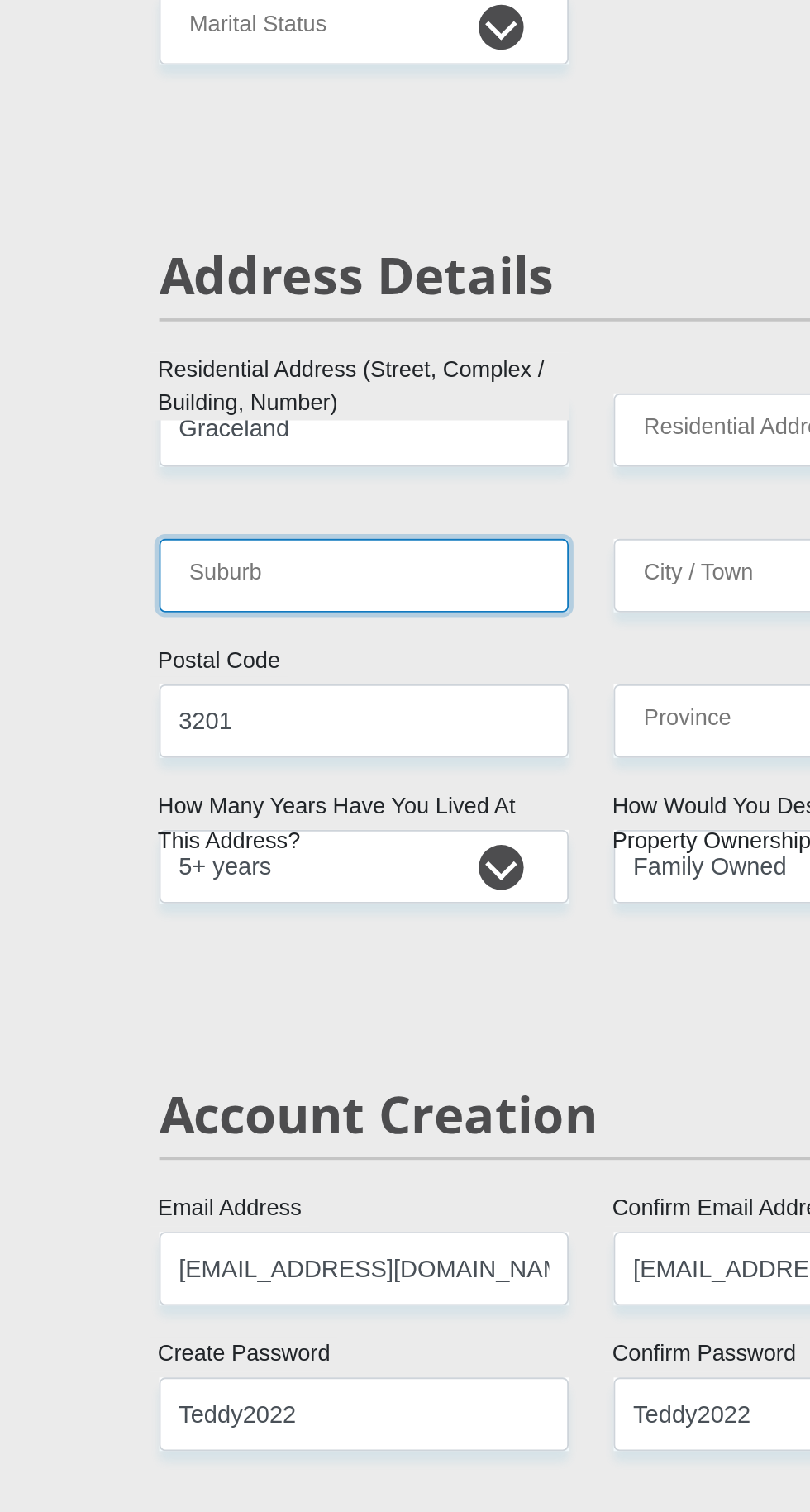
type input "Pietermaritzburg"
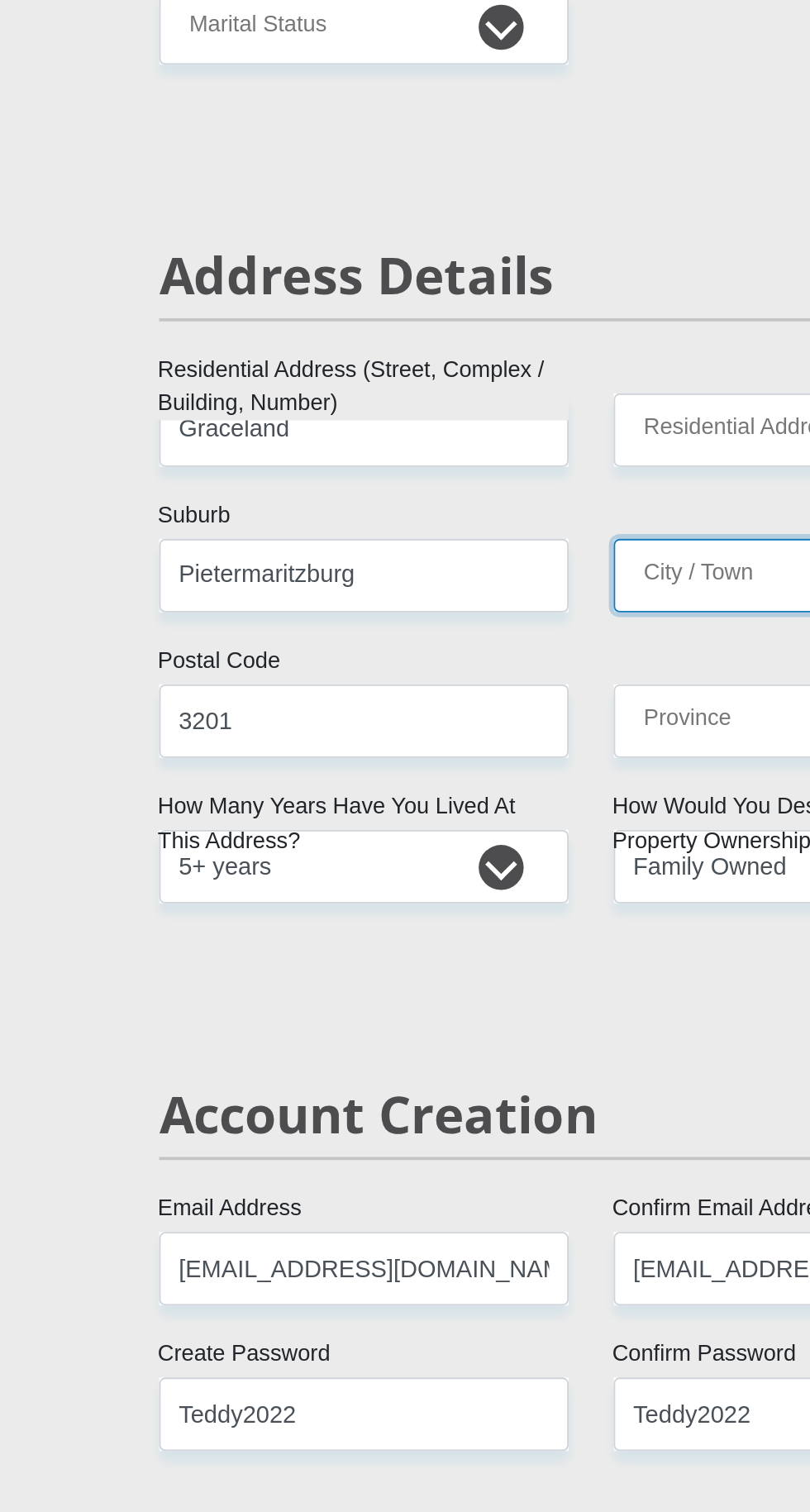
type input "Pietermaritzburg"
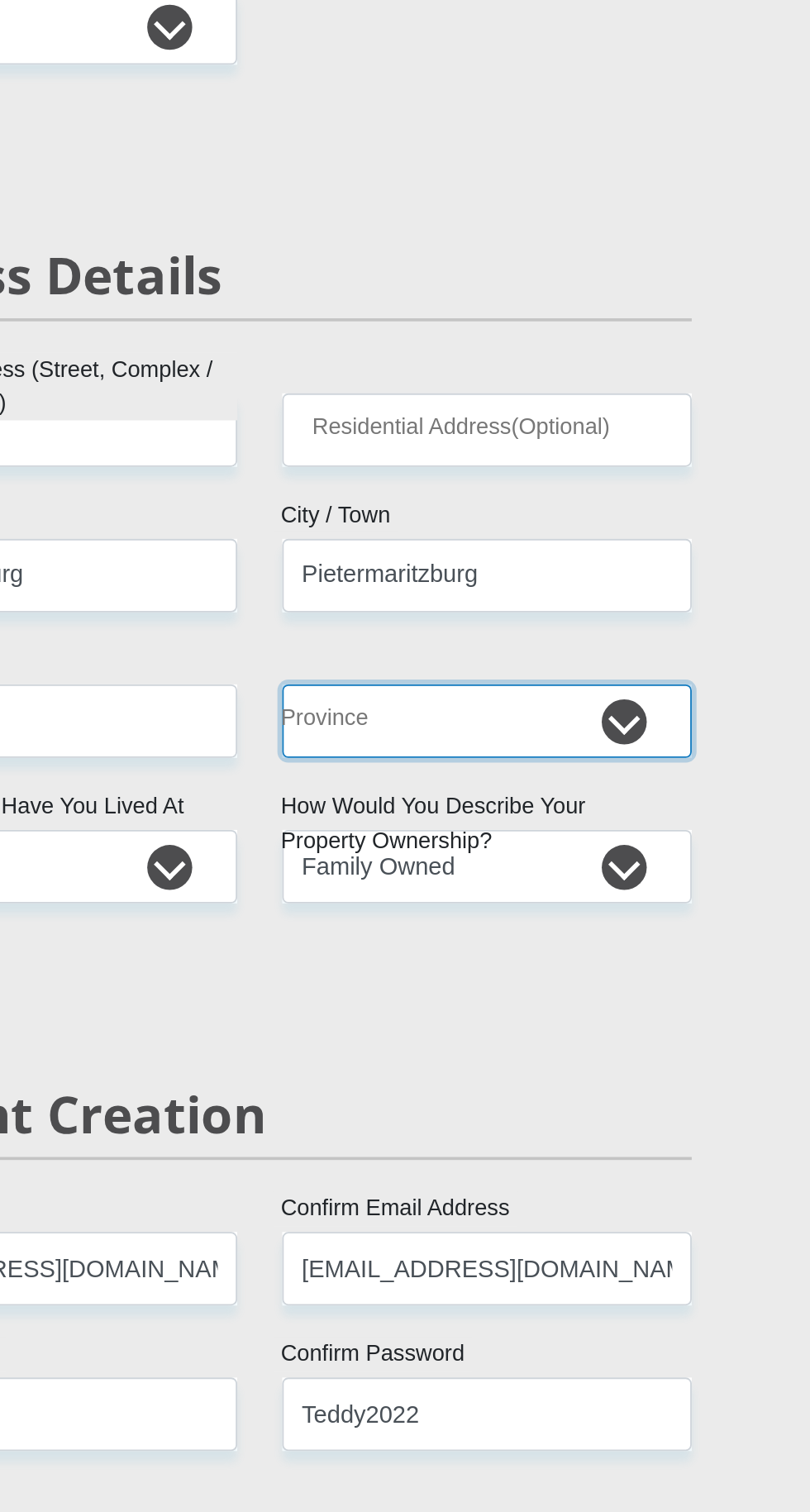
click at [588, 403] on select "Eastern Cape Free State [GEOGRAPHIC_DATA] [GEOGRAPHIC_DATA][DATE] [GEOGRAPHIC_D…" at bounding box center [530, 397] width 226 height 41
select select "[GEOGRAPHIC_DATA][DATE]"
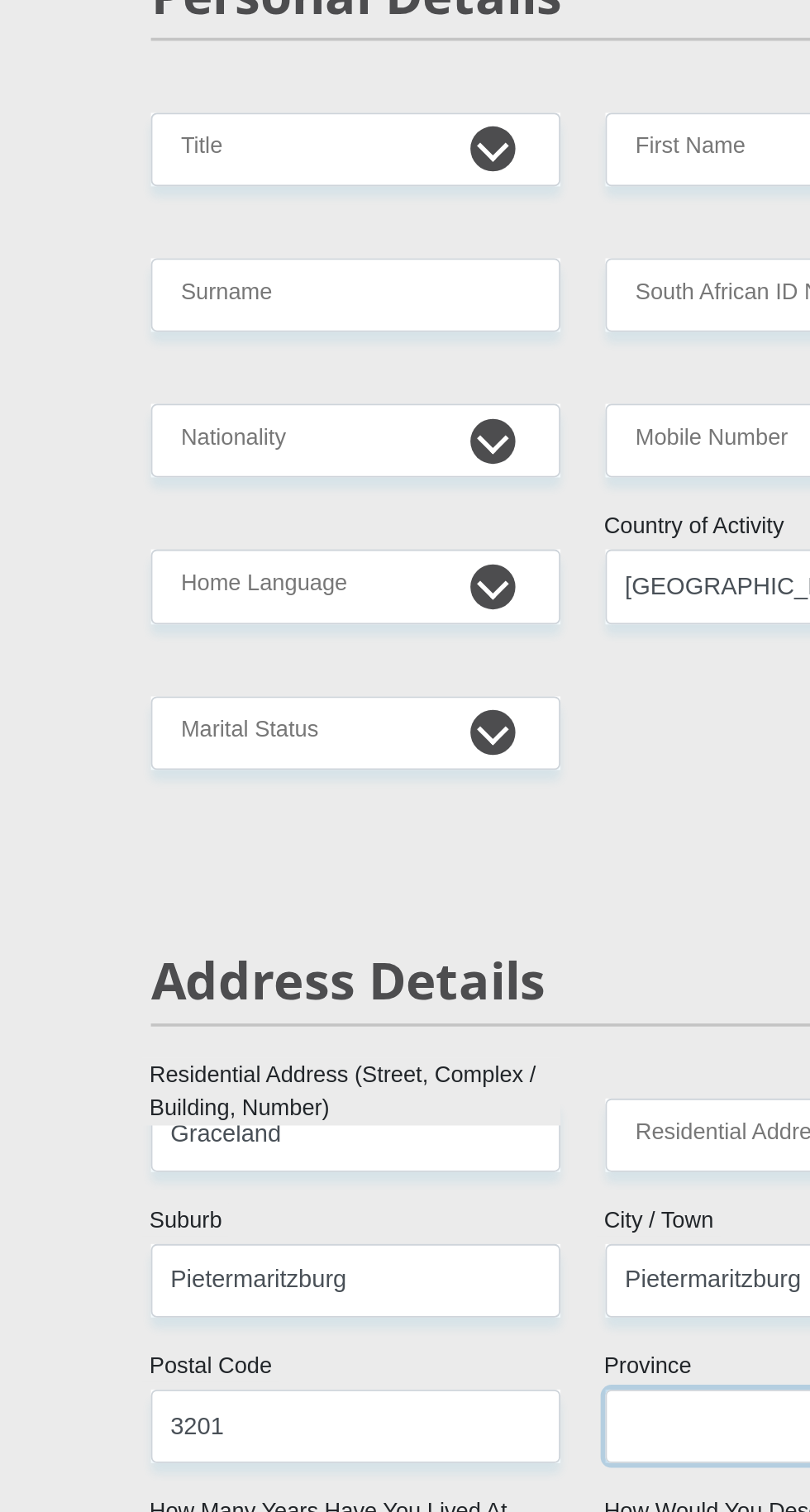
scroll to position [243, 0]
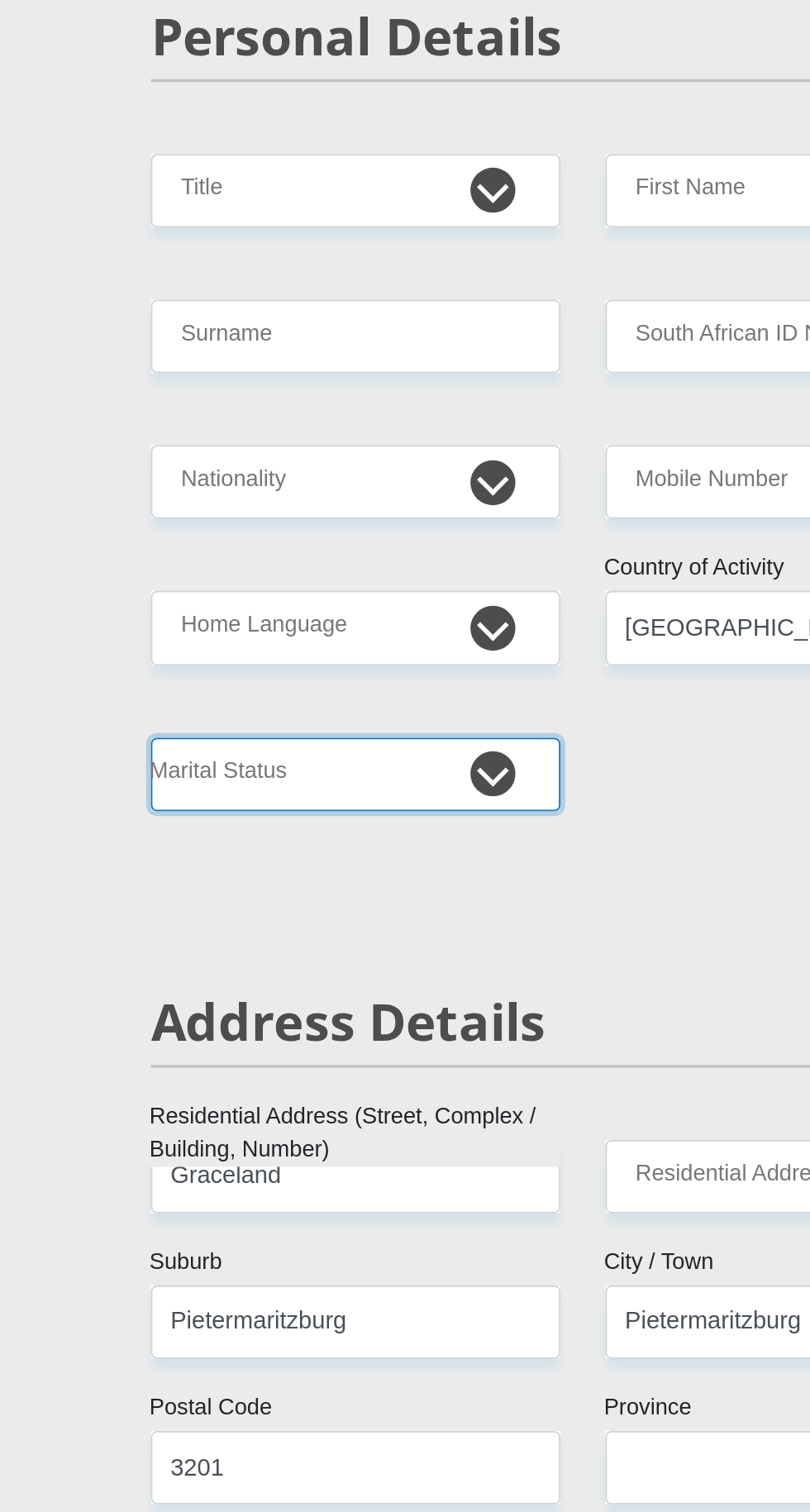
click at [361, 425] on select "Married ANC Single Divorced Widowed Married COP or Customary Law" at bounding box center [279, 427] width 226 height 41
select select "2"
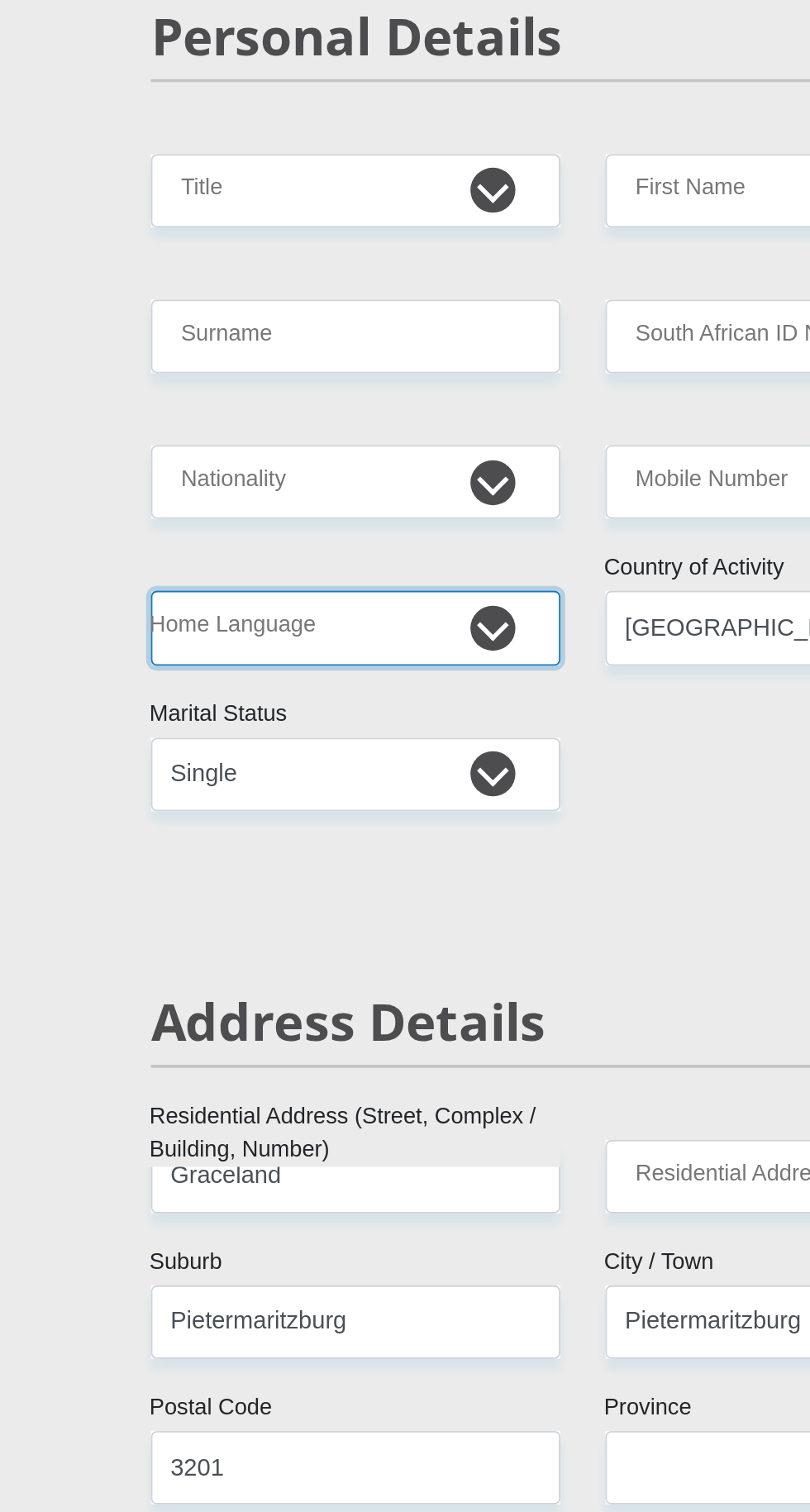
click at [345, 348] on select "Afrikaans English Sepedi South Ndebele Southern Sotho Swati Tsonga Tswana Venda…" at bounding box center [279, 346] width 226 height 41
select select "xho"
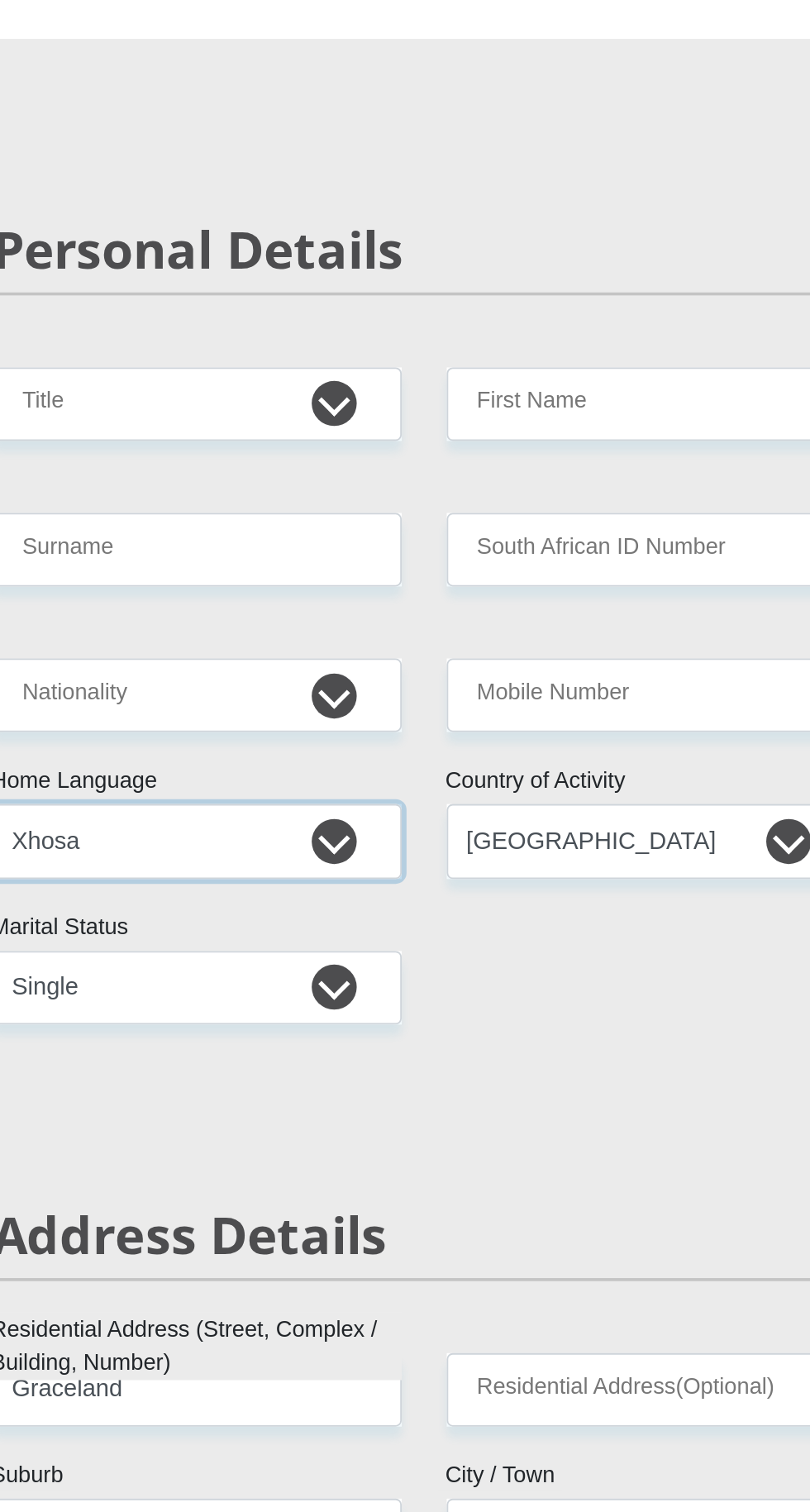
scroll to position [122, 0]
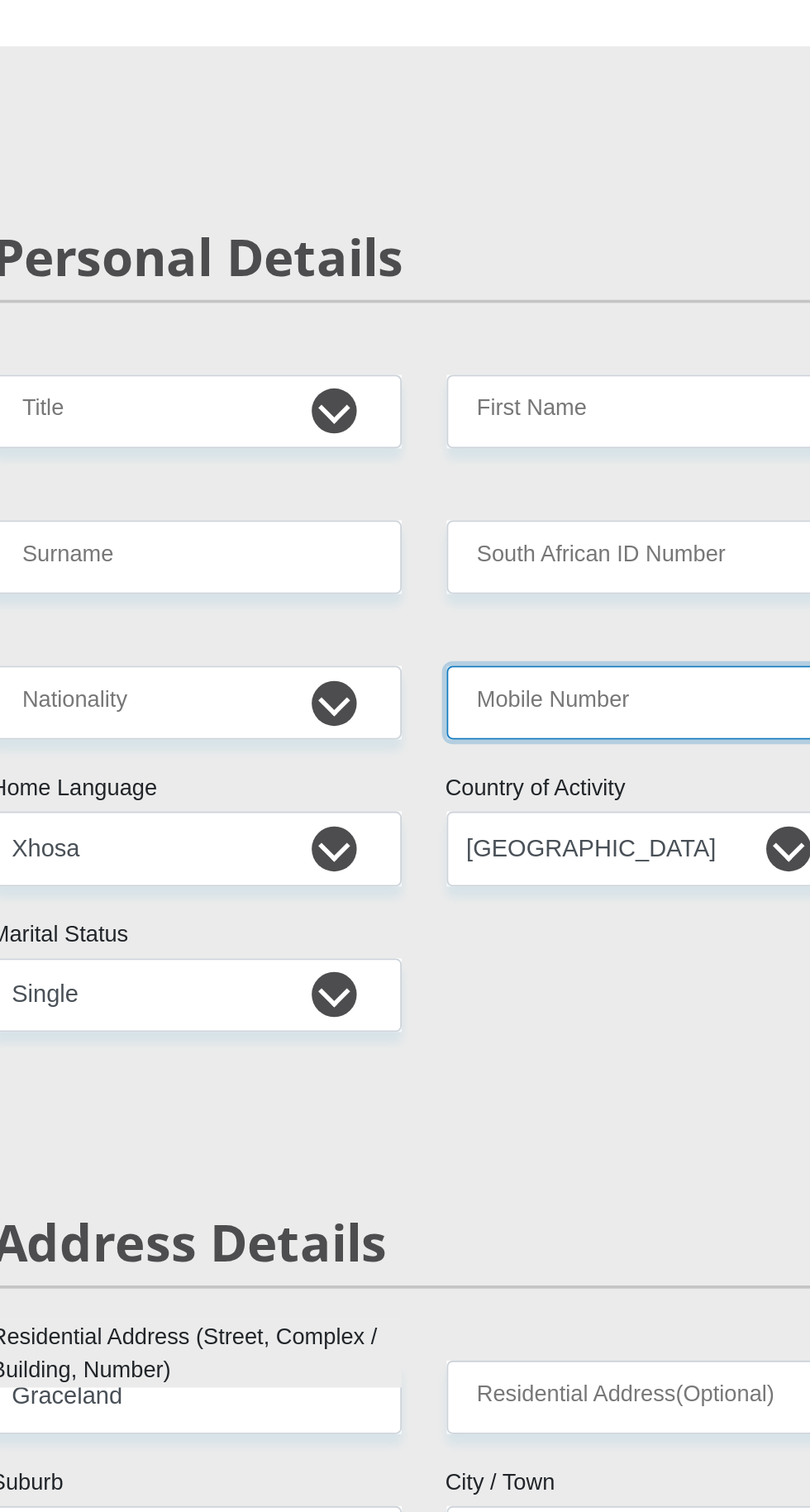
click at [571, 391] on input "Mobile Number" at bounding box center [530, 387] width 226 height 41
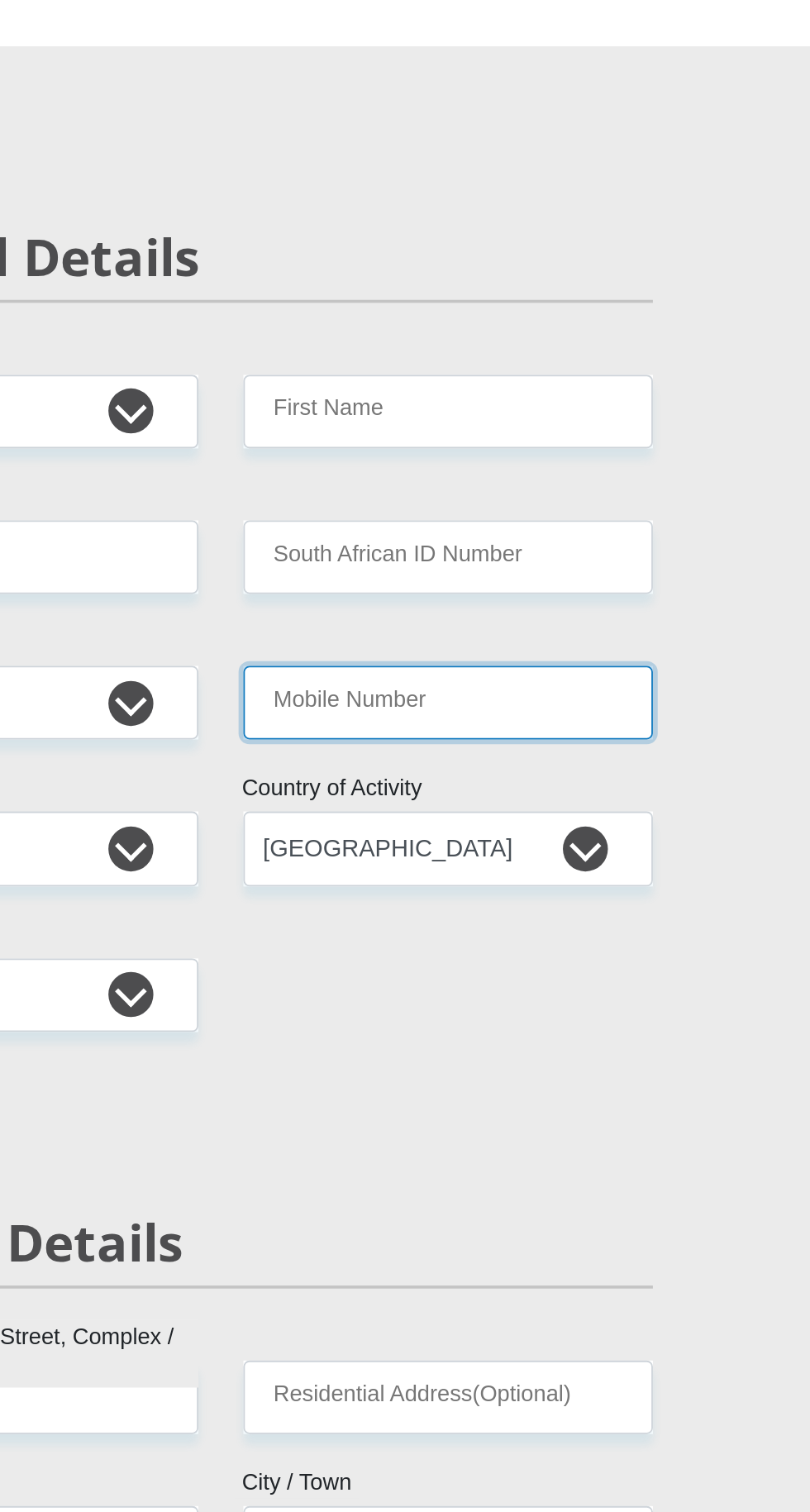
type input "0782085700"
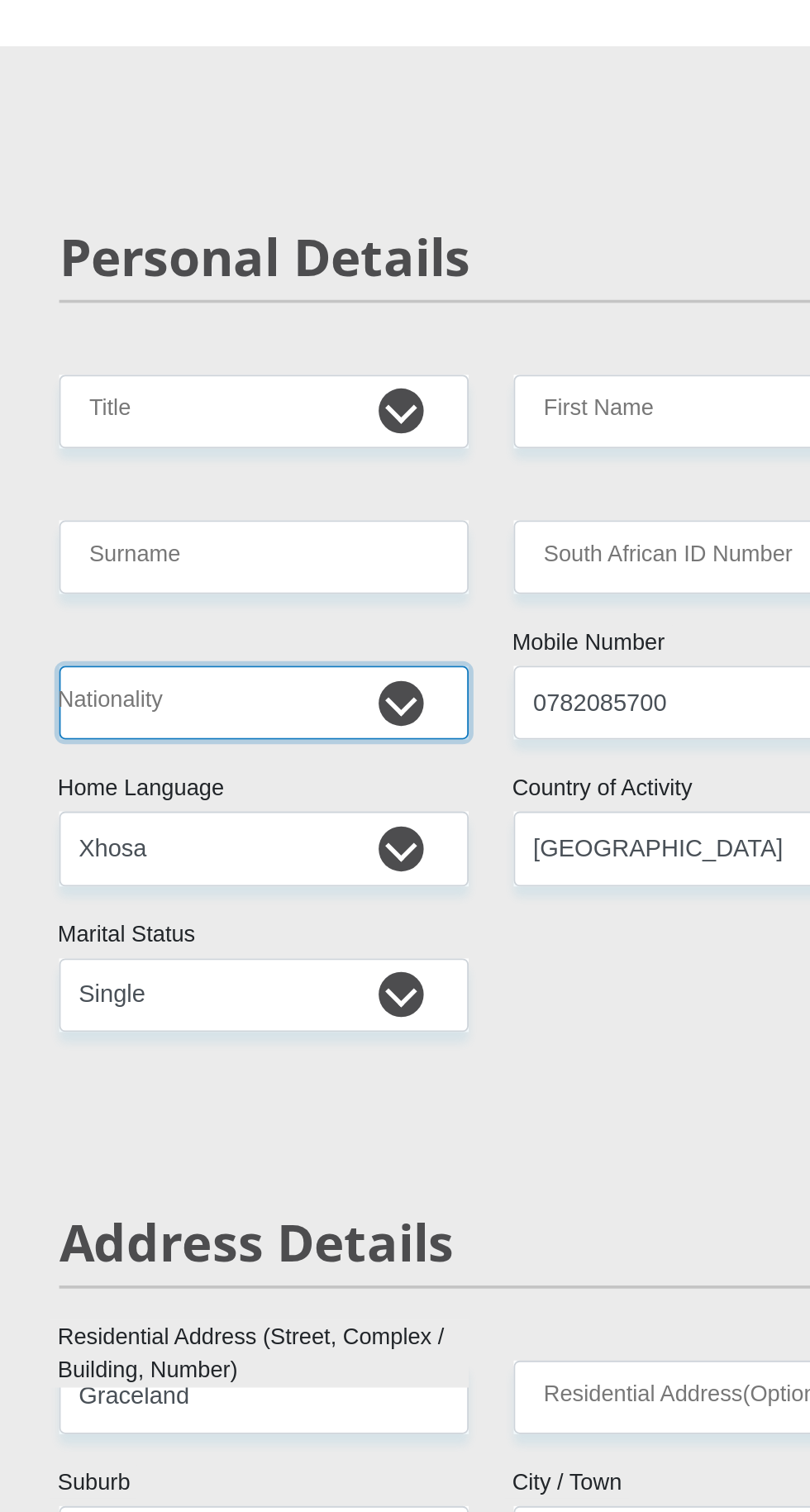
click at [295, 390] on select "[GEOGRAPHIC_DATA] [GEOGRAPHIC_DATA] [GEOGRAPHIC_DATA] [GEOGRAPHIC_DATA] [GEOGRA…" at bounding box center [279, 387] width 226 height 41
select select "ZAF"
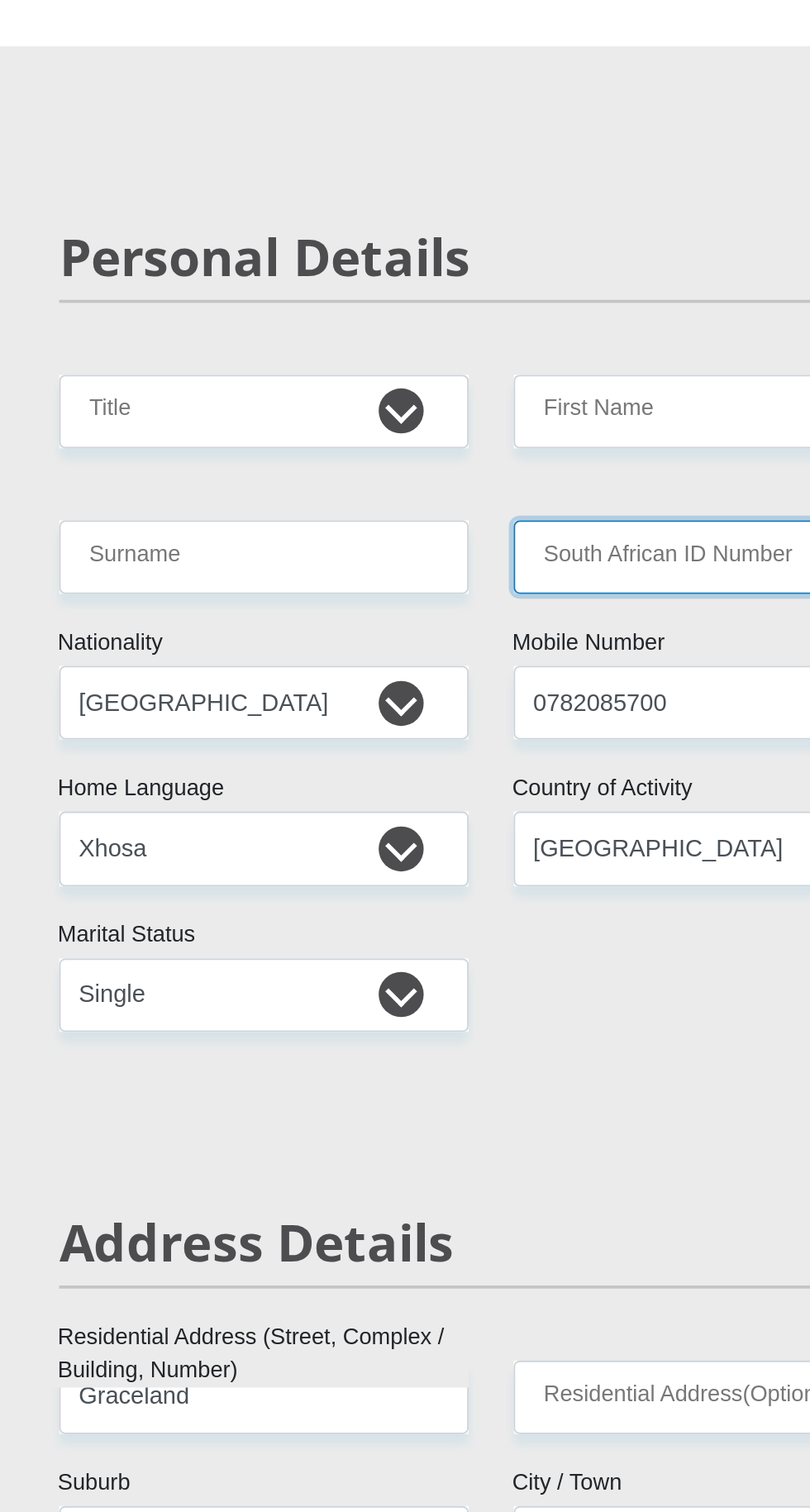
click at [522, 310] on input "South African ID Number" at bounding box center [530, 307] width 226 height 41
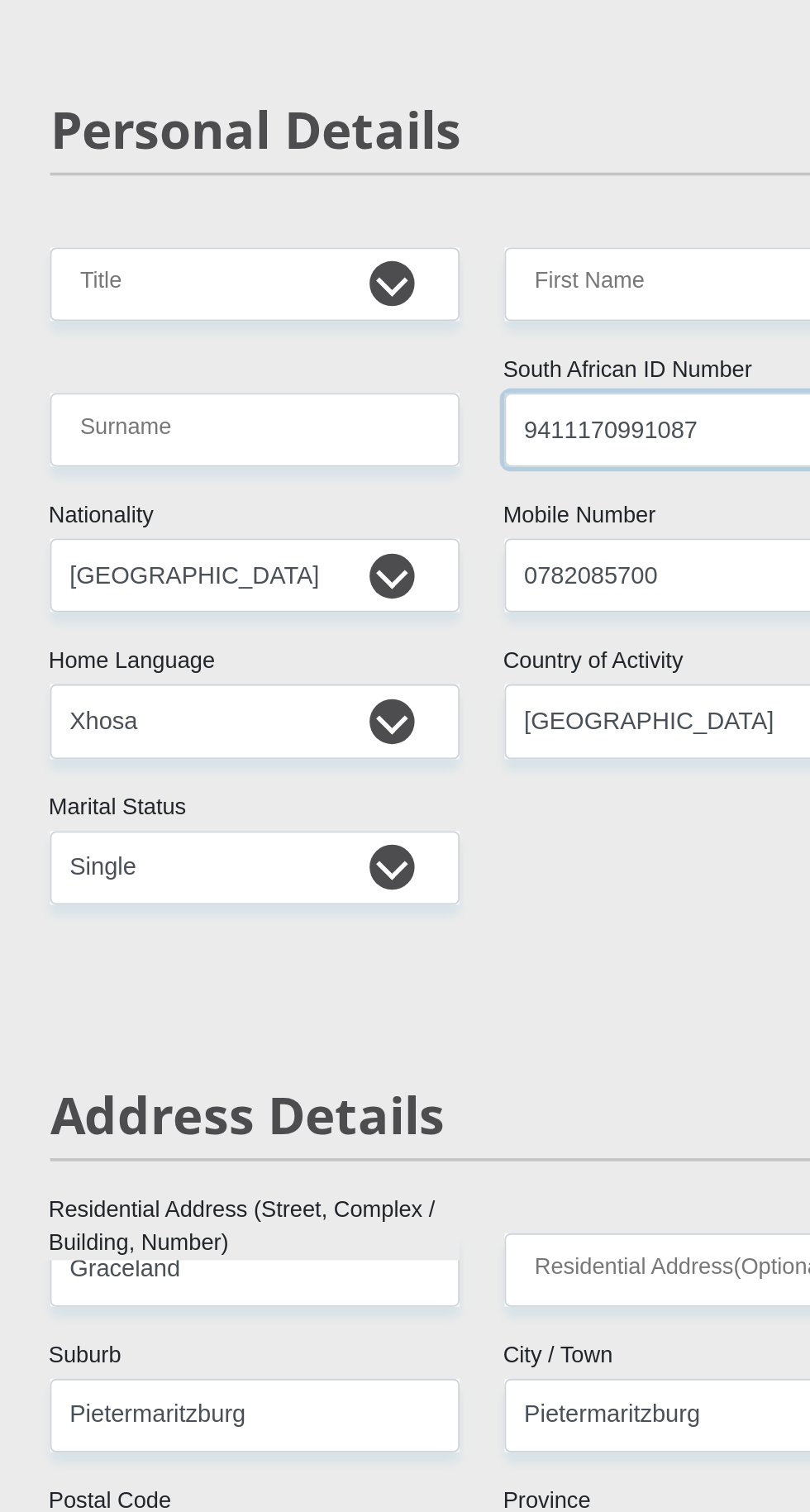
type input "9411170991087"
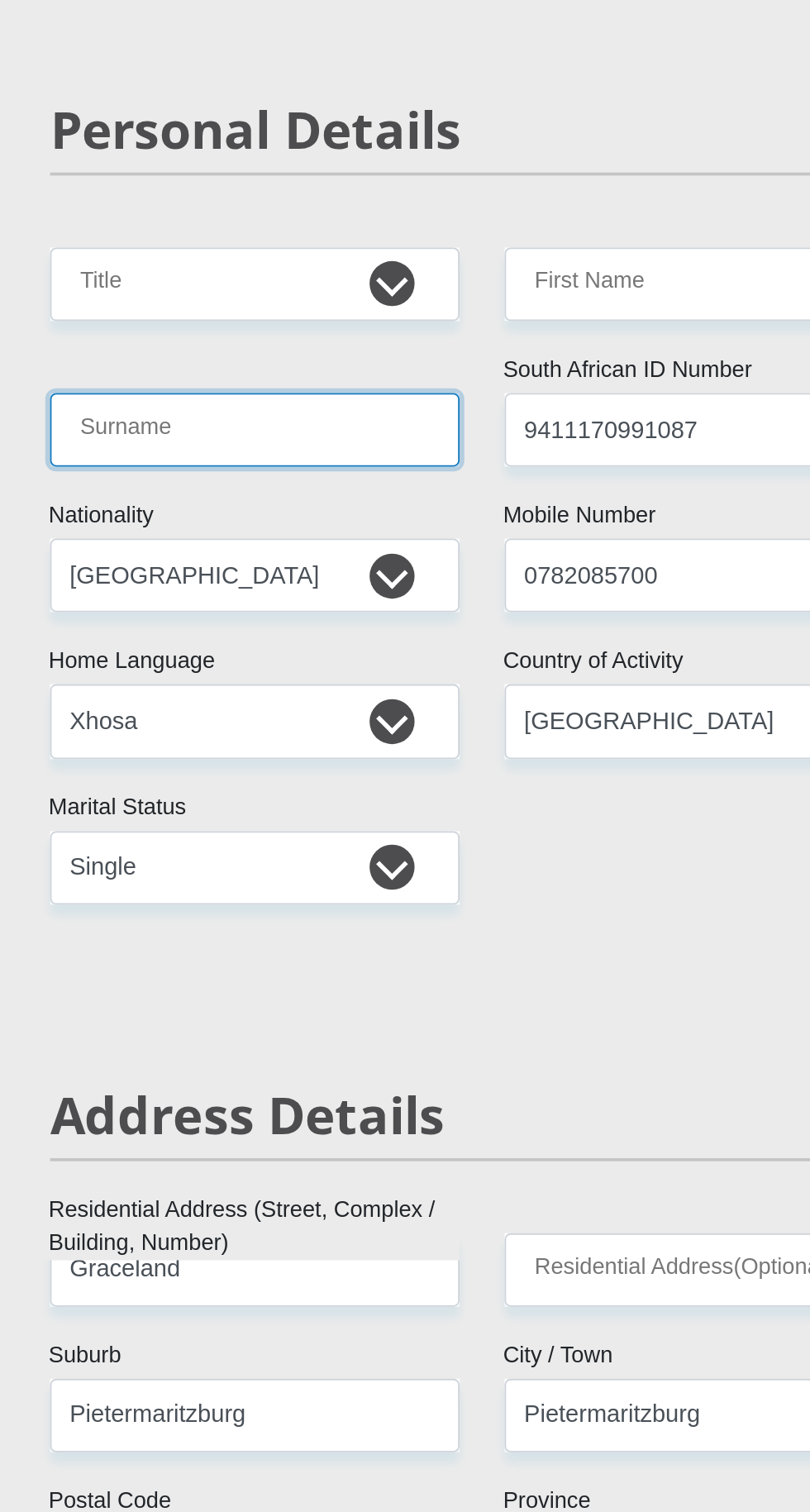
click at [343, 312] on input "Surname" at bounding box center [279, 307] width 226 height 41
type input "Songelwa"
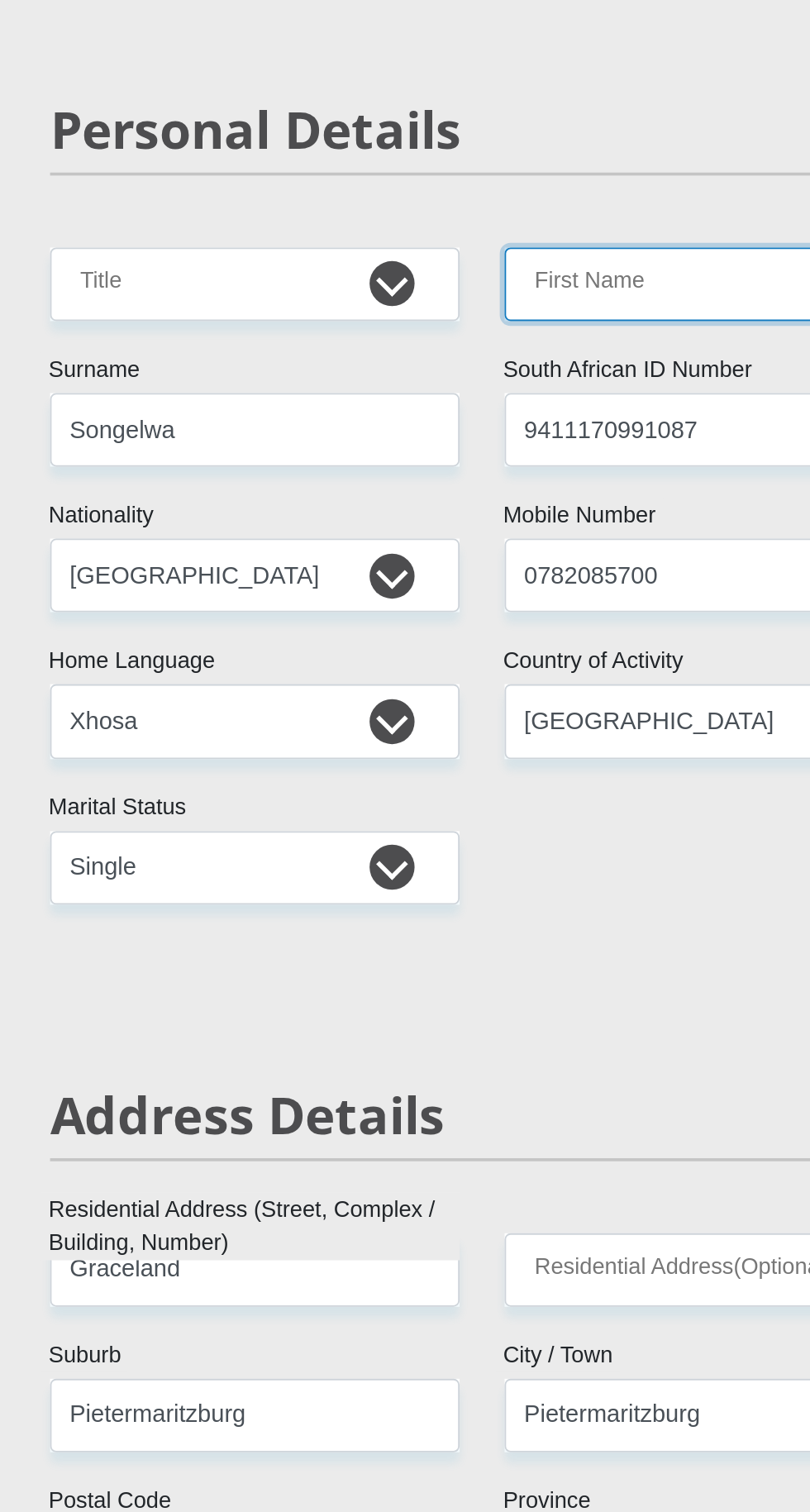
click at [553, 228] on input "First Name" at bounding box center [530, 227] width 226 height 41
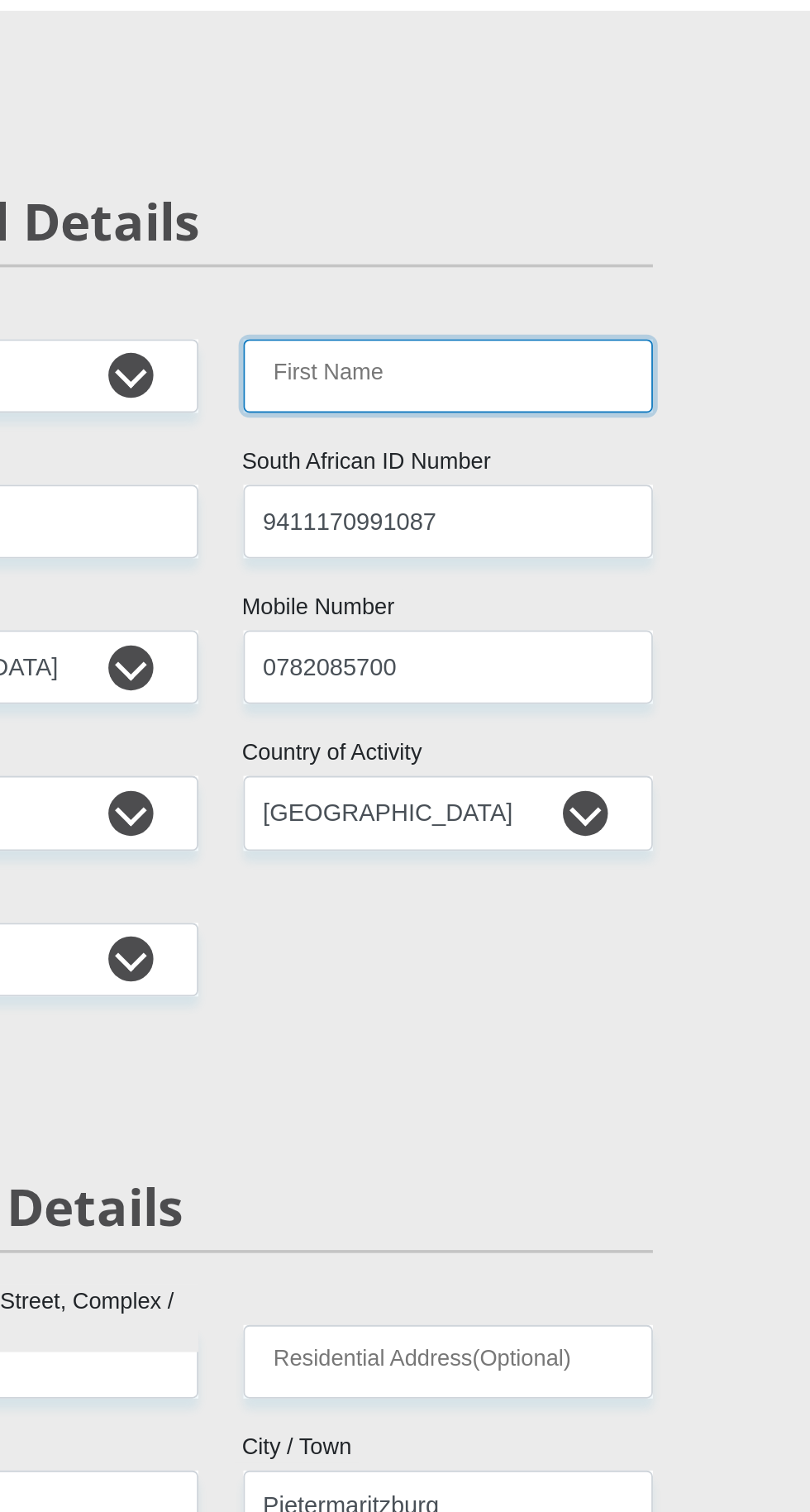
type input "Sibongile"
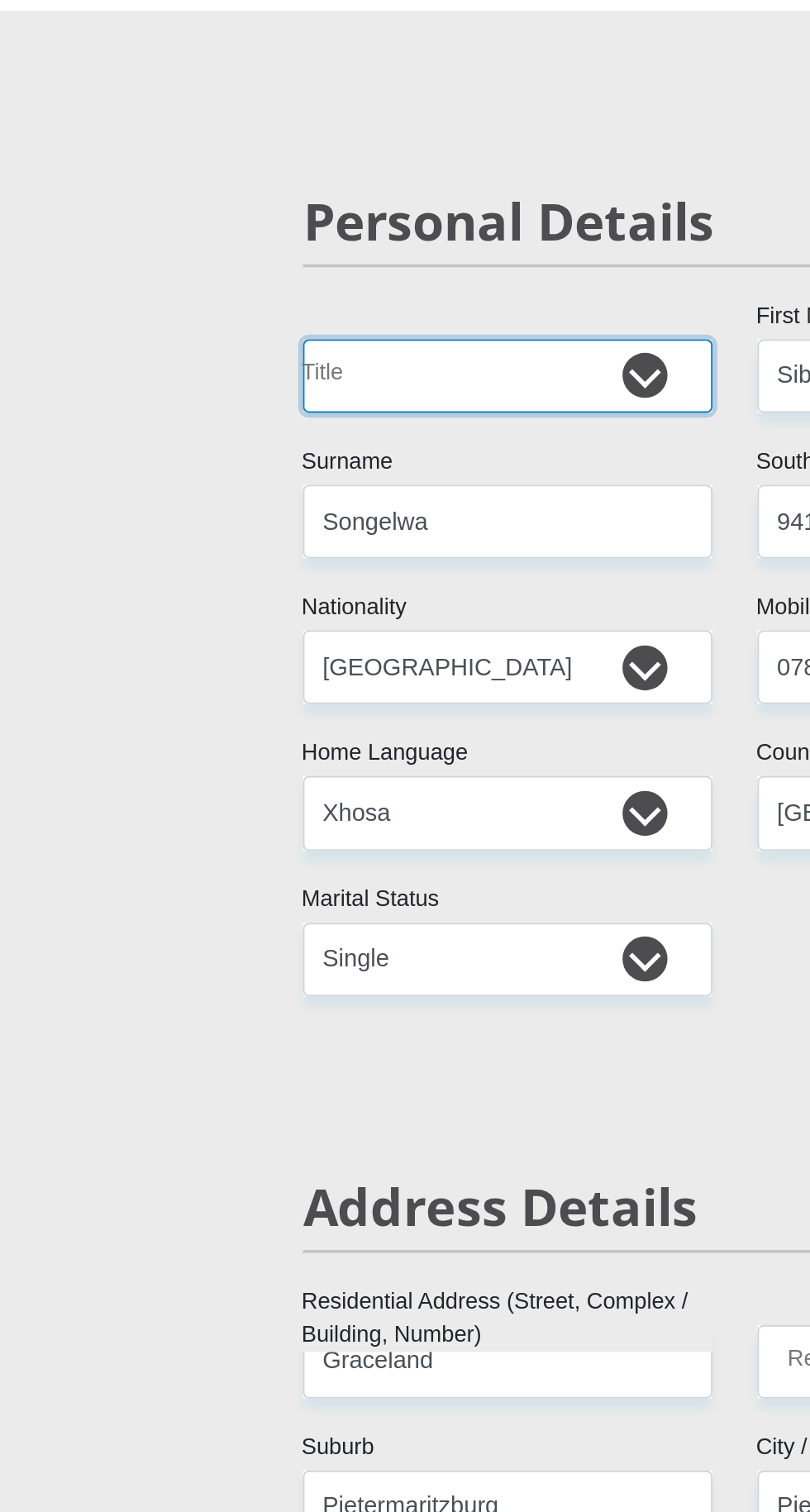
click at [340, 232] on select "Mr Ms Mrs Dr [PERSON_NAME]" at bounding box center [279, 227] width 226 height 41
select select "Ms"
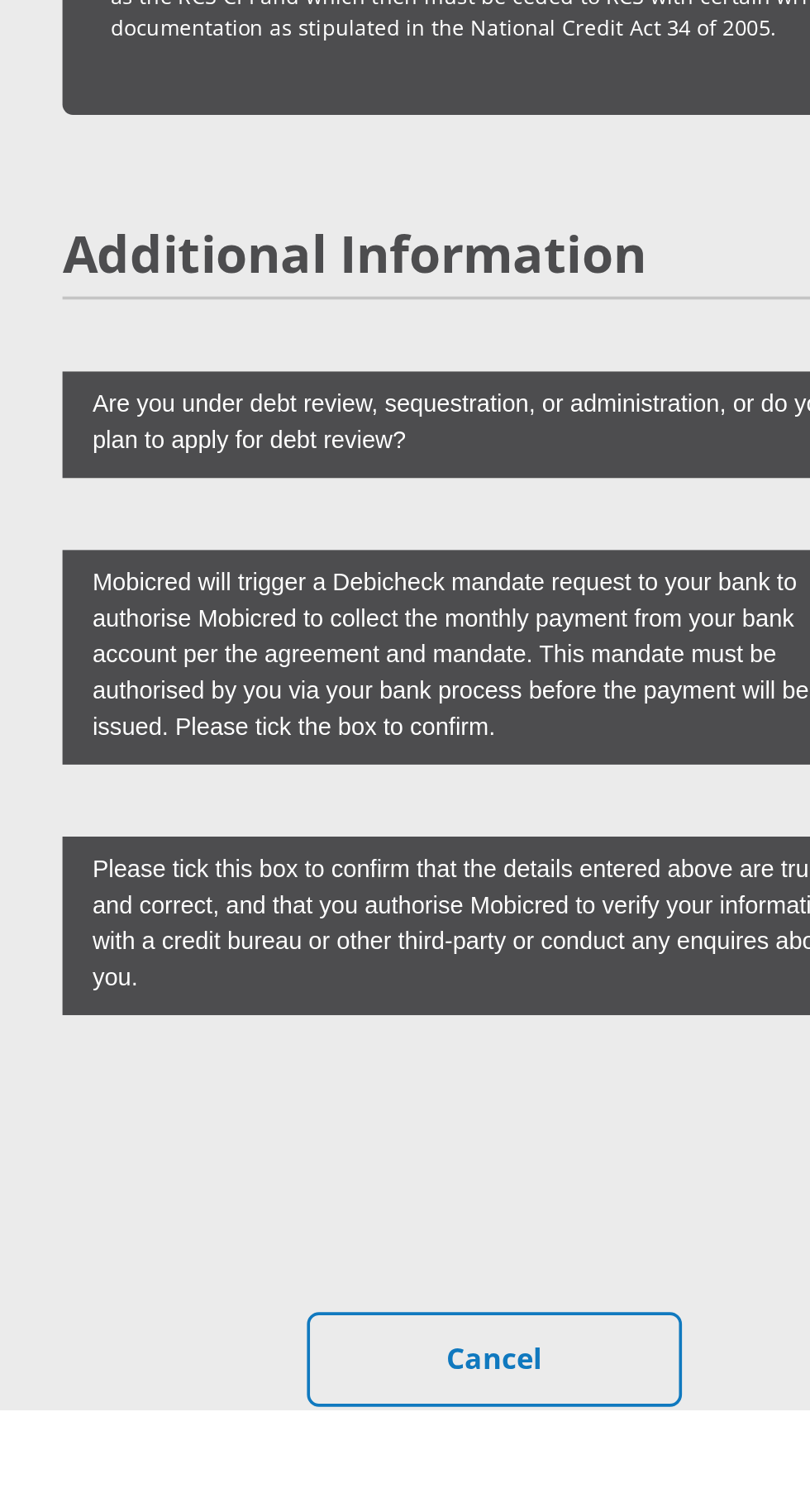
scroll to position [4347, 0]
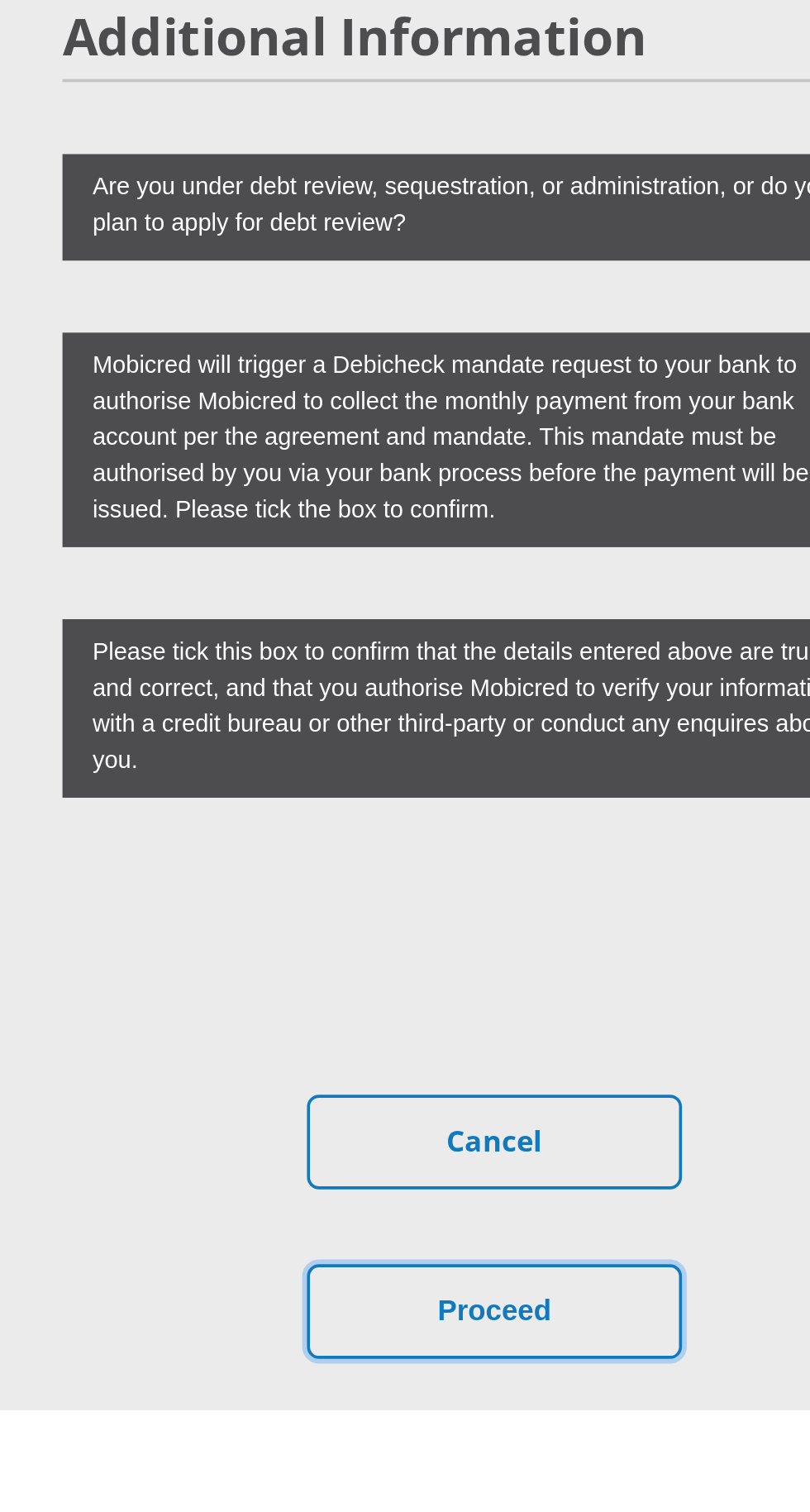
click at [412, 1432] on button "Proceed" at bounding box center [405, 1458] width 207 height 52
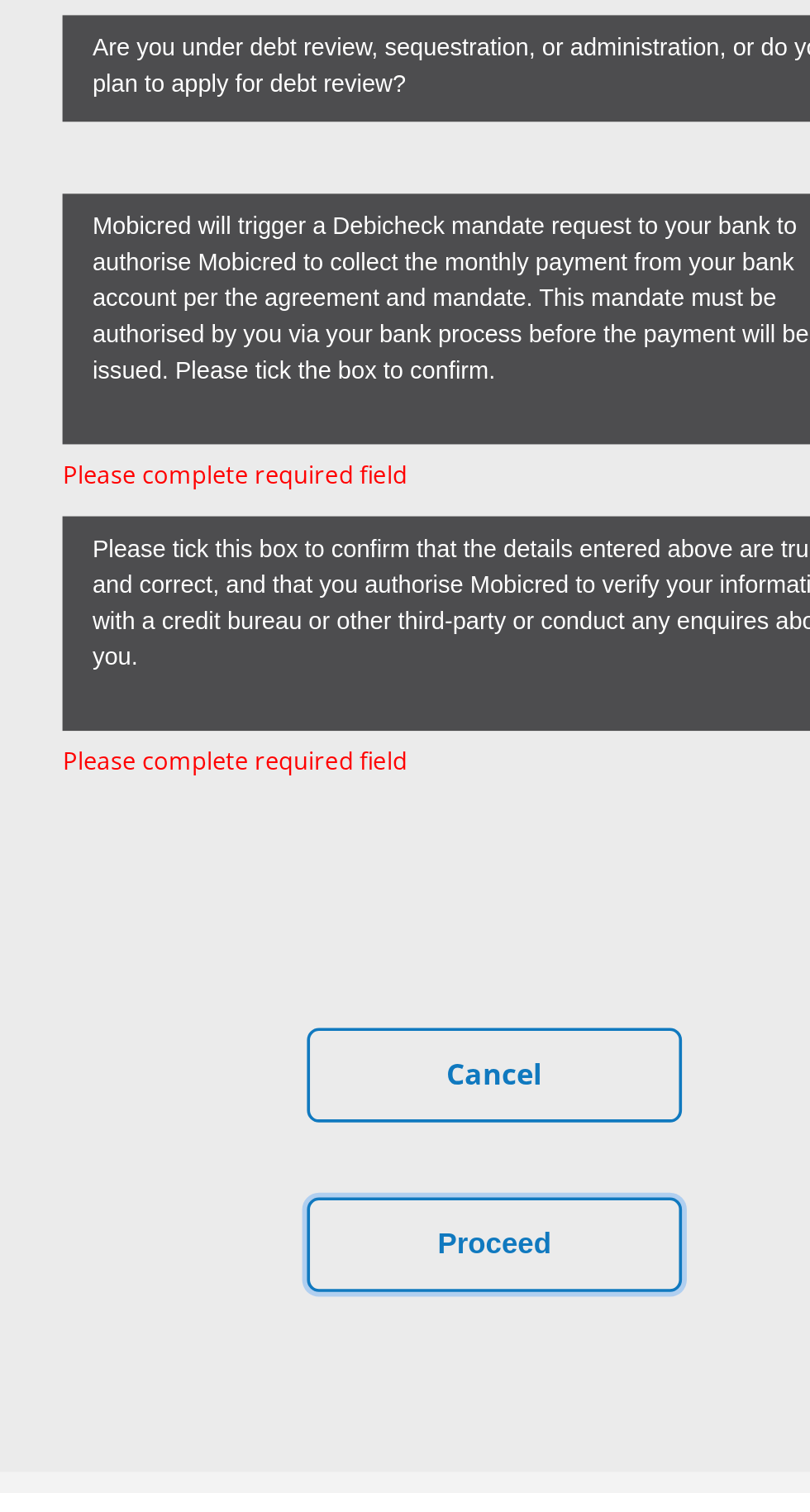
scroll to position [4491, 0]
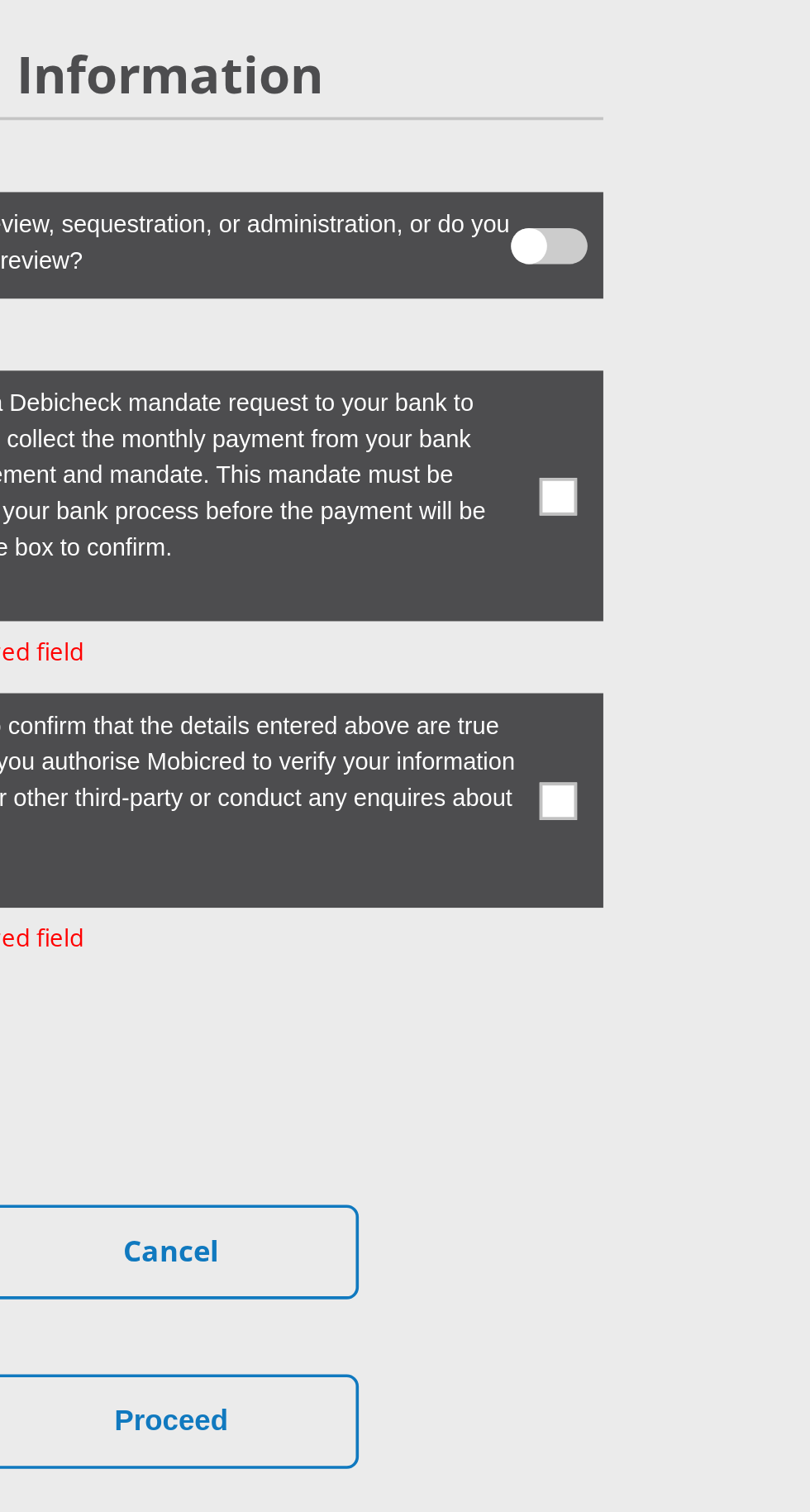
click at [628, 1001] on span at bounding box center [619, 1012] width 21 height 21
click at [603, 957] on input "checkbox" at bounding box center [603, 957] width 0 height 0
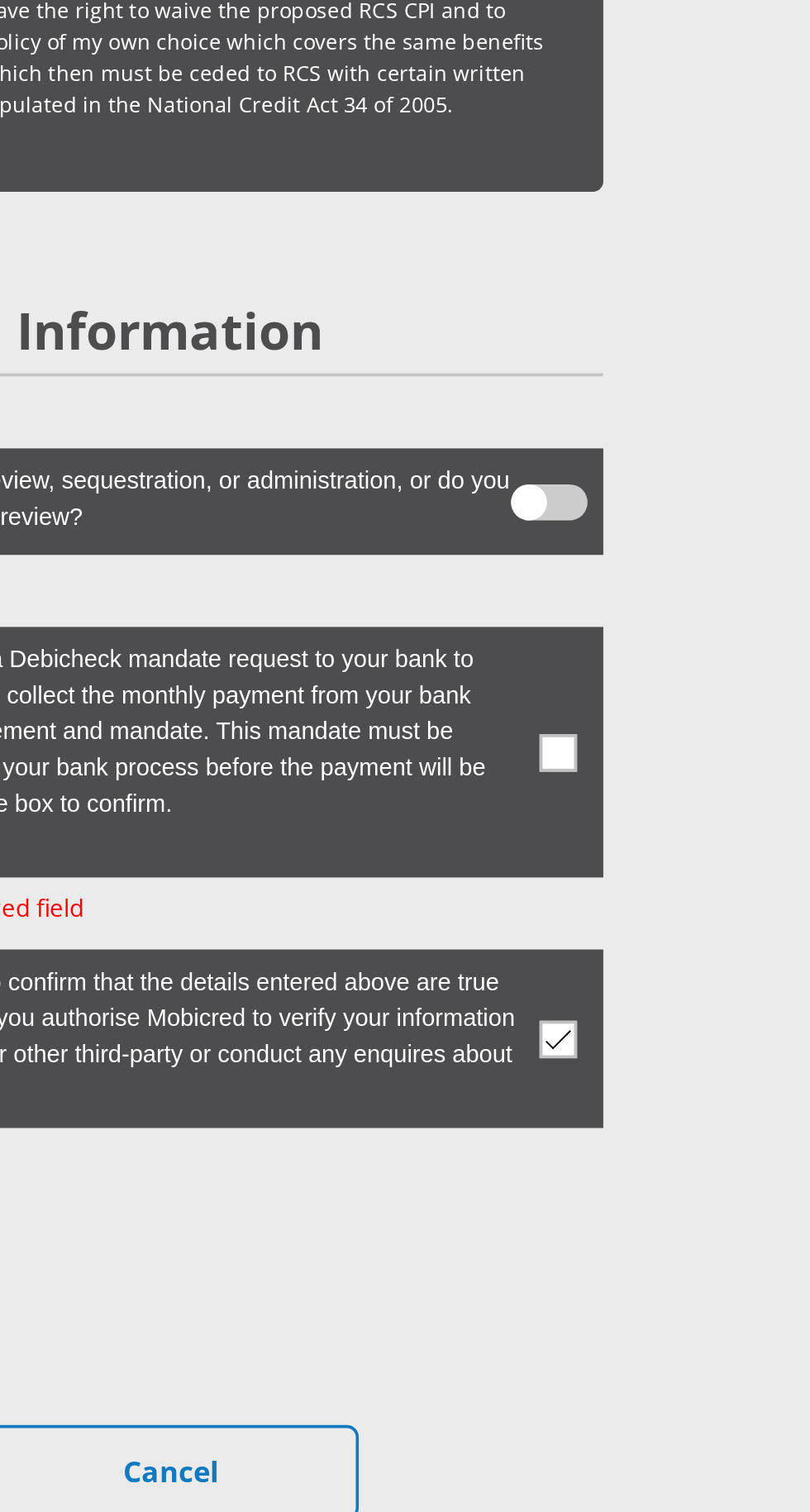
click at [627, 834] on span at bounding box center [619, 844] width 21 height 21
click at [603, 778] on input "checkbox" at bounding box center [603, 778] width 0 height 0
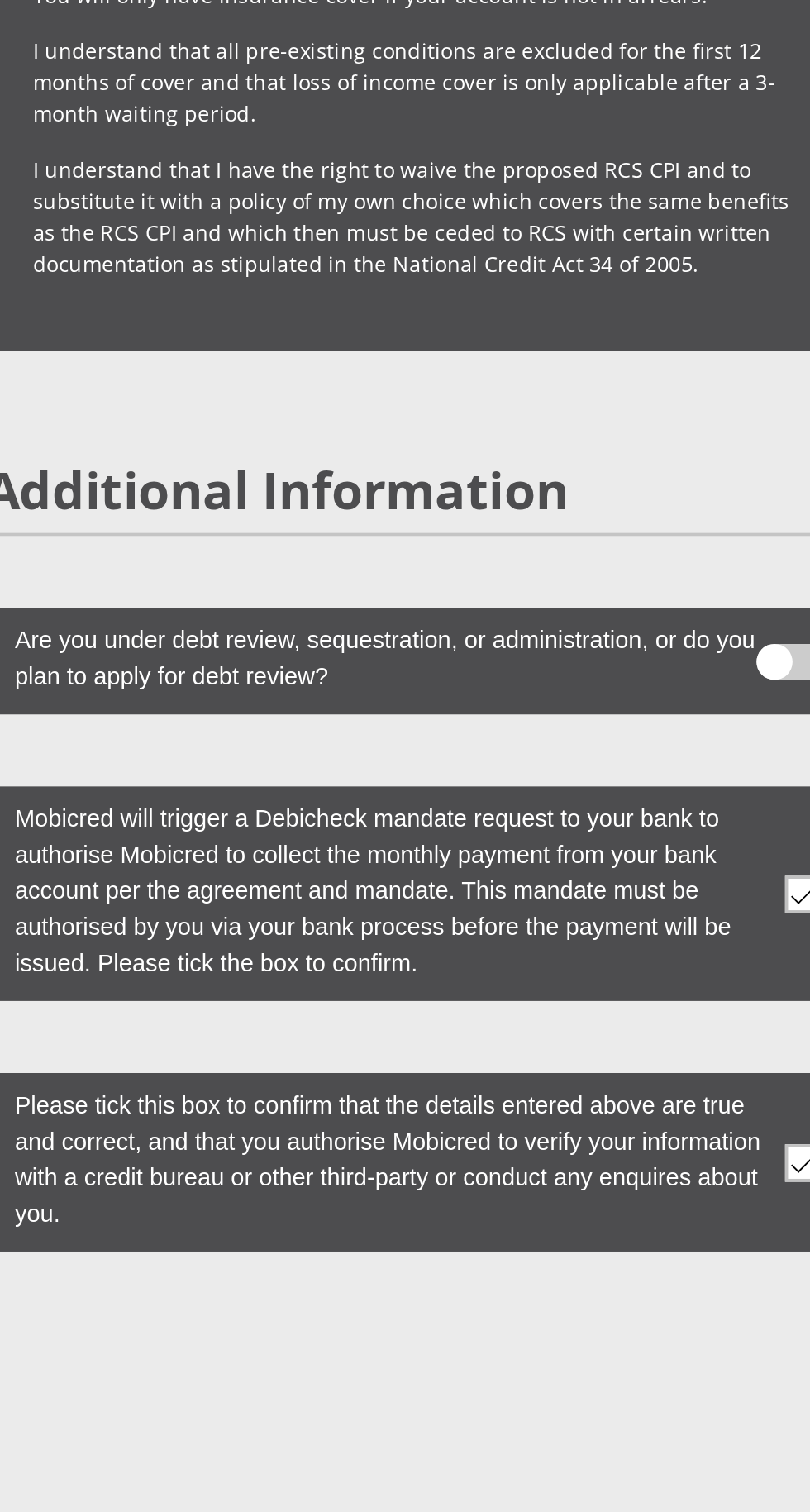
scroll to position [4347, 0]
